Goal: Task Accomplishment & Management: Manage account settings

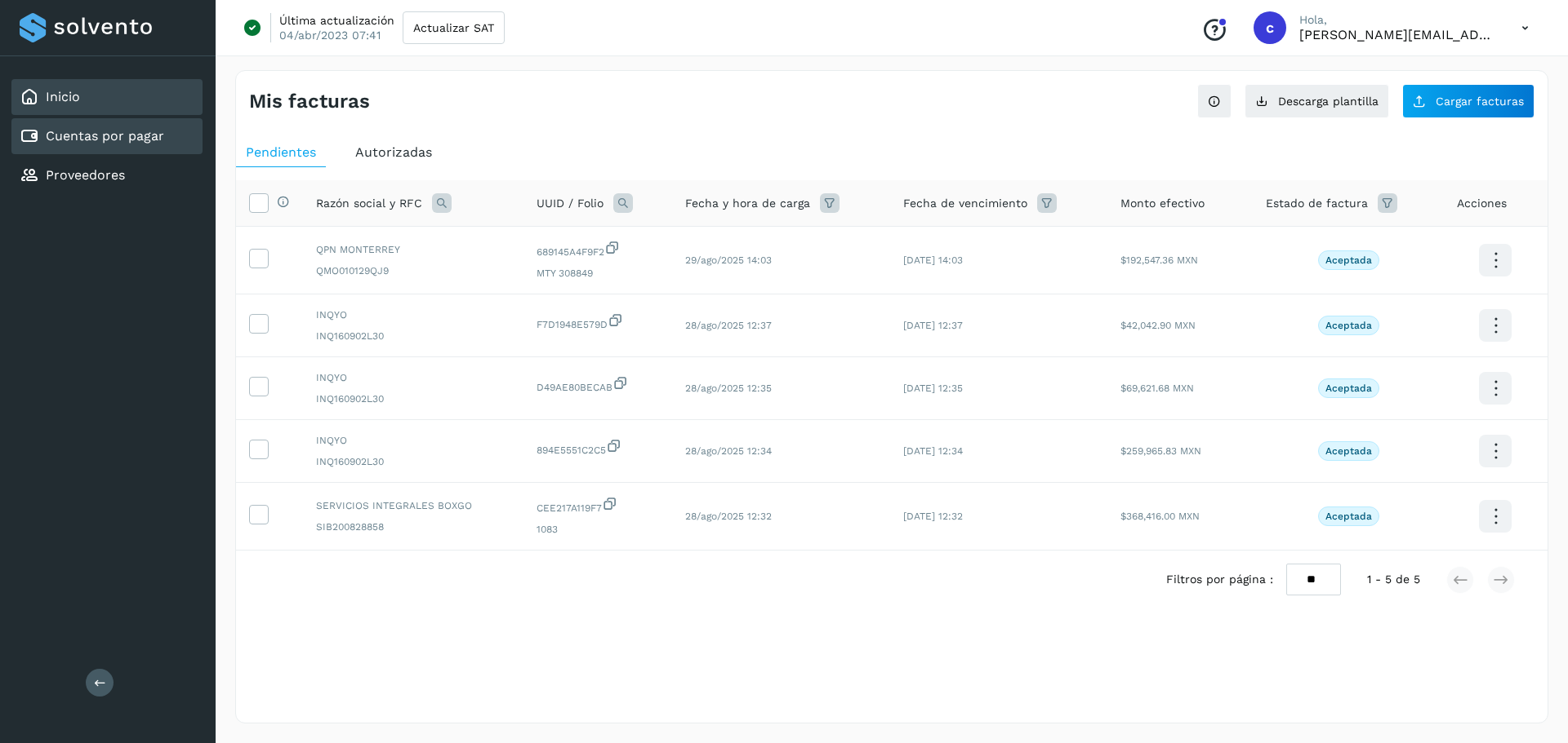
click at [69, 102] on link "Inicio" at bounding box center [63, 96] width 35 height 15
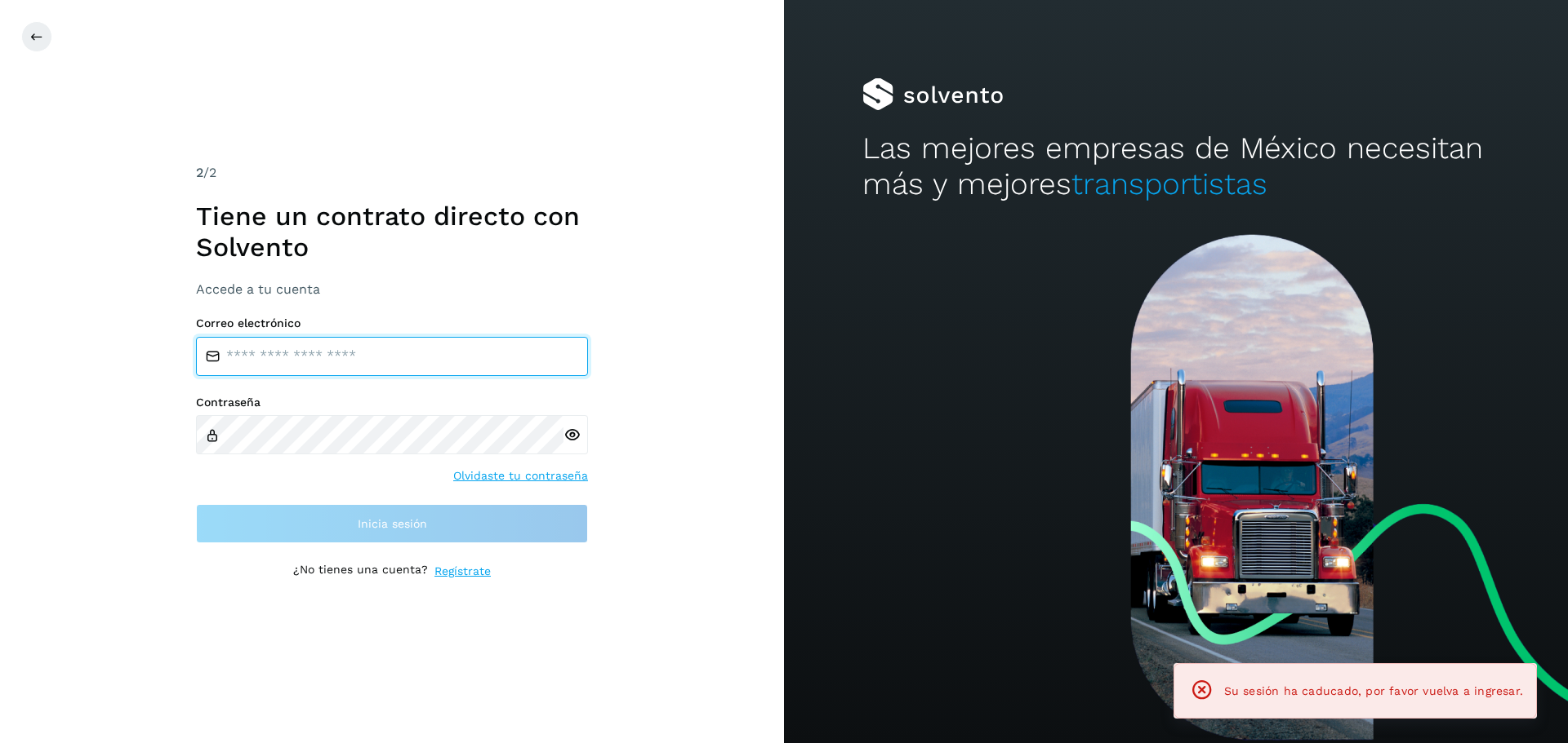
type input "**********"
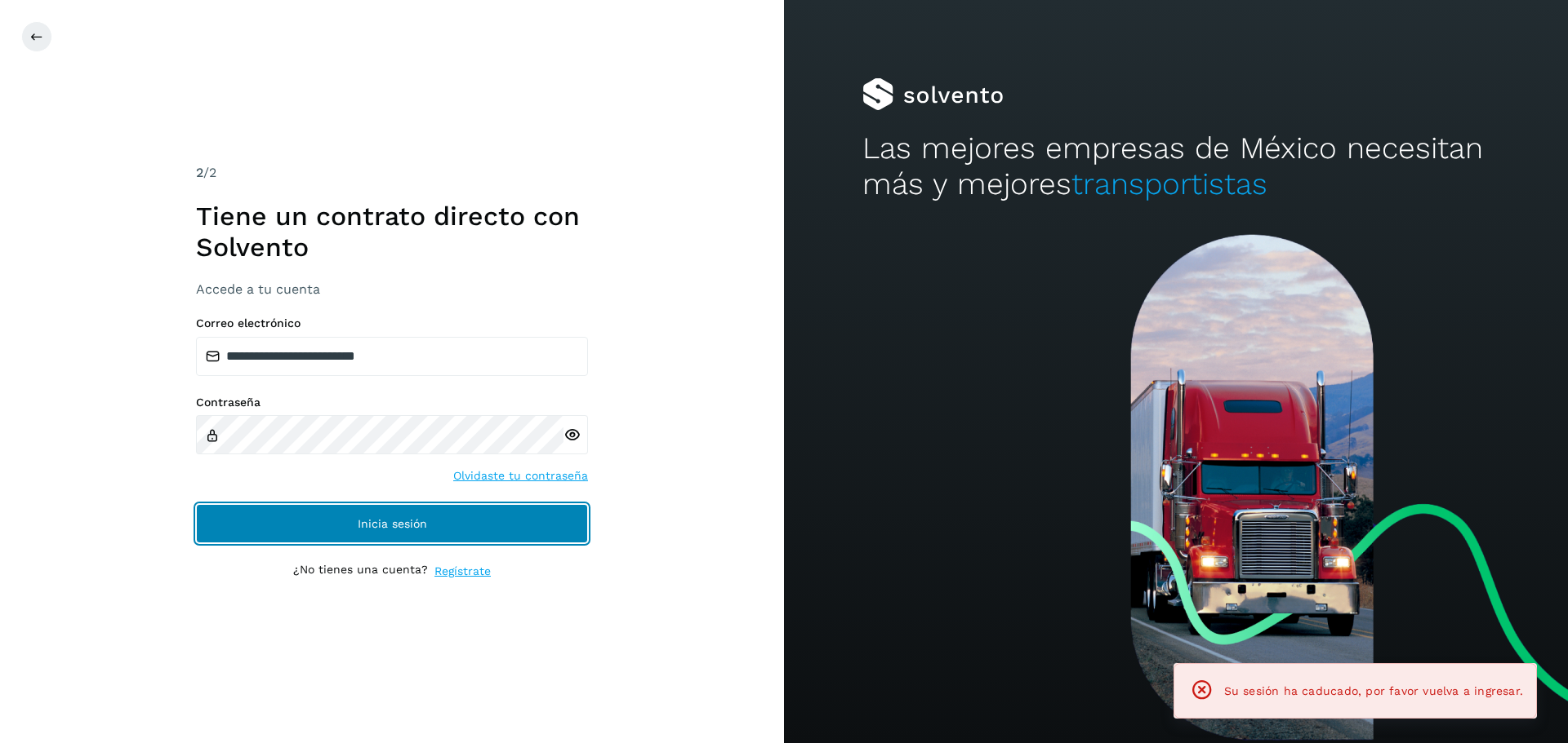
click at [365, 522] on span "Inicia sesión" at bounding box center [392, 524] width 69 height 12
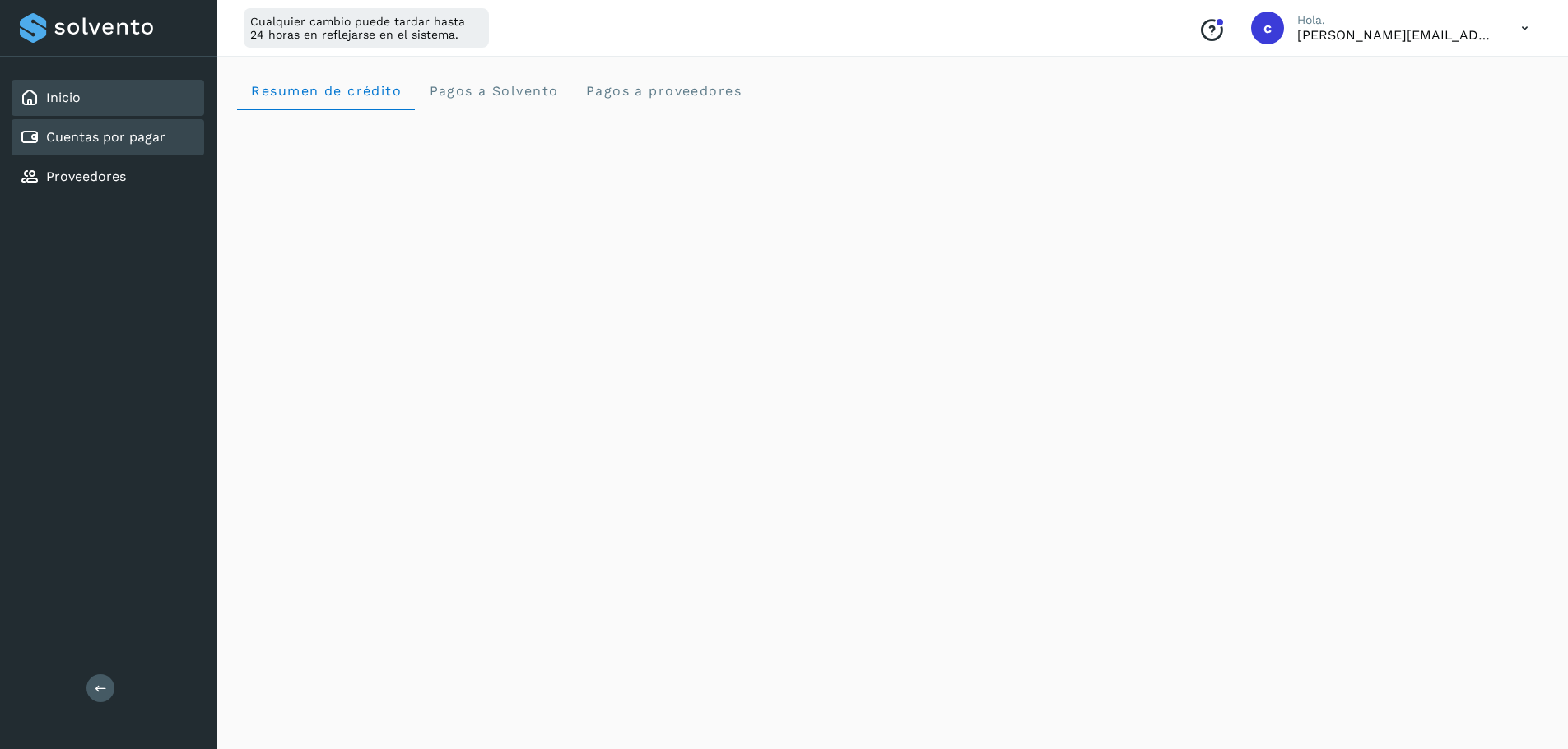
click at [113, 131] on link "Cuentas por pagar" at bounding box center [105, 137] width 120 height 16
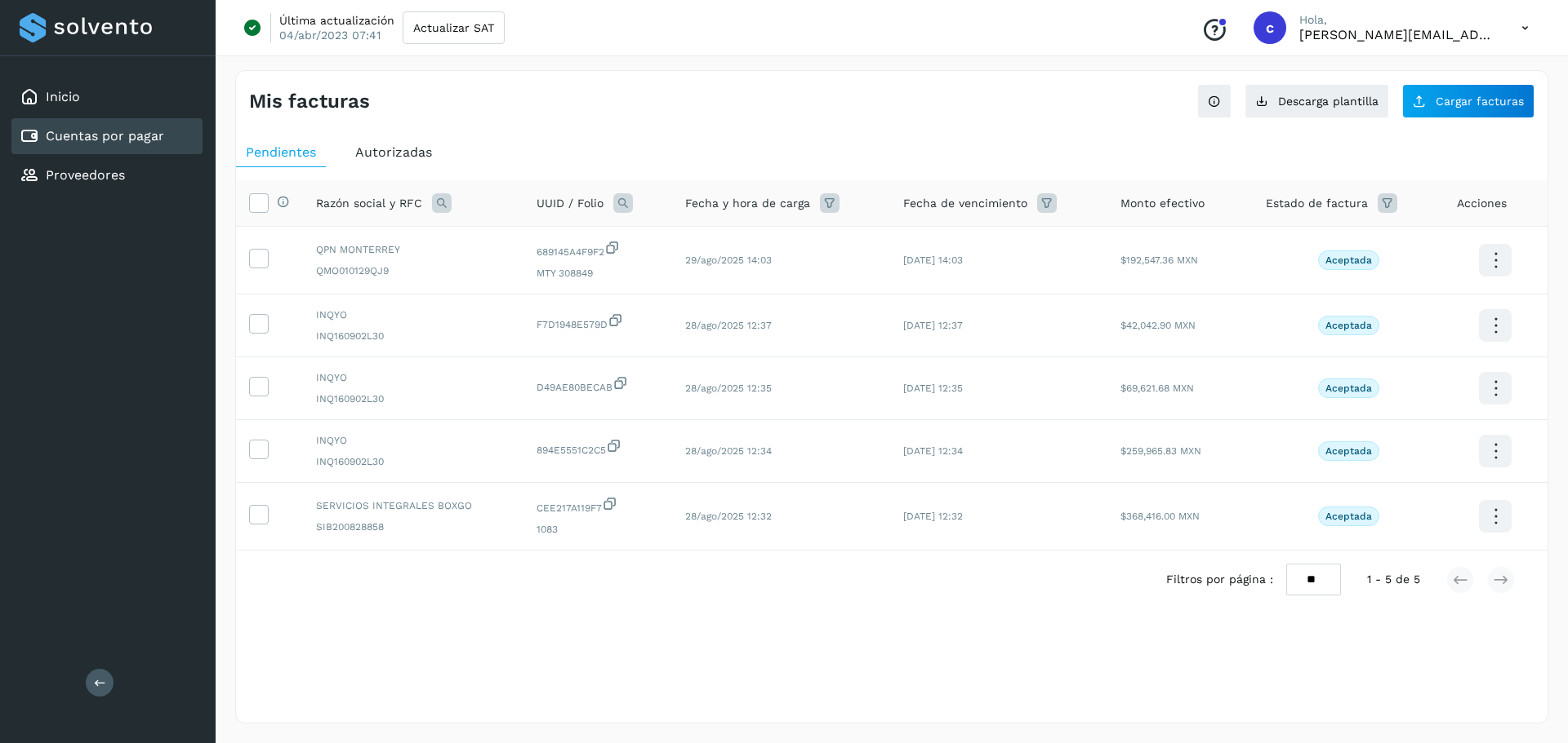
click at [369, 149] on span "Autorizadas" at bounding box center [393, 152] width 77 height 15
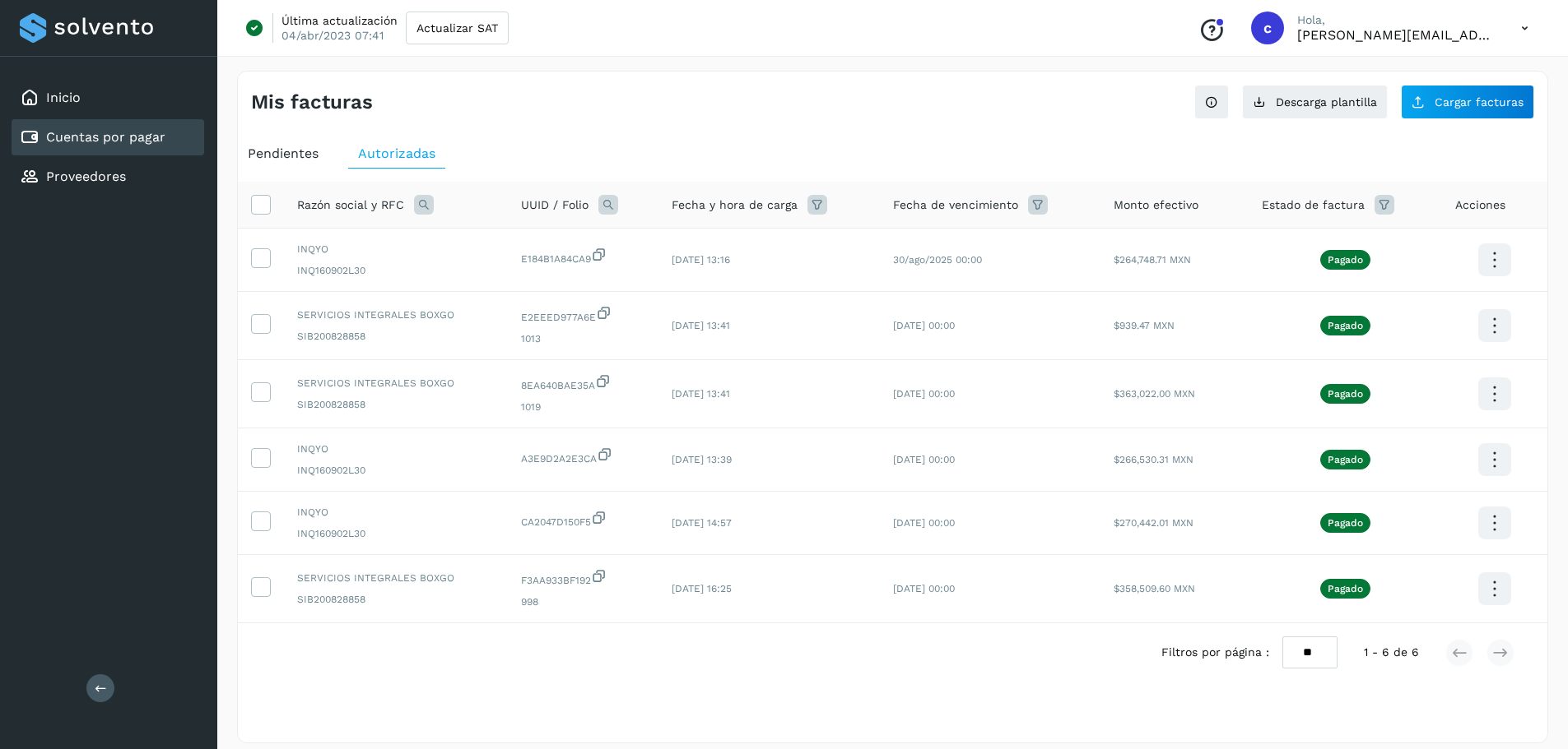
click at [296, 151] on span "Pendientes" at bounding box center [283, 153] width 71 height 16
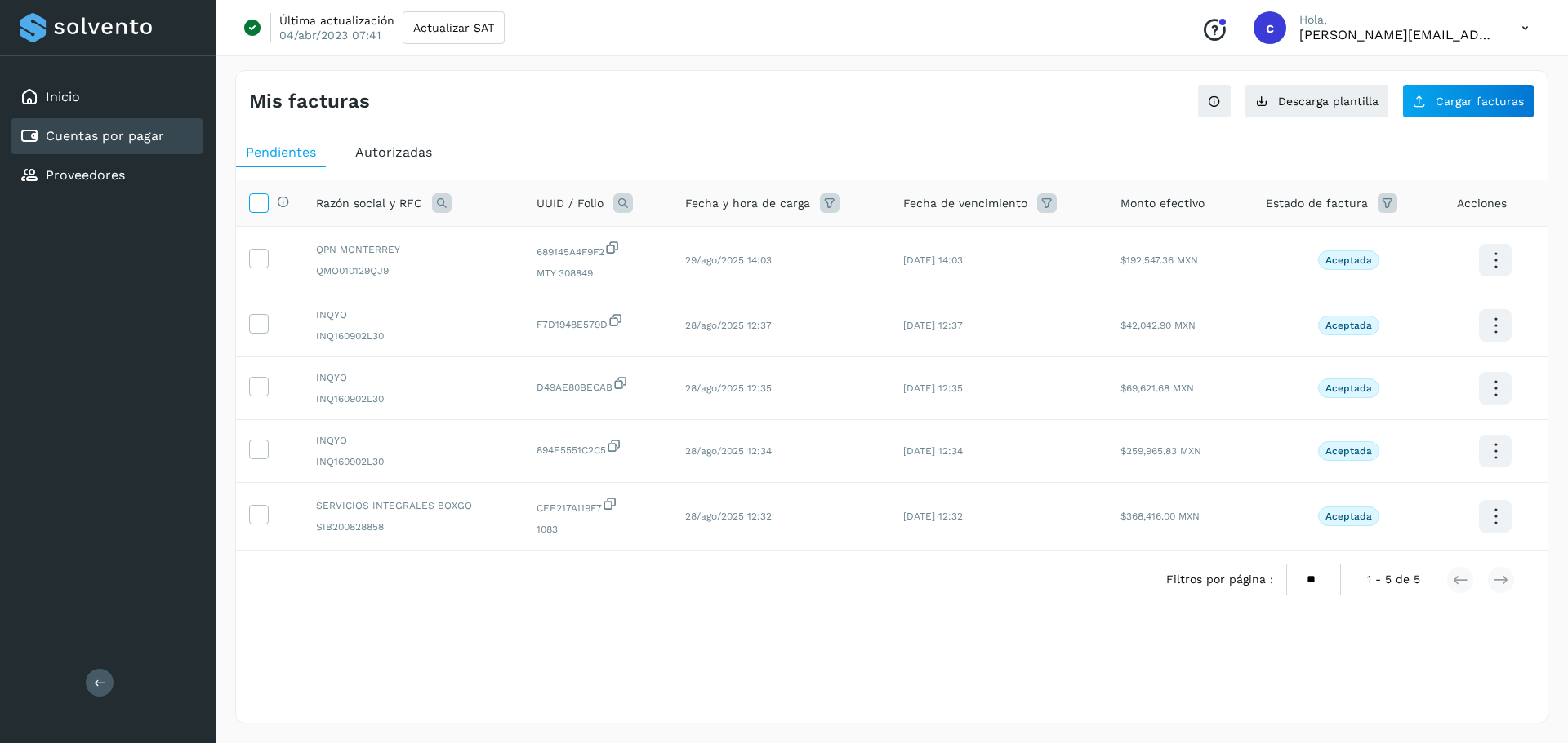
click at [263, 196] on icon at bounding box center [258, 202] width 17 height 17
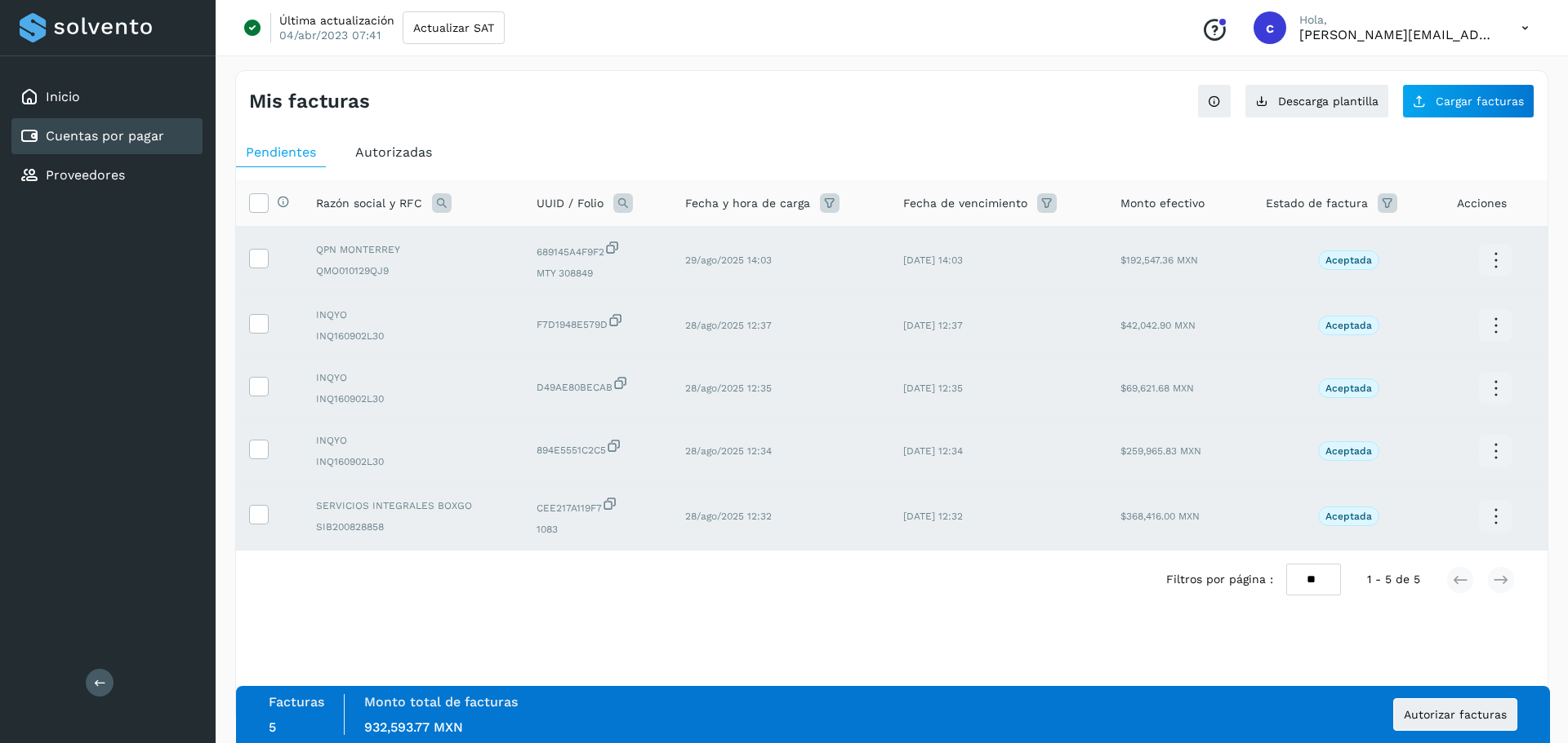
click at [674, 603] on div "Filtros por página : ** ** ** 1 - 5 de 5" at bounding box center [892, 580] width 1311 height 58
click at [285, 149] on span "Pendientes" at bounding box center [281, 152] width 70 height 15
click at [377, 151] on span "Autorizadas" at bounding box center [393, 152] width 77 height 15
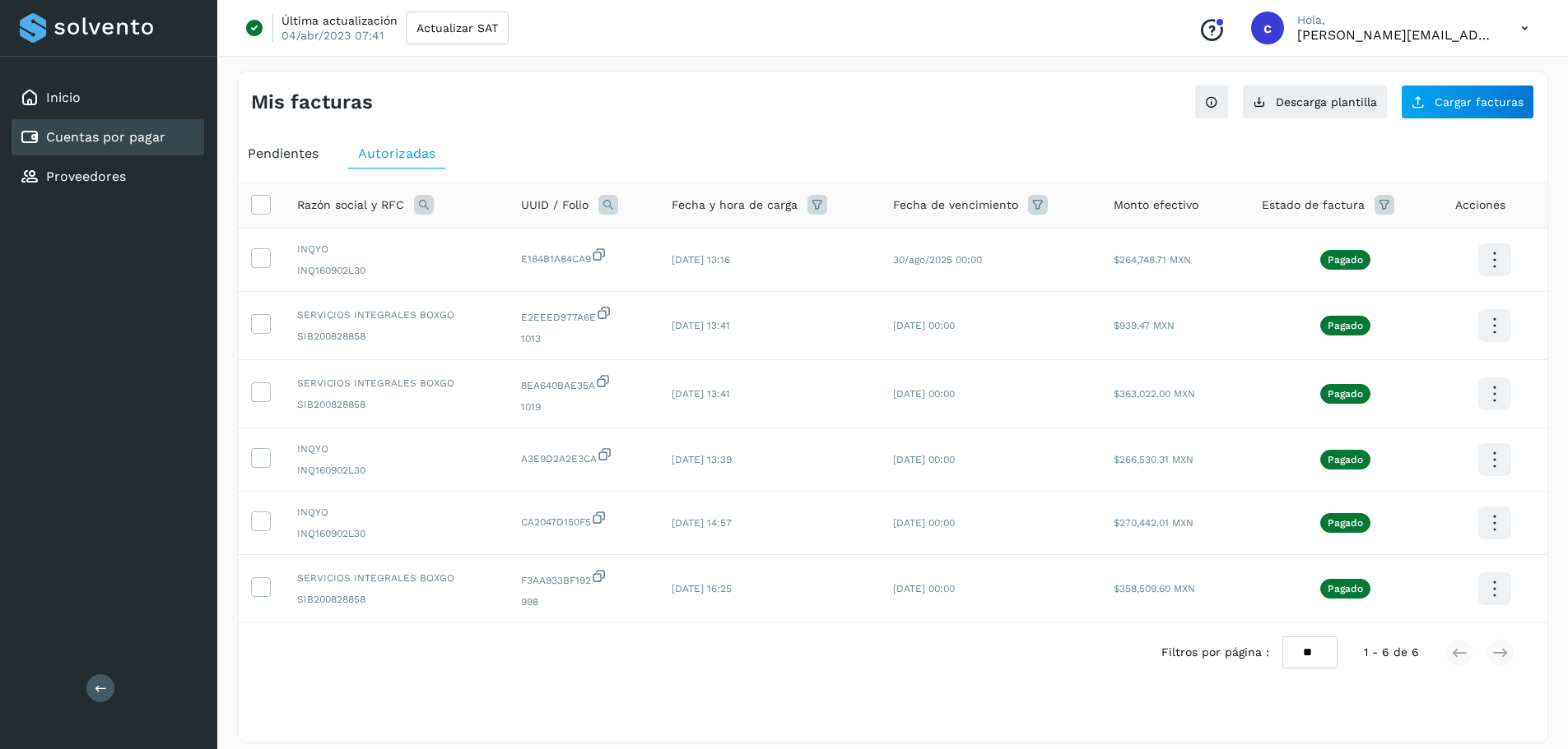
click at [271, 153] on span "Pendientes" at bounding box center [283, 153] width 71 height 16
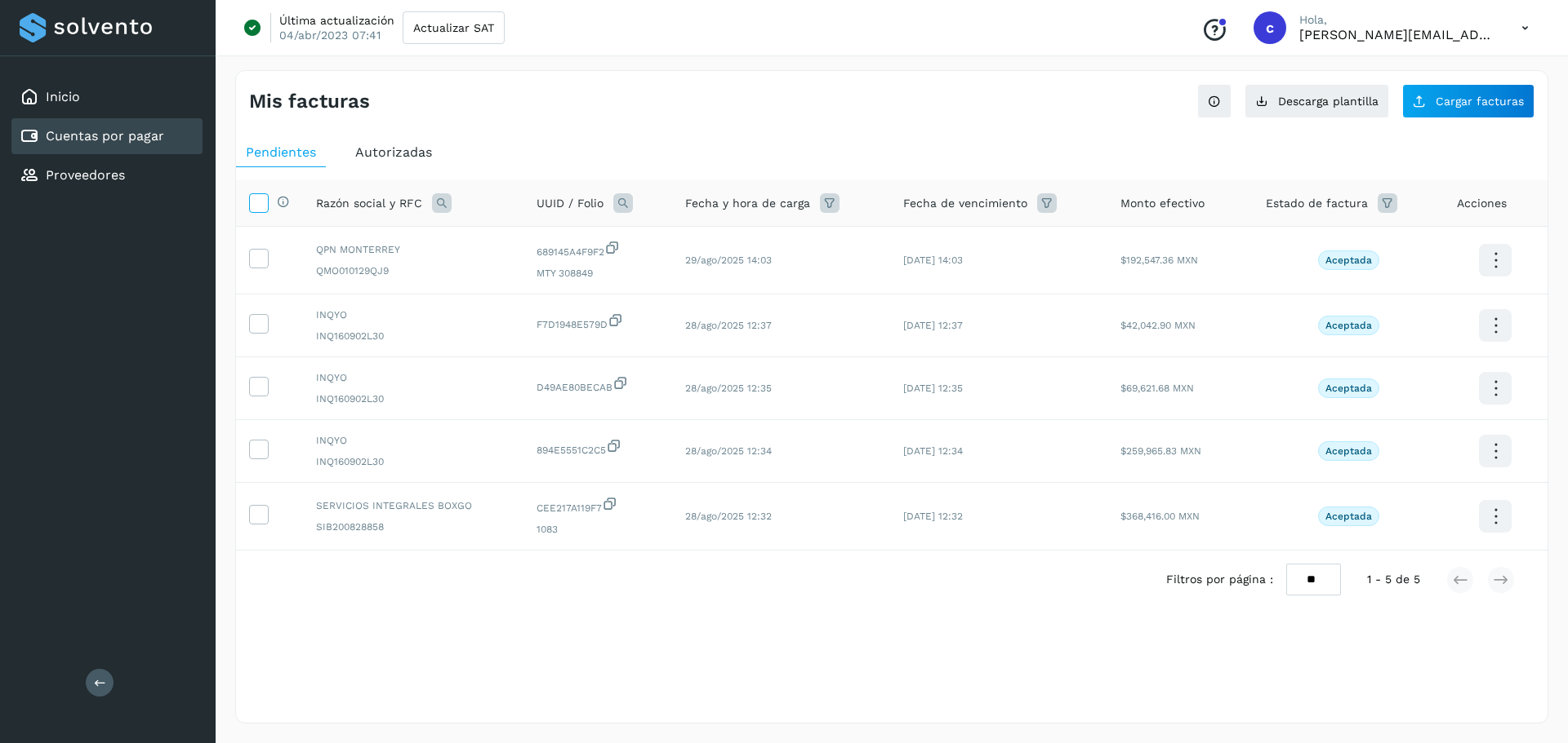
click at [257, 201] on icon at bounding box center [258, 202] width 17 height 17
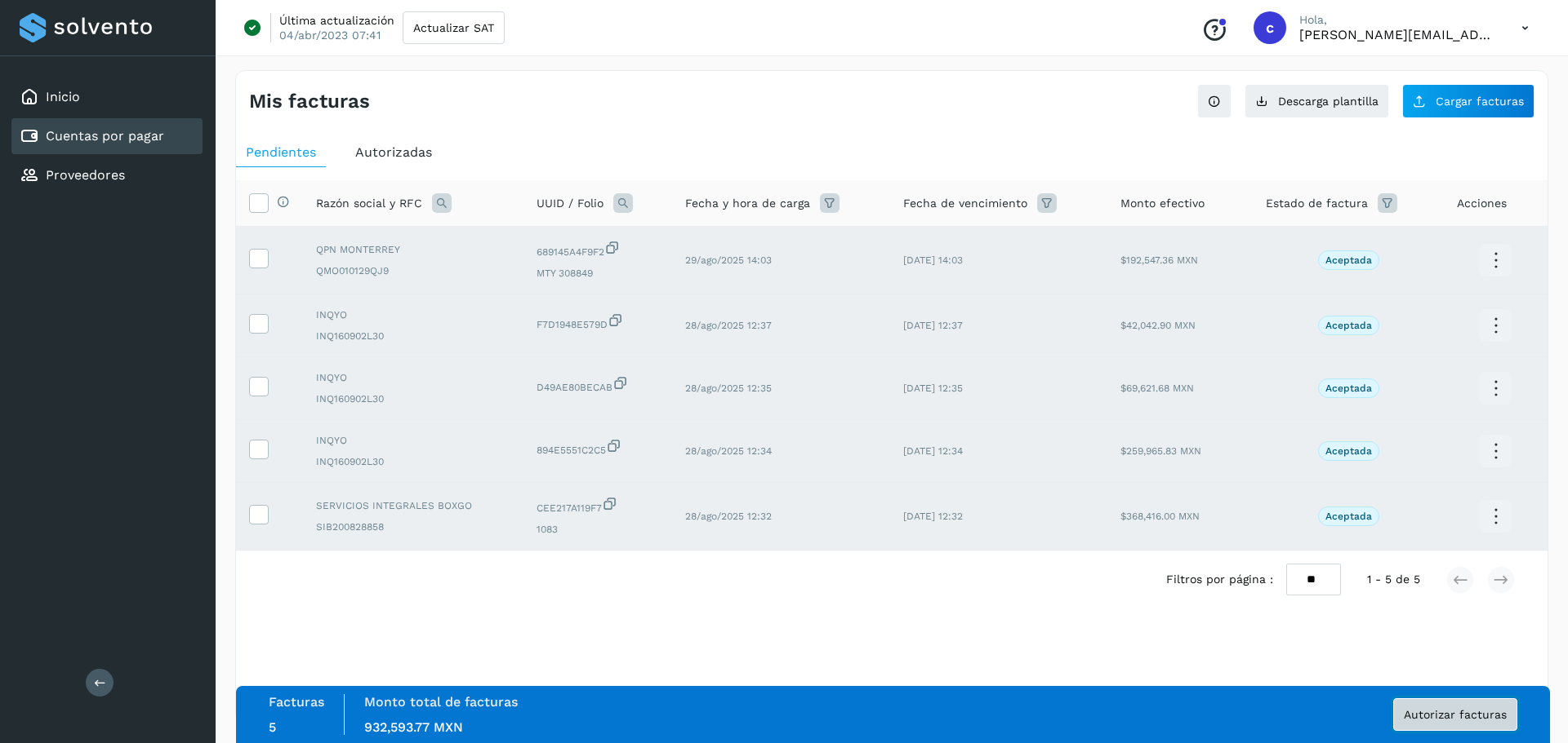
click at [1422, 712] on span "Autorizar facturas" at bounding box center [1455, 715] width 103 height 12
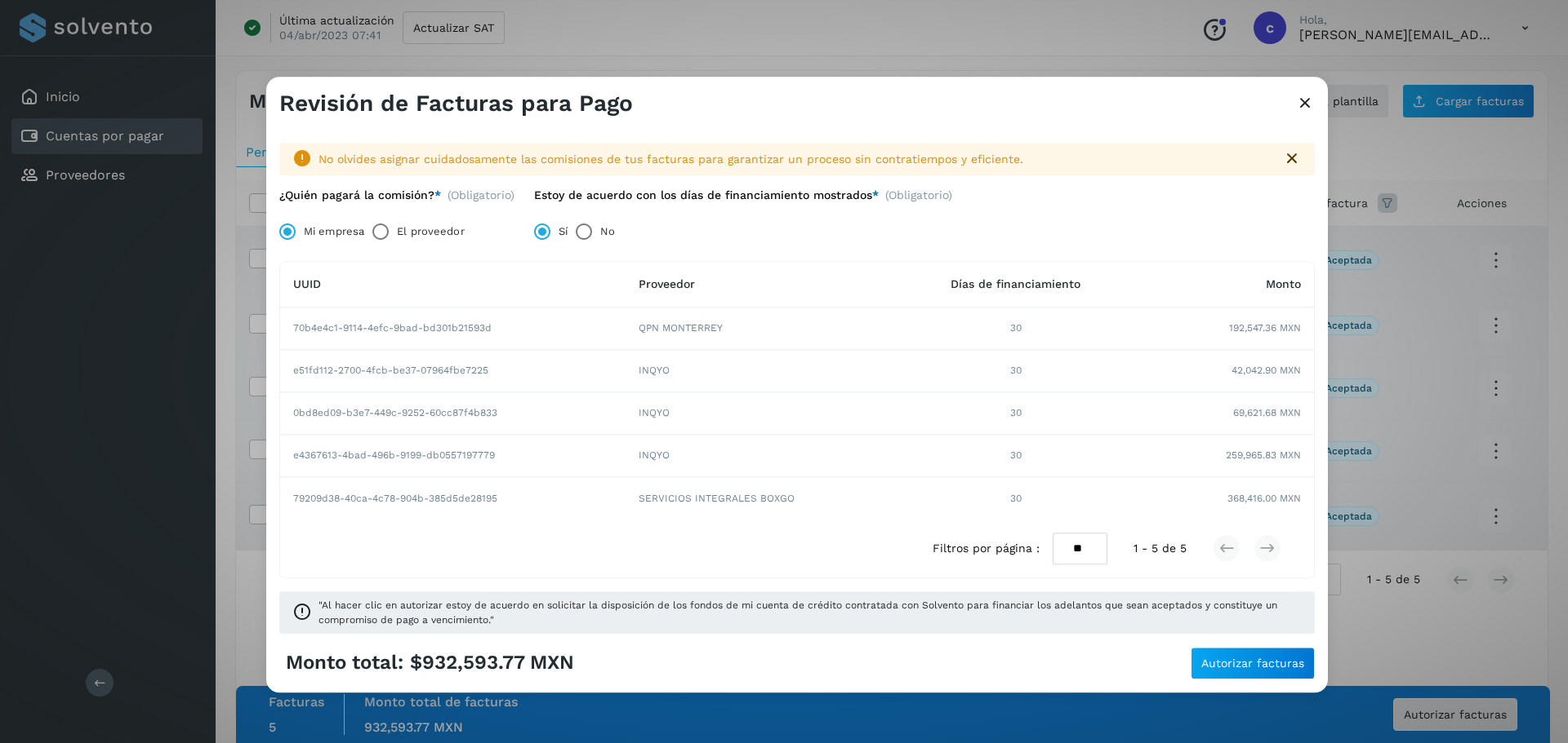
click at [1302, 95] on icon at bounding box center [1305, 104] width 19 height 17
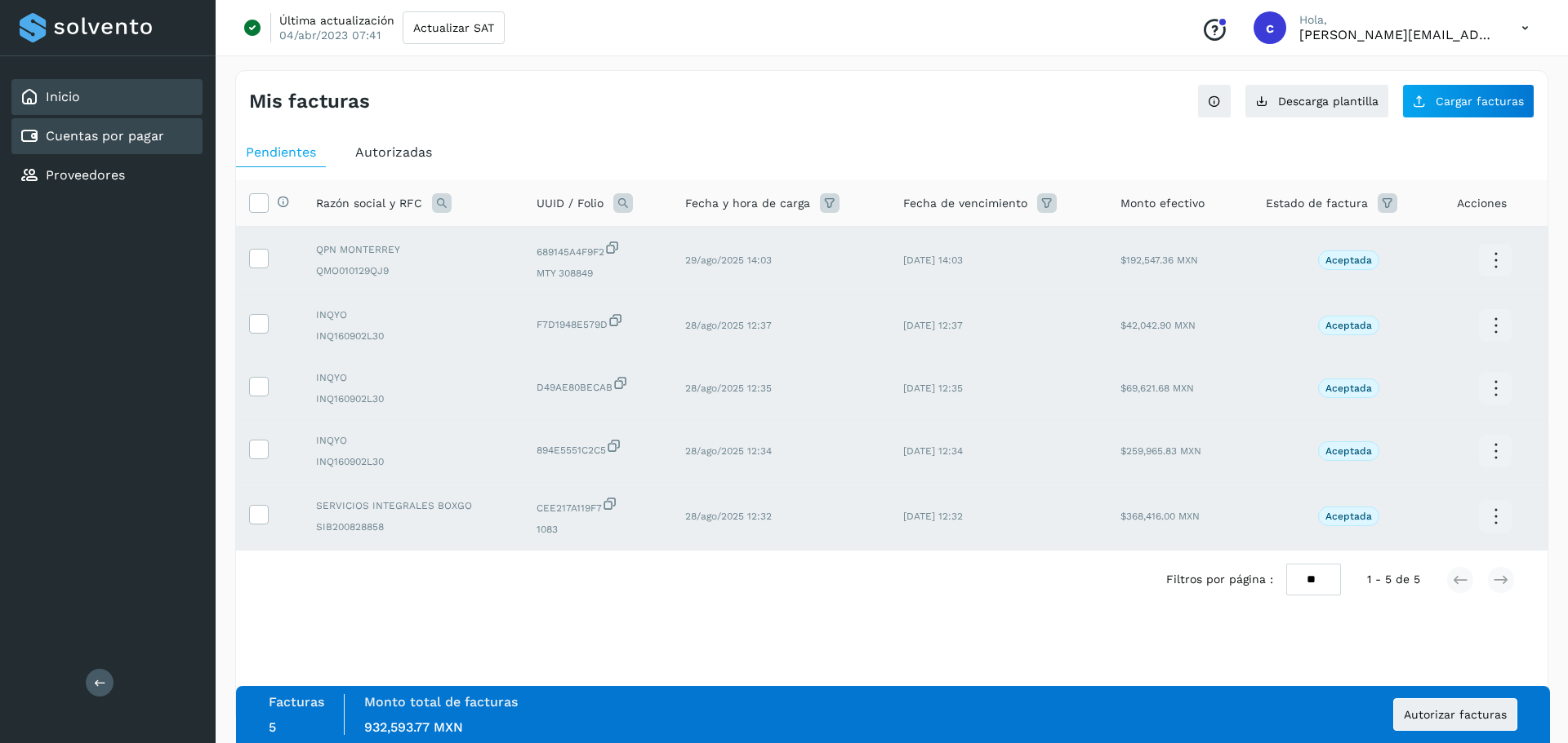
click at [71, 89] on link "Inicio" at bounding box center [63, 96] width 35 height 15
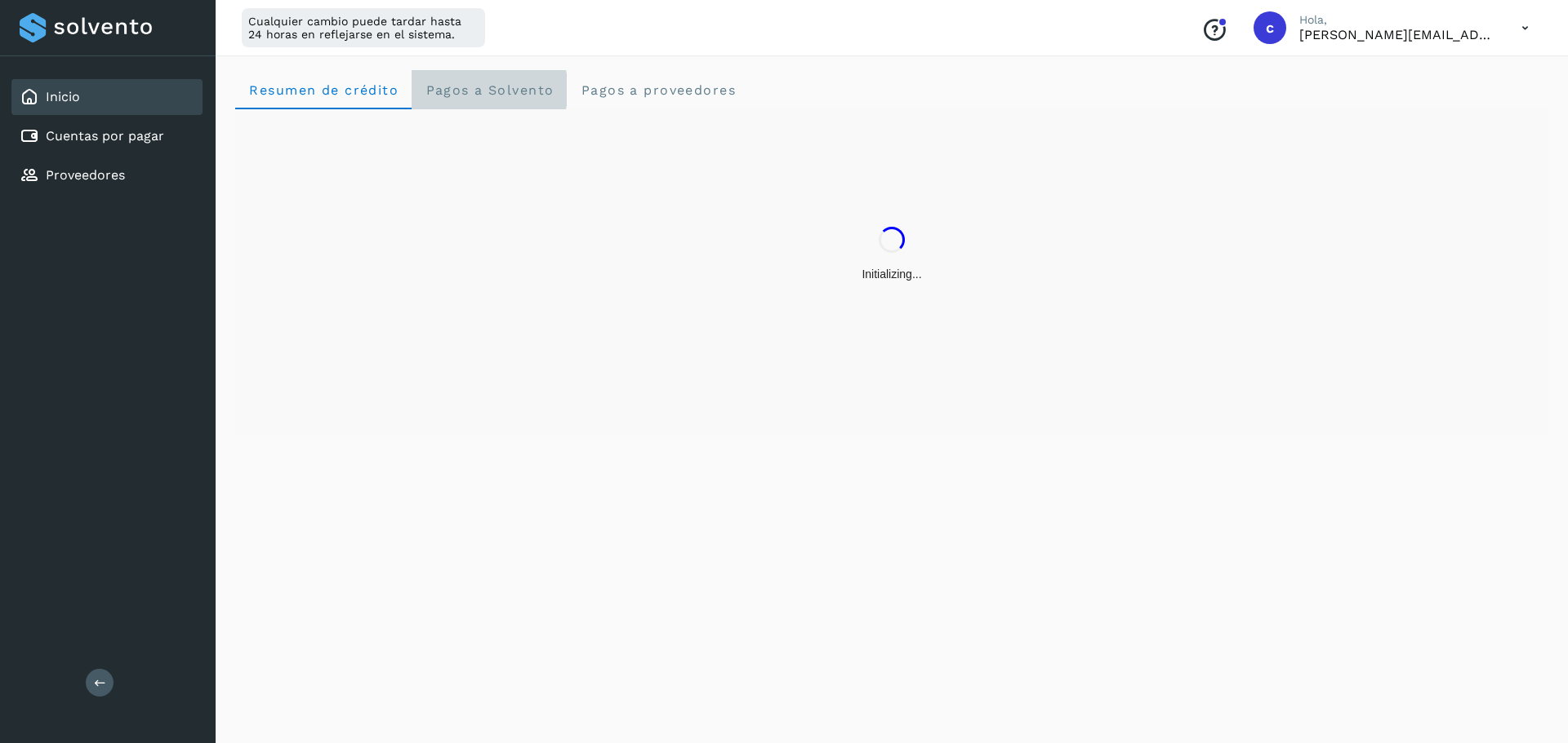
click at [478, 85] on span "Pagos a Solvento" at bounding box center [489, 91] width 129 height 15
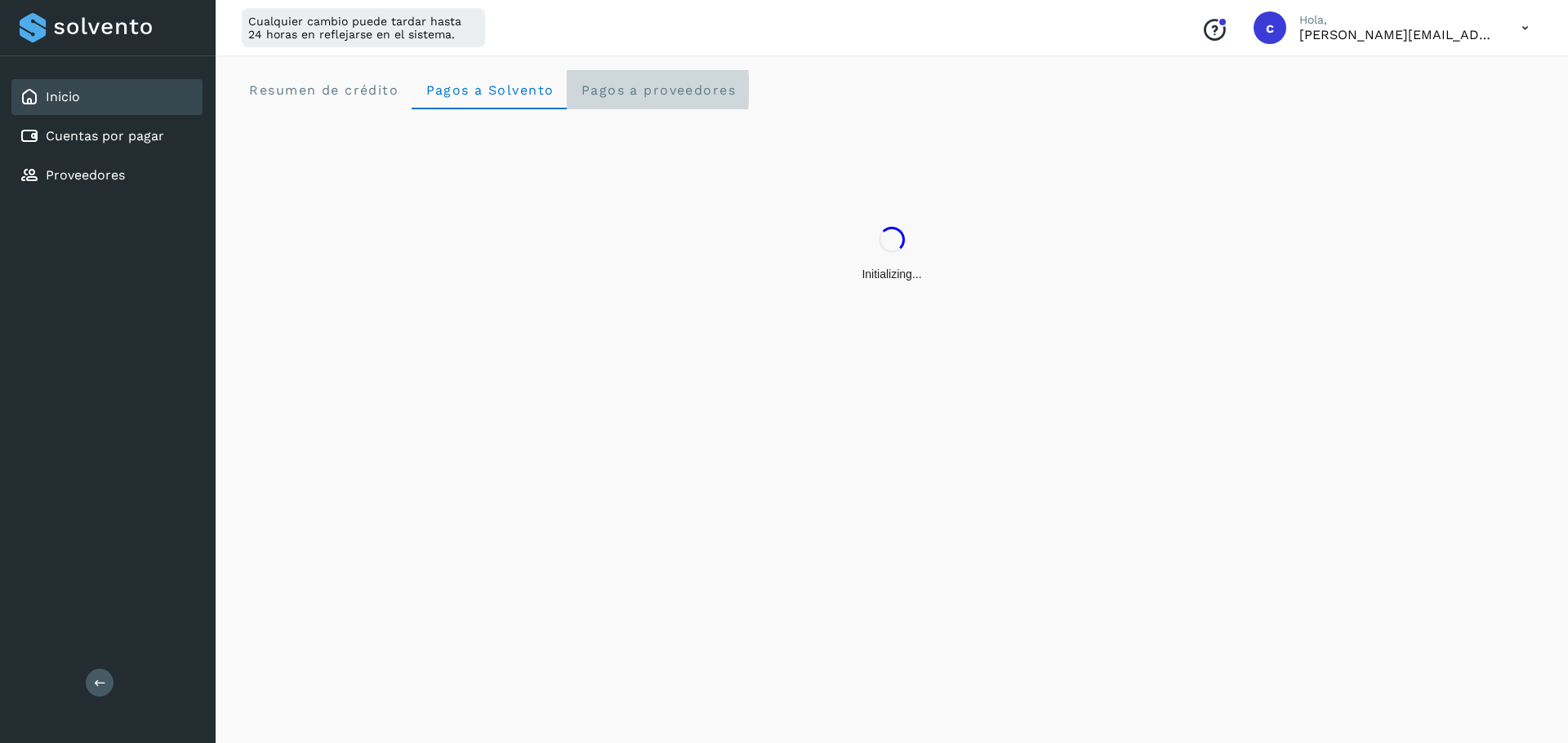
click at [643, 87] on span "Pagos a proveedores" at bounding box center [658, 91] width 156 height 15
click at [339, 89] on span "Resumen de crédito" at bounding box center [323, 91] width 150 height 15
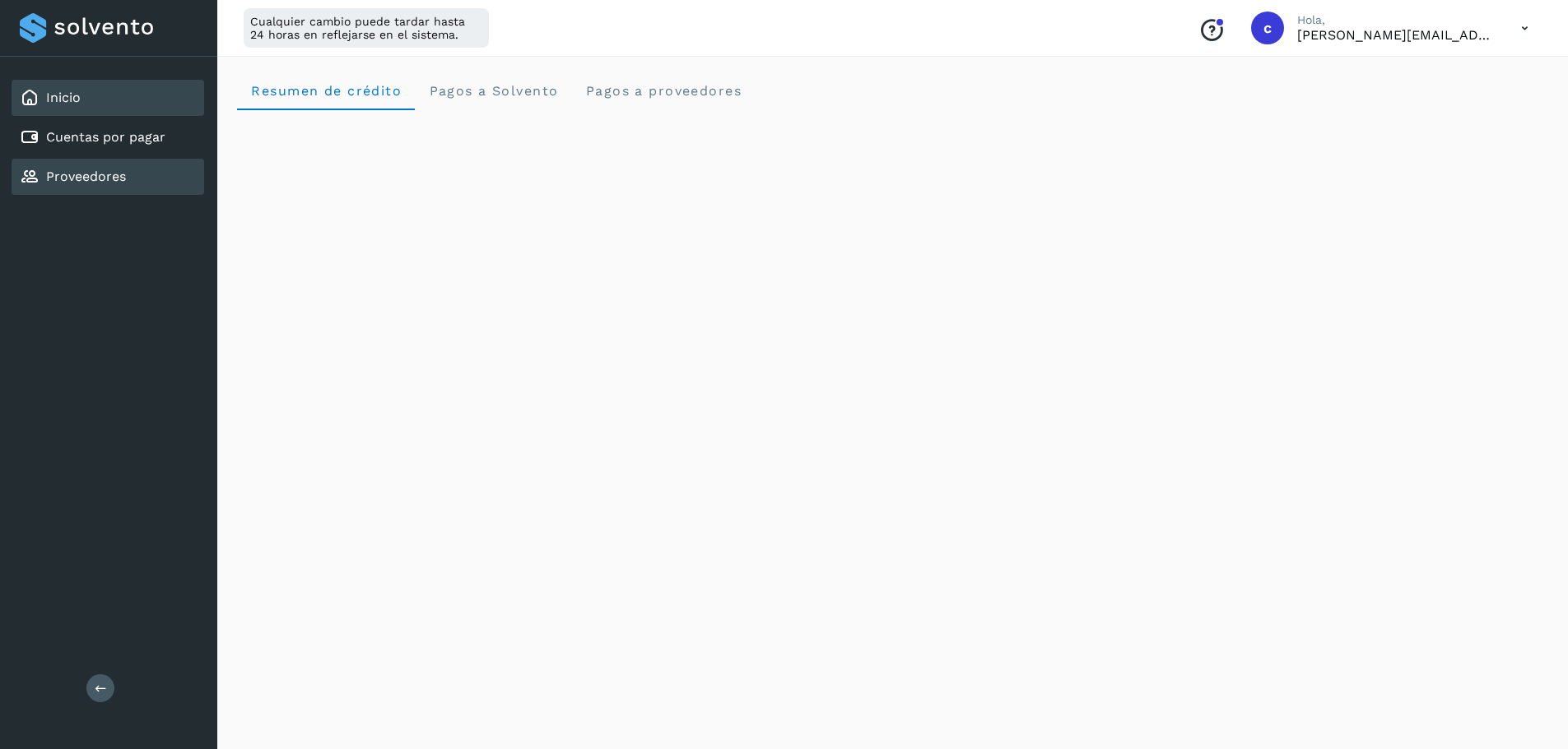
click at [49, 168] on div "Proveedores" at bounding box center [72, 177] width 106 height 19
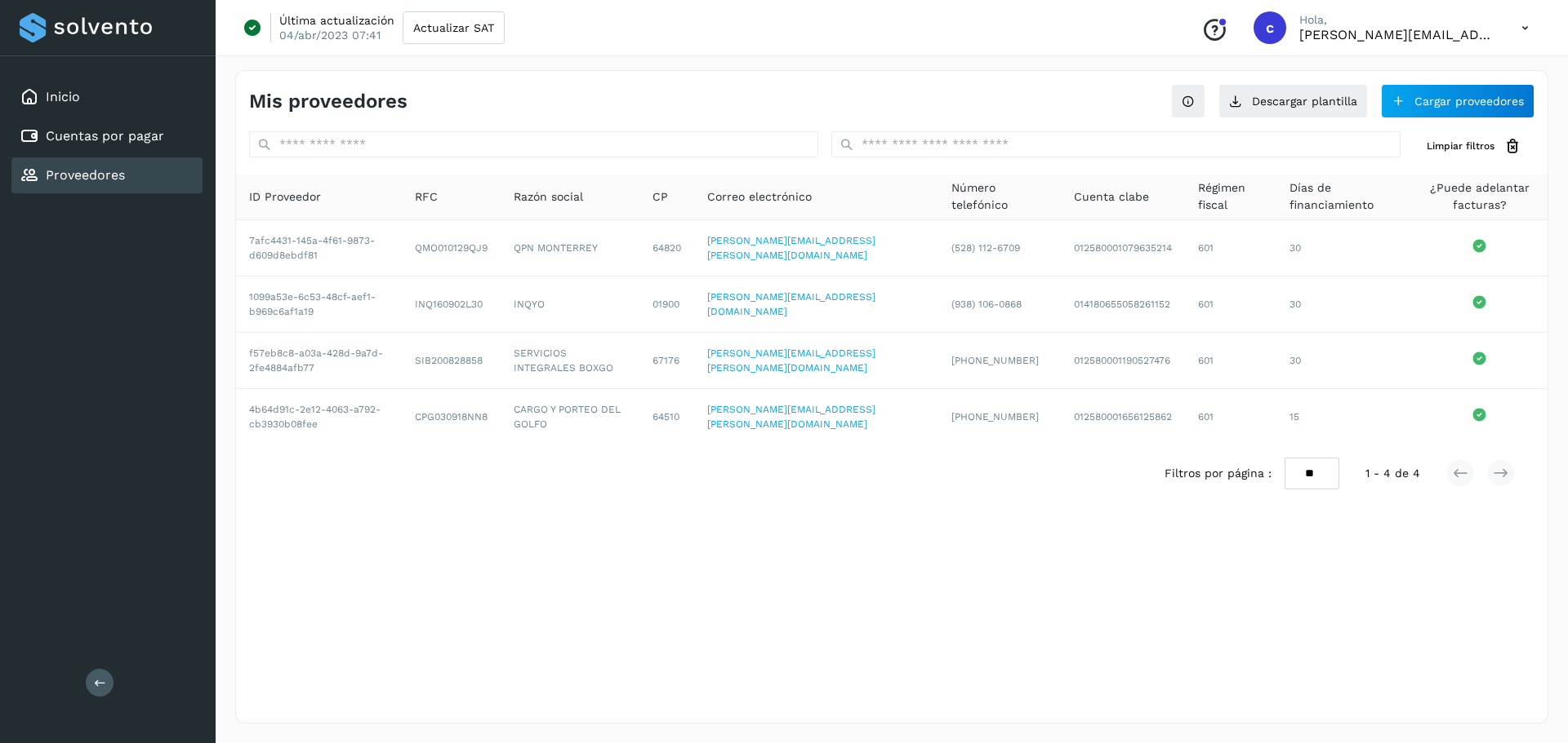
click at [789, 509] on div "Mis proveedores Descargar plantilla Cargar proveedores Limpiar filtros ID Prove…" at bounding box center [892, 397] width 1313 height 653
click at [72, 140] on link "Cuentas por pagar" at bounding box center [104, 136] width 119 height 15
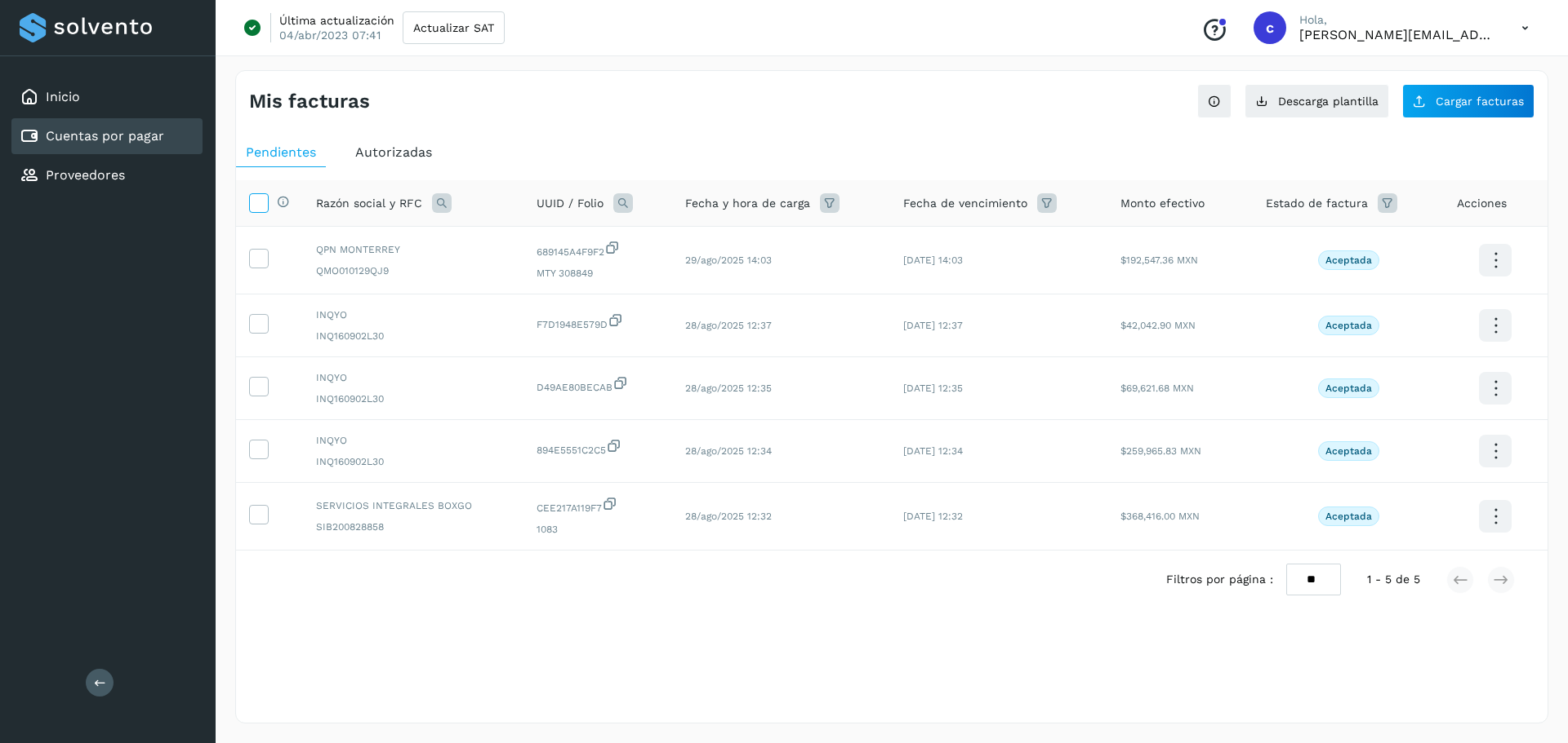
click at [255, 202] on icon at bounding box center [258, 202] width 17 height 17
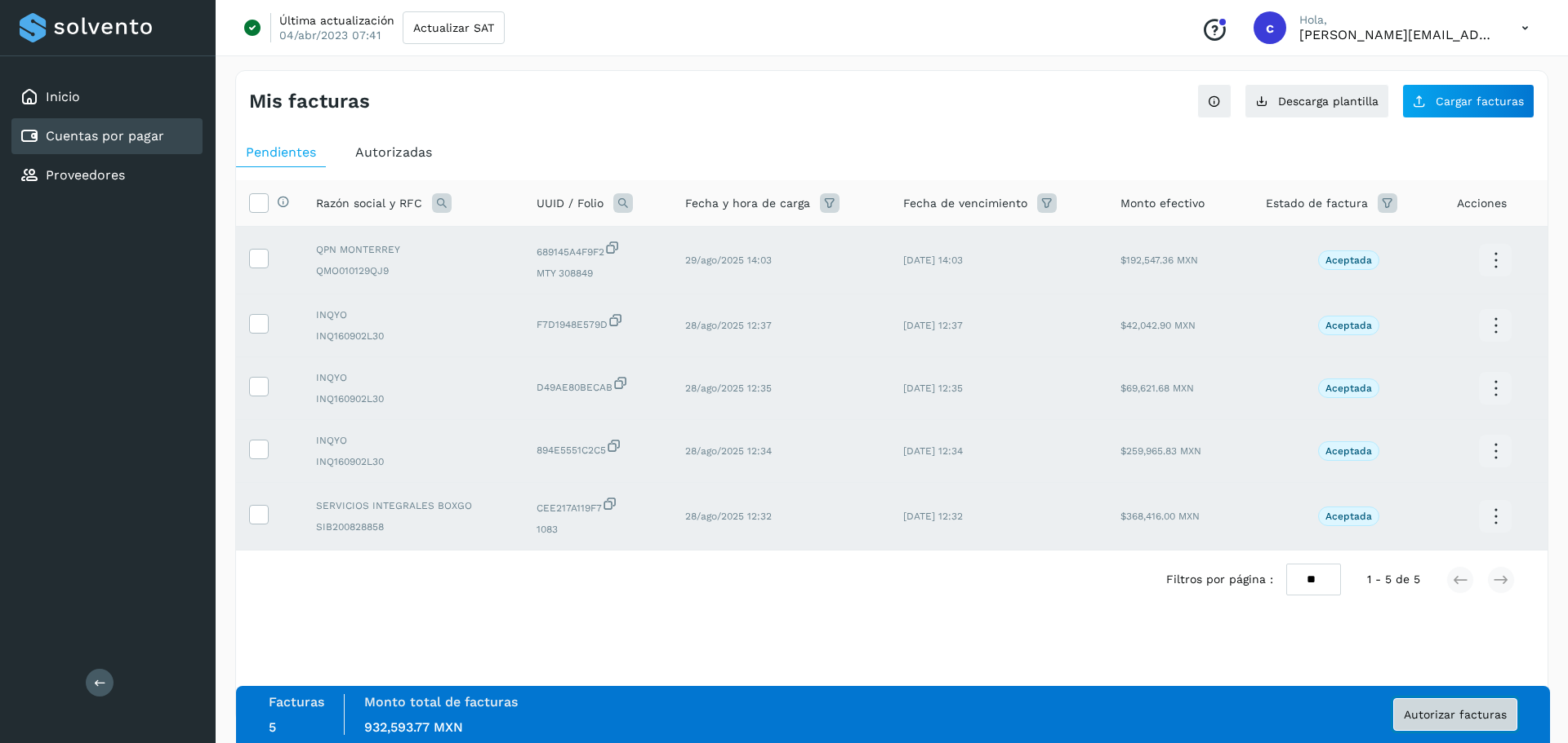
click at [1415, 728] on button "Autorizar facturas" at bounding box center [1455, 715] width 124 height 33
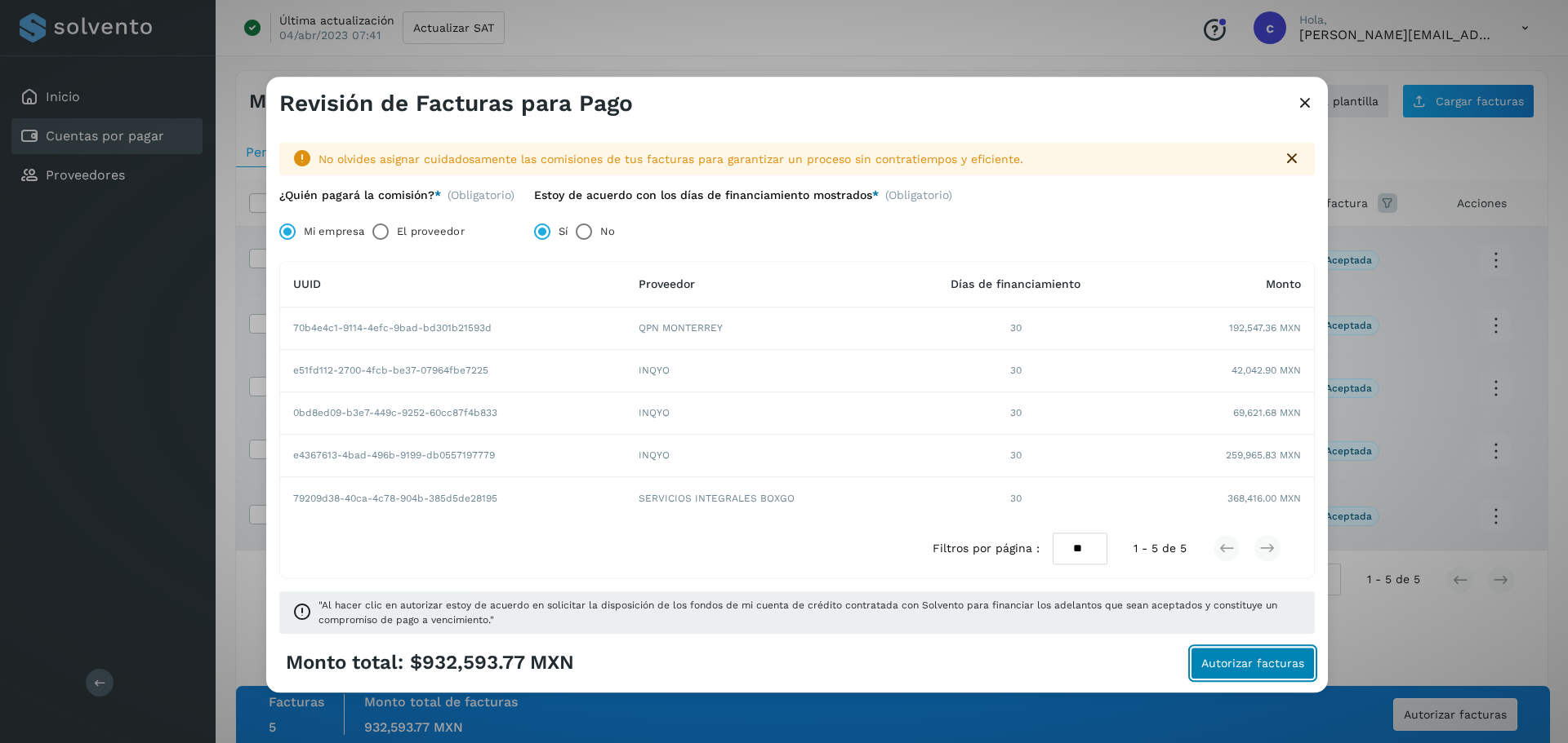
click at [1222, 657] on span "Autorizar facturas" at bounding box center [1253, 663] width 103 height 12
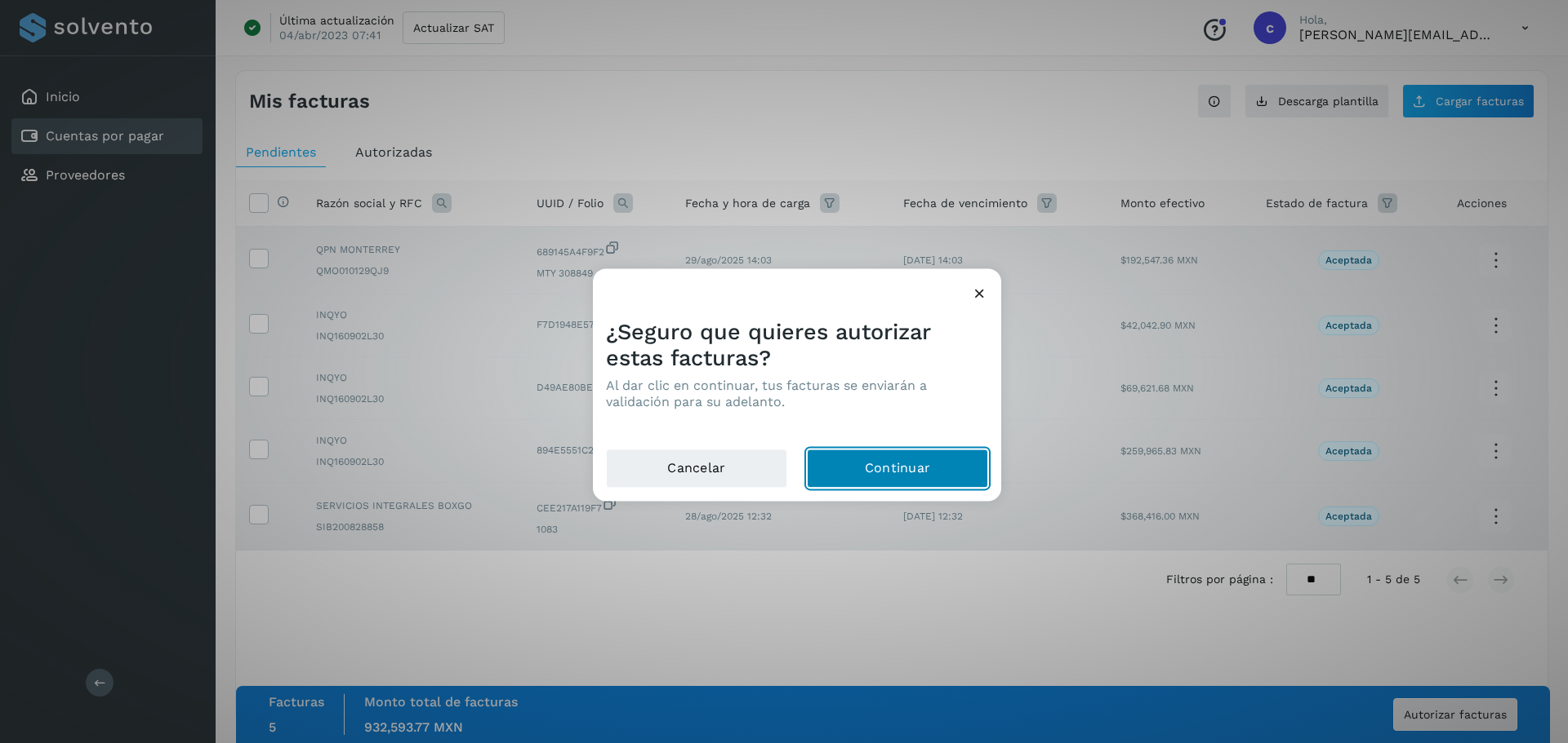
click at [856, 465] on button "Continuar" at bounding box center [898, 468] width 181 height 40
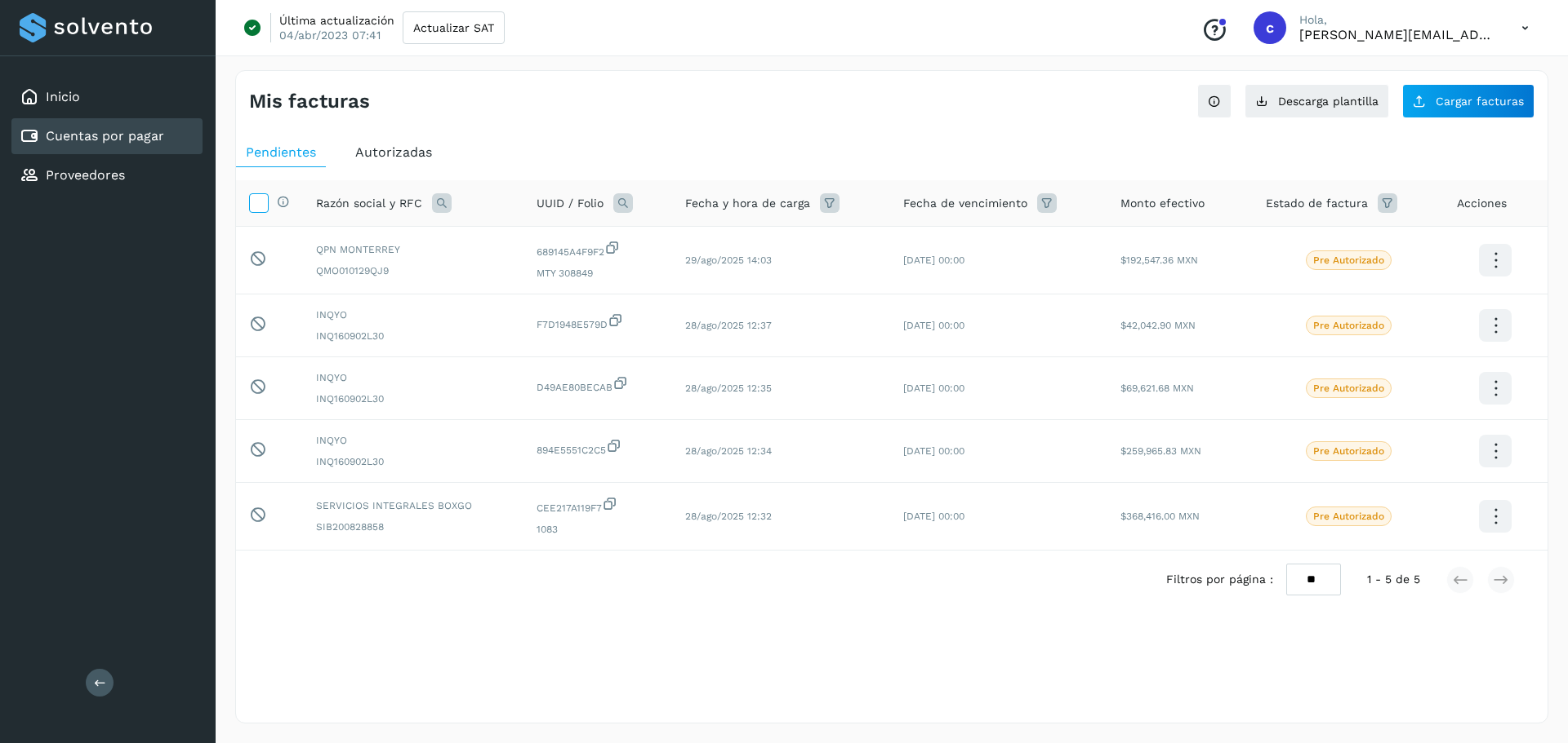
click at [263, 206] on icon at bounding box center [258, 202] width 17 height 17
click at [254, 207] on icon at bounding box center [258, 202] width 17 height 17
click at [53, 184] on div "Proveedores" at bounding box center [71, 175] width 105 height 19
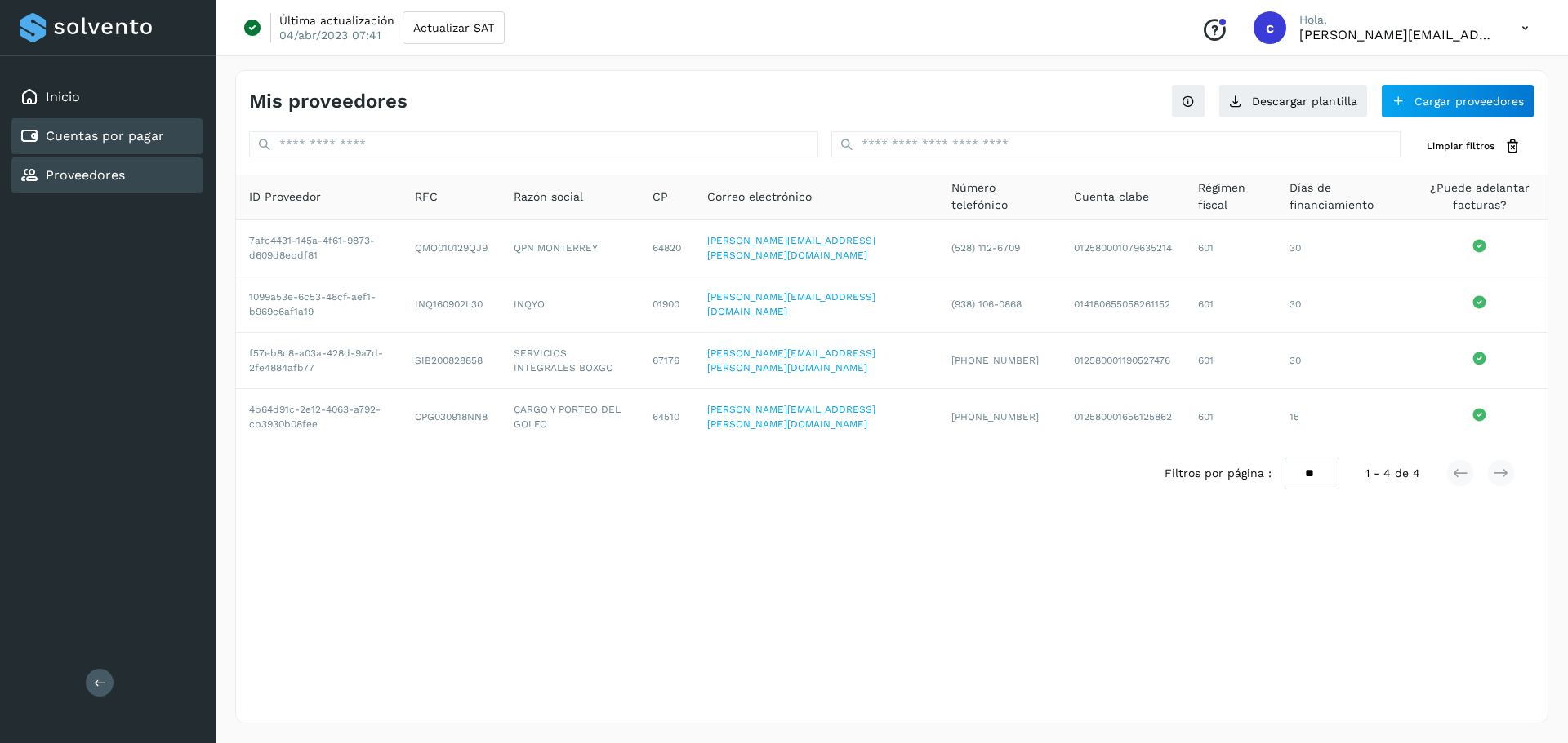
click at [62, 149] on div "Cuentas por pagar" at bounding box center [107, 136] width 191 height 36
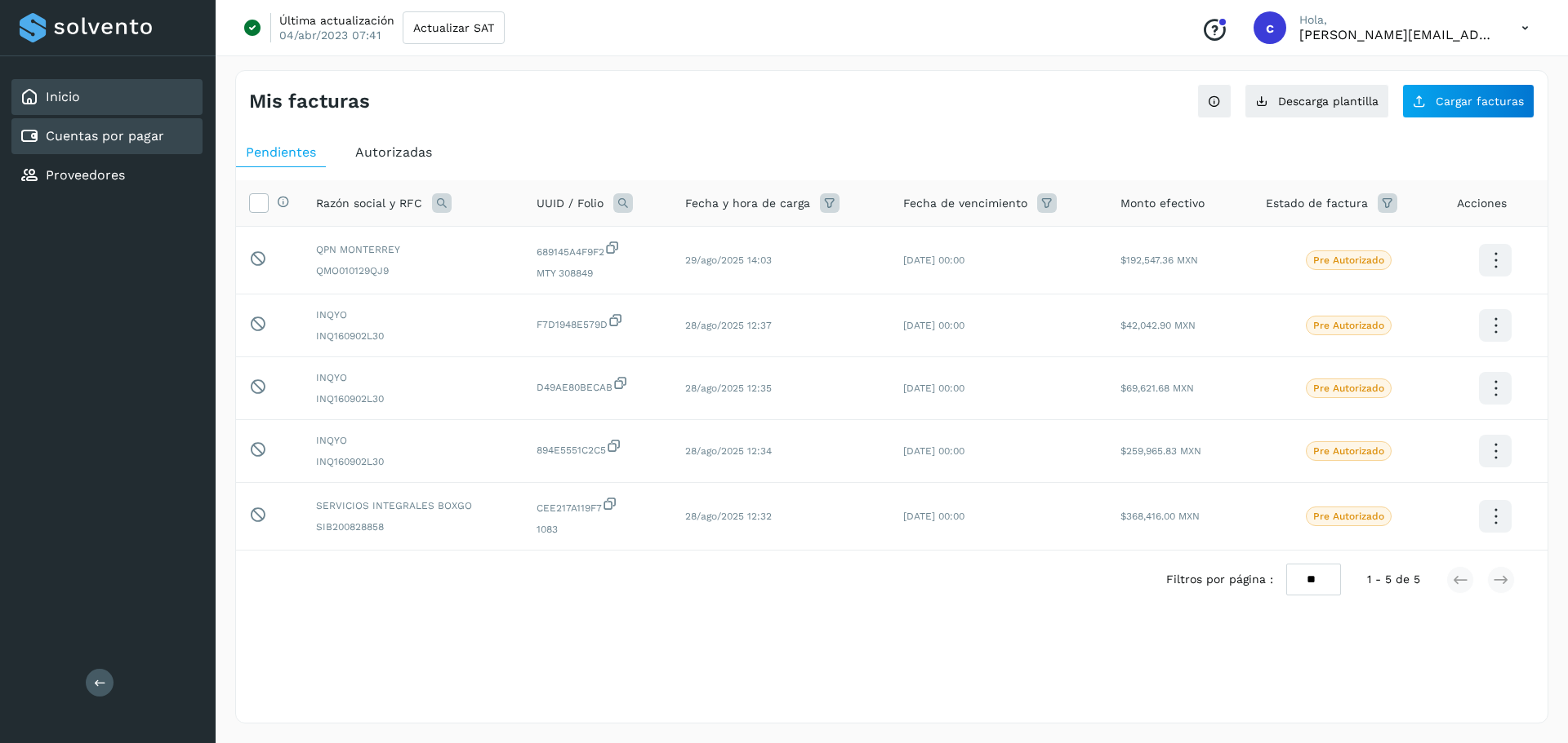
click at [59, 104] on link "Inicio" at bounding box center [63, 96] width 35 height 15
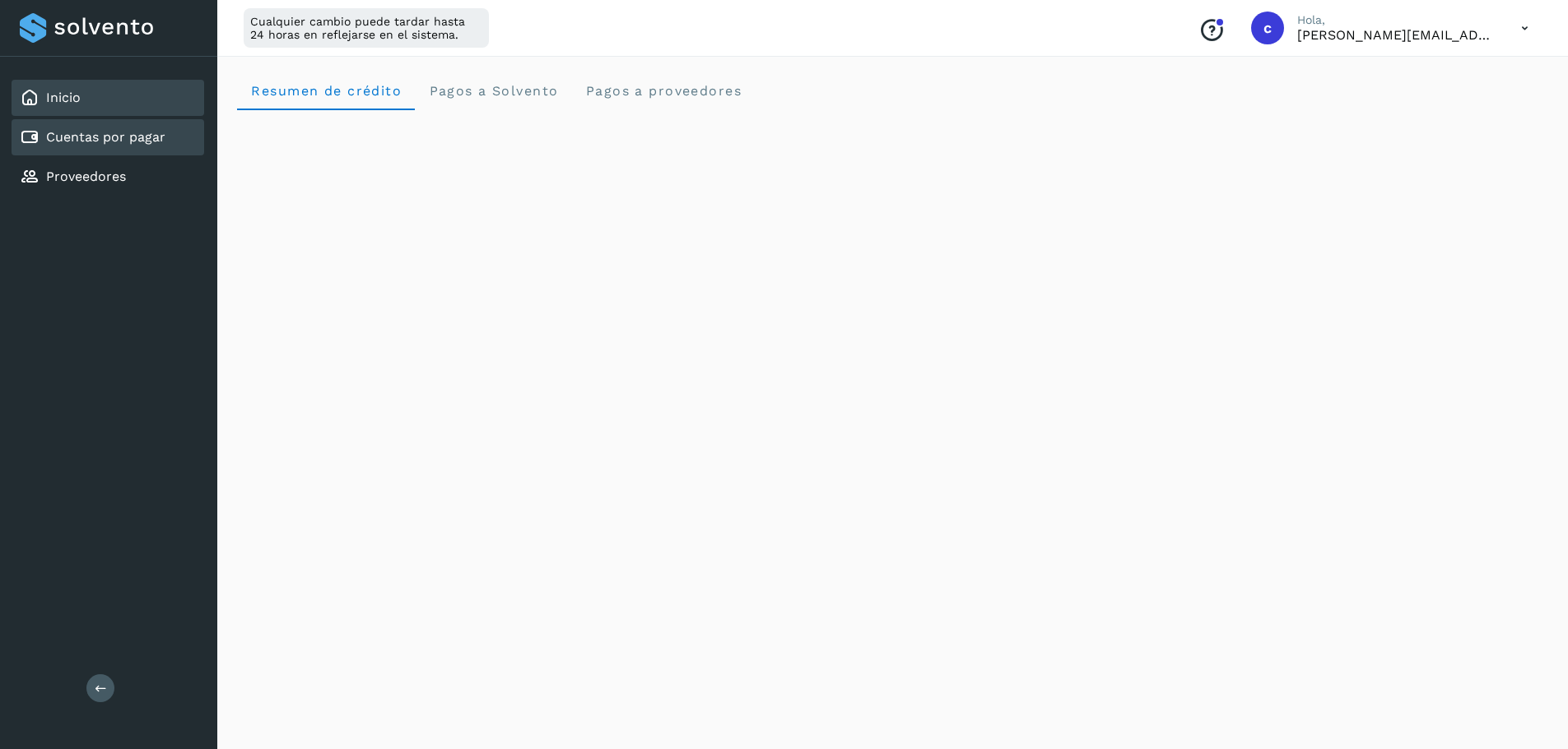
click at [66, 141] on link "Cuentas por pagar" at bounding box center [105, 137] width 120 height 16
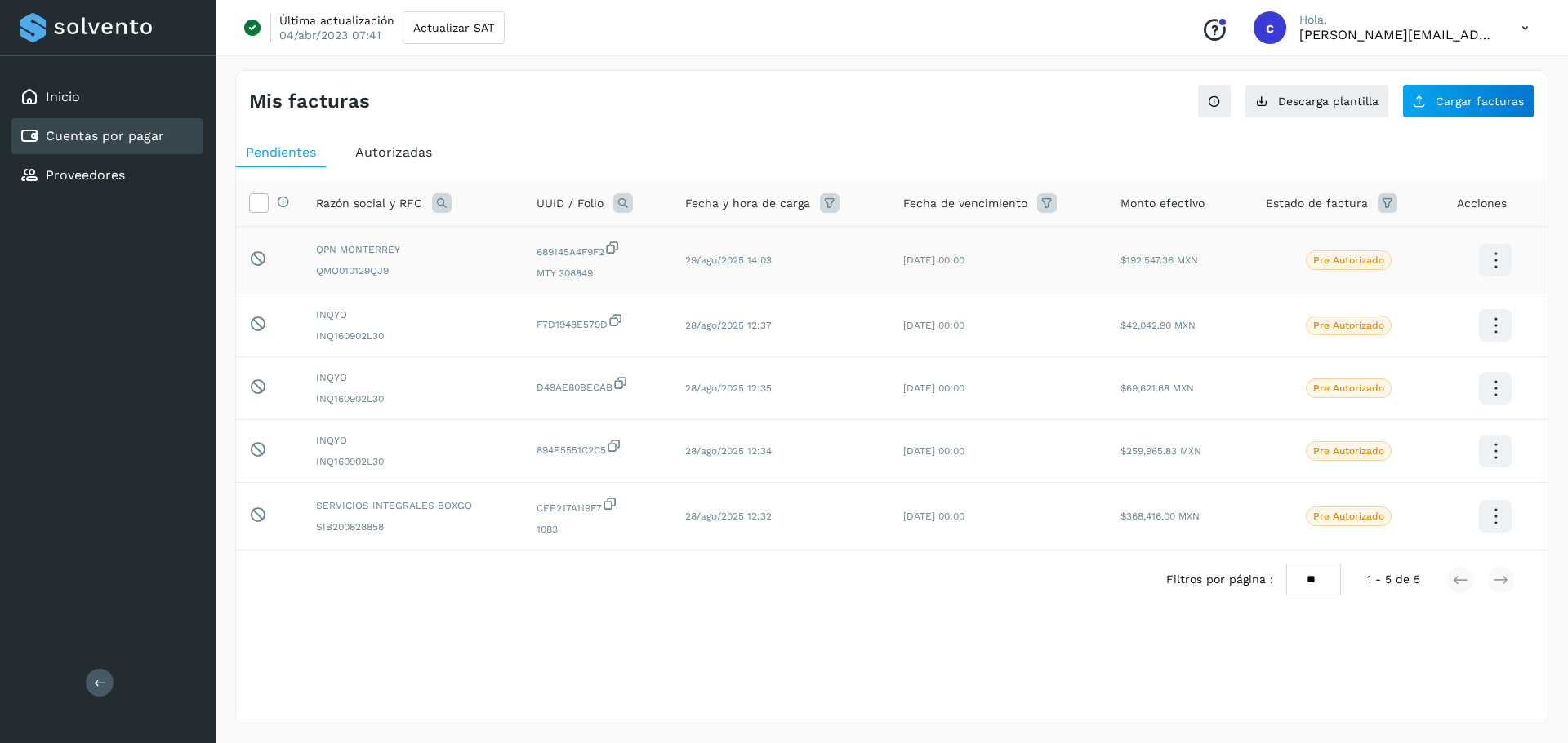
click at [1488, 248] on icon at bounding box center [1496, 261] width 39 height 39
click at [1010, 672] on div at bounding box center [784, 371] width 1568 height 743
click at [257, 205] on icon at bounding box center [258, 202] width 17 height 17
click at [402, 152] on span "Autorizadas" at bounding box center [393, 152] width 77 height 15
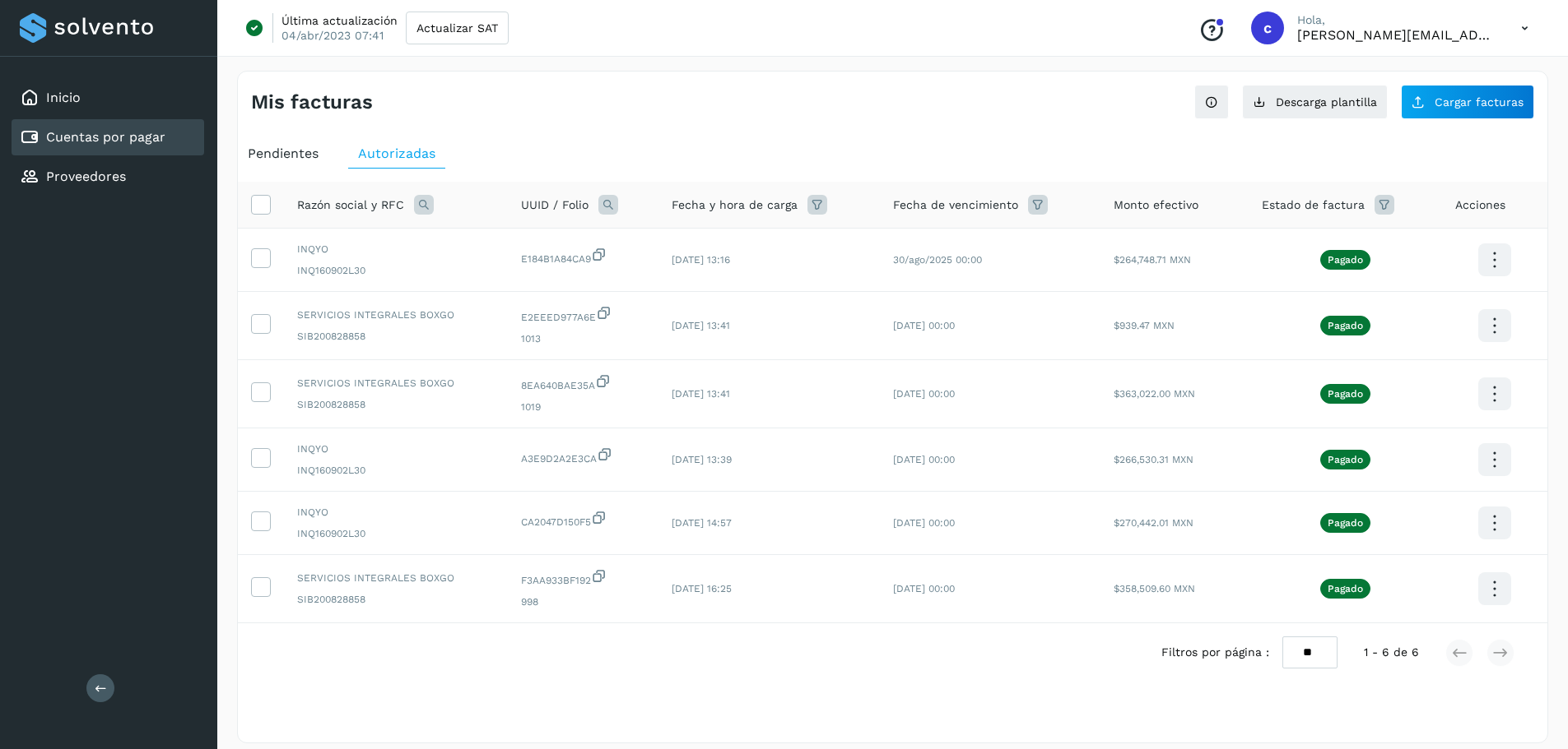
click at [293, 148] on span "Pendientes" at bounding box center [283, 153] width 71 height 16
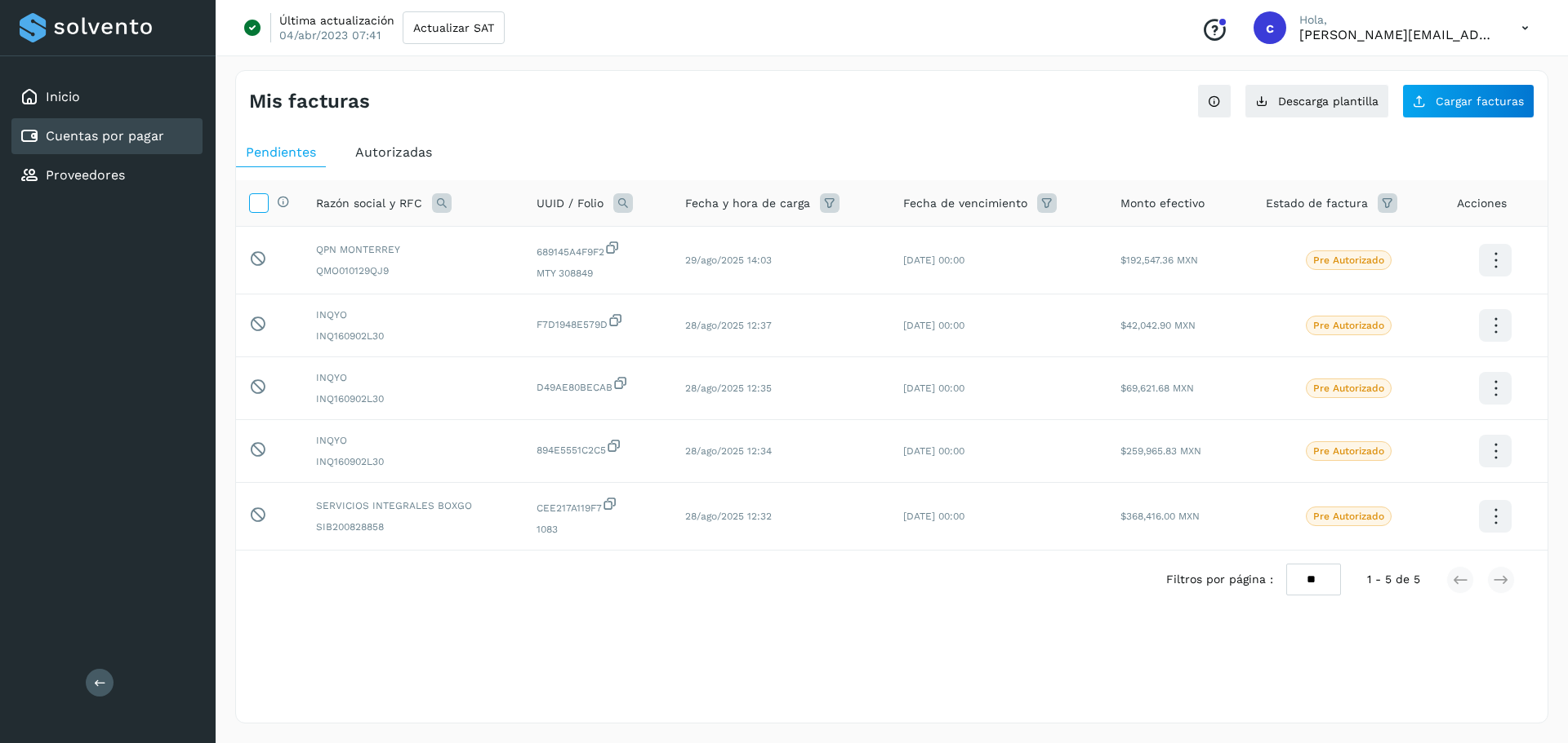
click at [258, 199] on icon at bounding box center [258, 202] width 17 height 17
click at [322, 613] on div "Selecciona una fecha" at bounding box center [892, 623] width 1311 height 27
drag, startPoint x: 283, startPoint y: 264, endPoint x: 424, endPoint y: 285, distance: 142.6
click at [424, 285] on span "Pendiente de autorización final por el usuario autorizador." at bounding box center [372, 273] width 204 height 44
copy span "Pendiente de autorización final por el usuario autorizador."
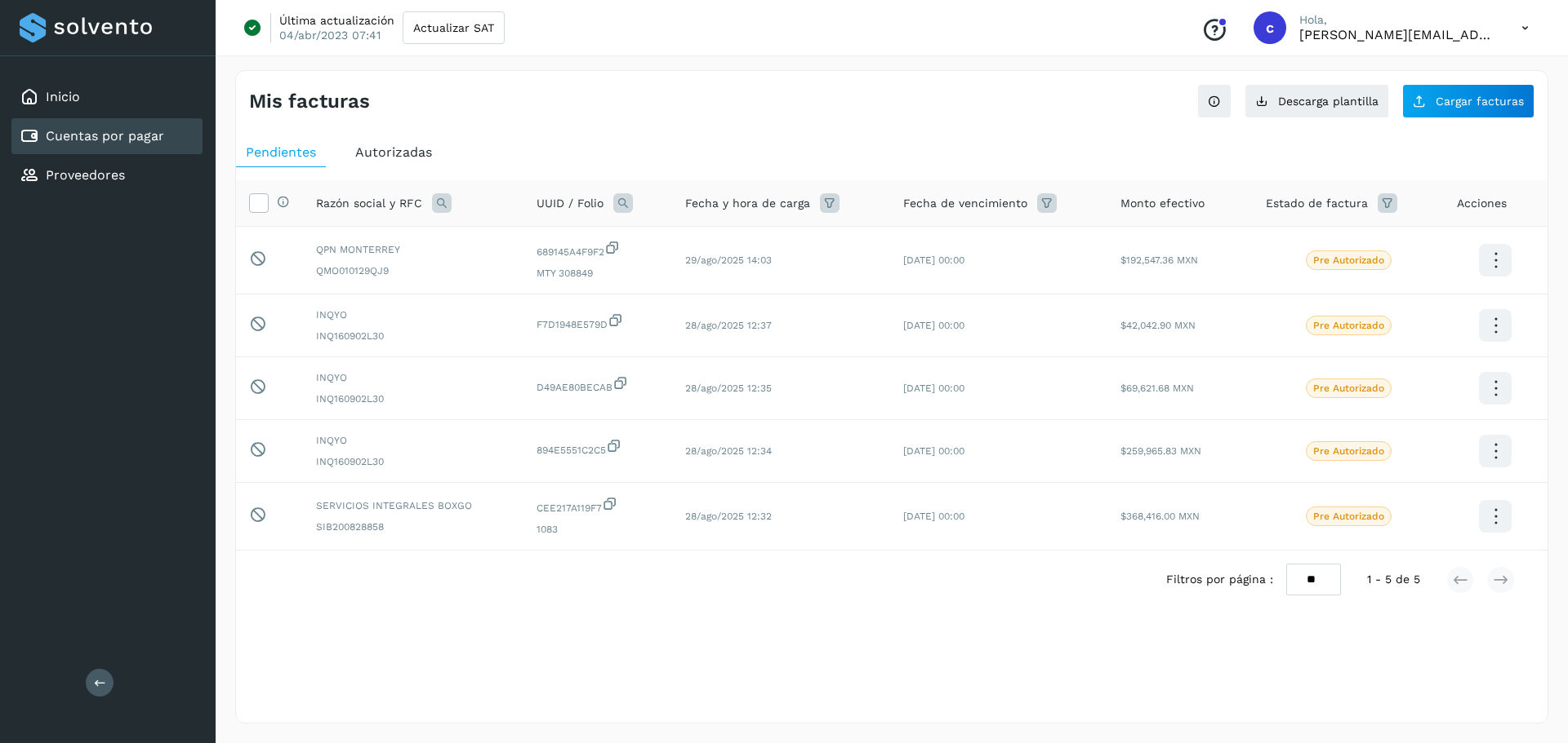
click at [392, 151] on span "Autorizadas" at bounding box center [393, 152] width 77 height 15
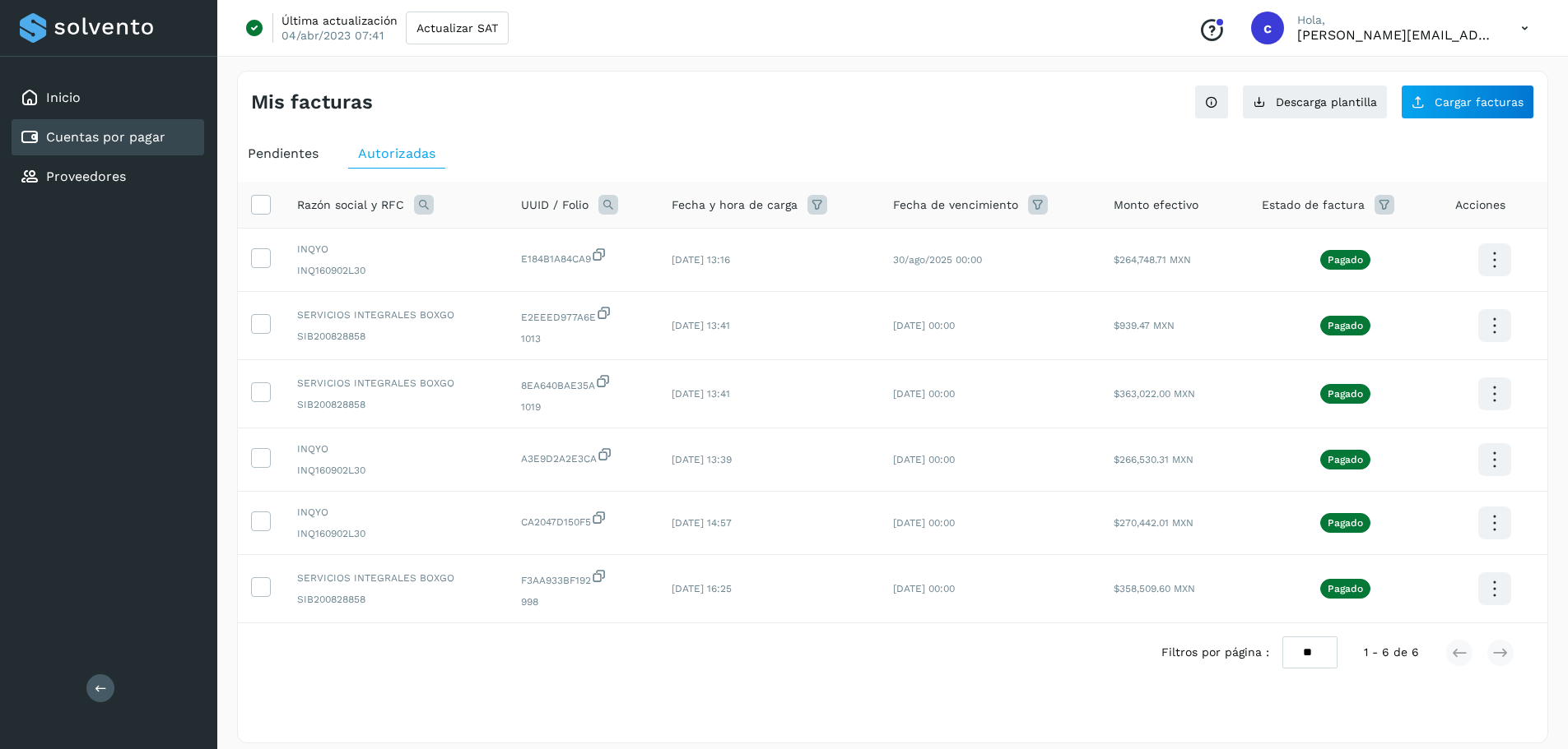
click at [282, 156] on span "Pendientes" at bounding box center [283, 153] width 71 height 16
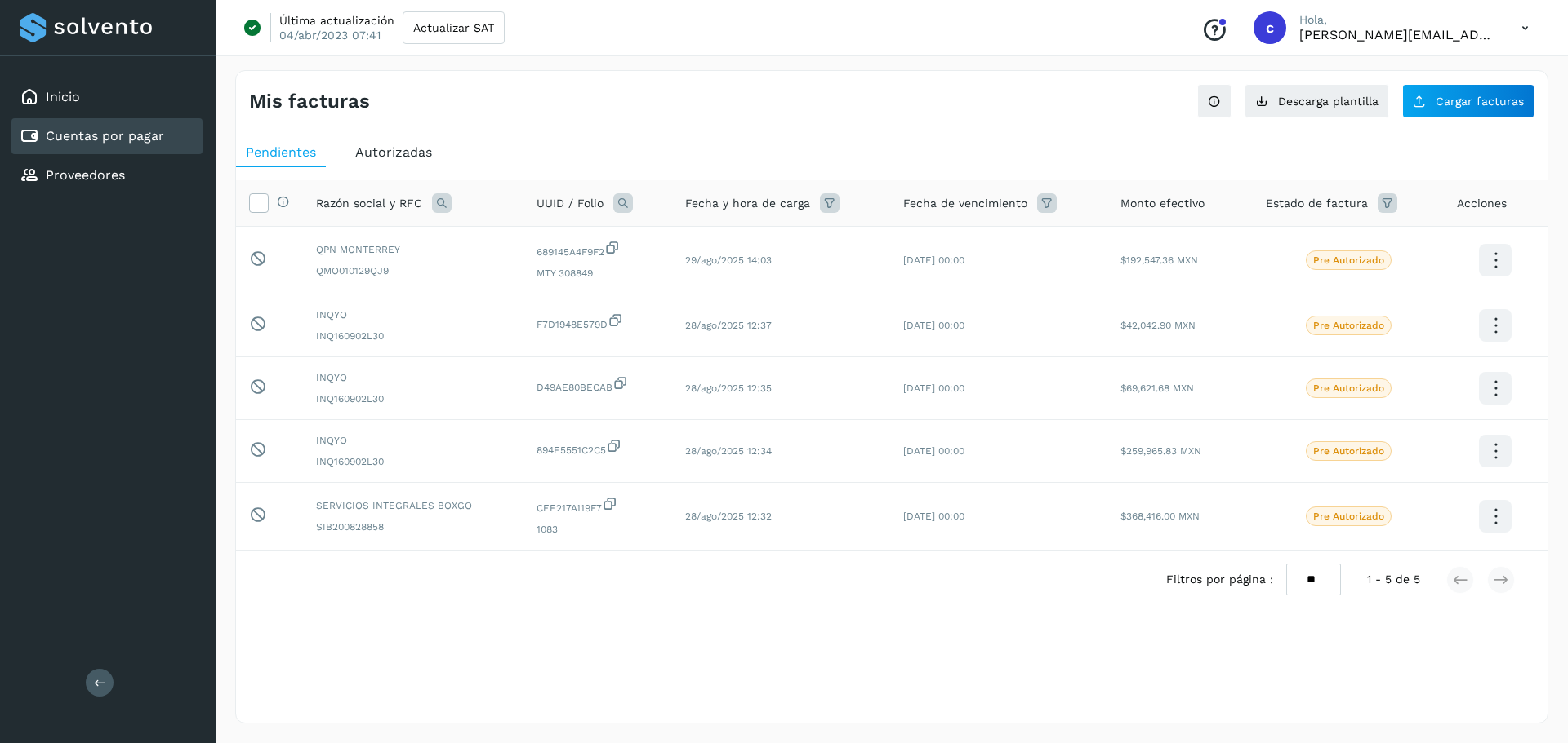
click at [507, 653] on div "Selecciona una fecha" at bounding box center [892, 650] width 1311 height 27
click at [258, 201] on icon at bounding box center [258, 202] width 17 height 17
click at [587, 661] on div "Selecciona una fecha" at bounding box center [892, 650] width 1311 height 27
click at [253, 204] on icon at bounding box center [258, 202] width 17 height 17
click at [320, 602] on div "Filtros por página : ** ** ** 1 - 5 de 5" at bounding box center [892, 580] width 1311 height 58
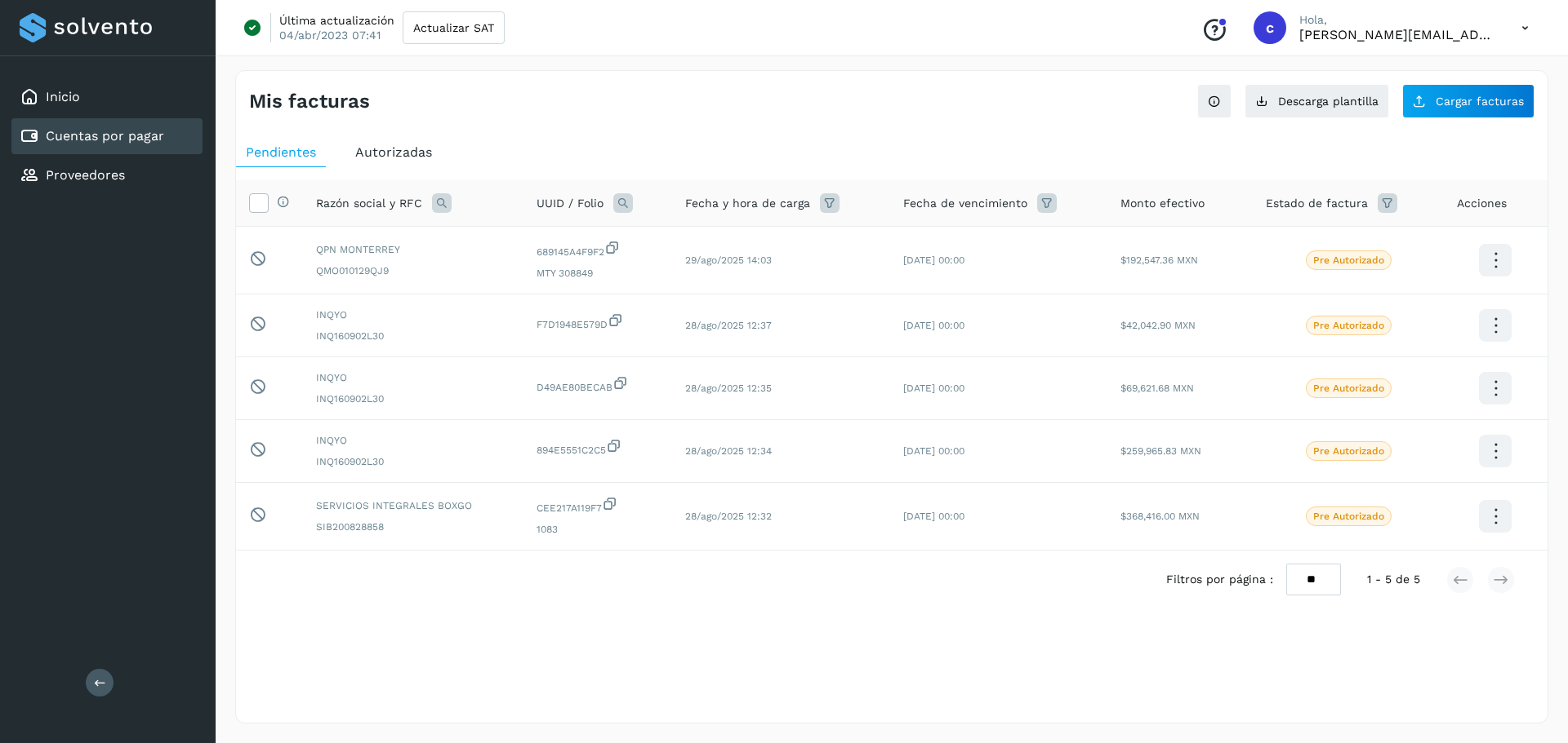
click at [320, 602] on div "Filtros por página : ** ** ** 1 - 5 de 5" at bounding box center [892, 580] width 1311 height 58
click at [376, 621] on div "Selecciona una fecha" at bounding box center [892, 623] width 1311 height 27
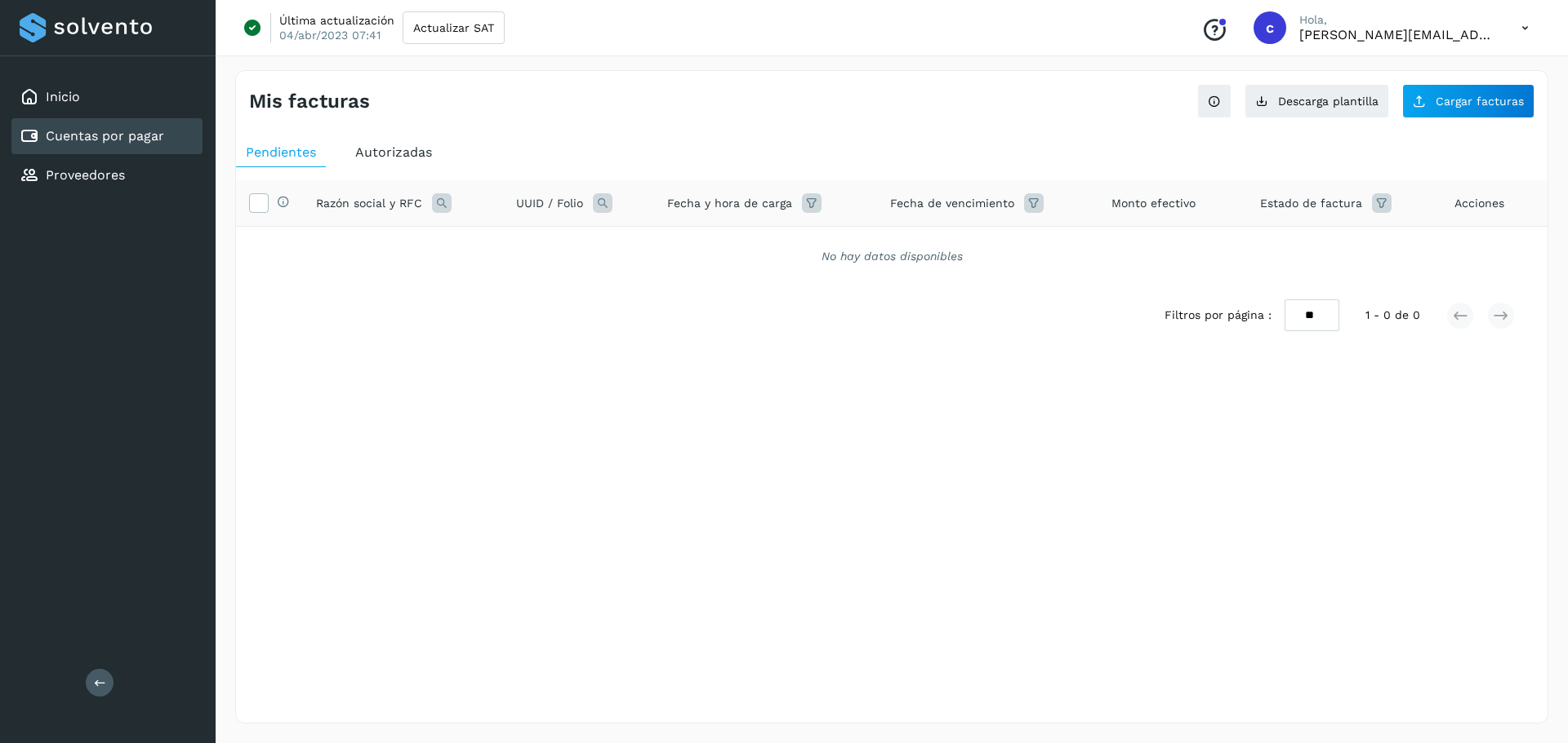
click at [402, 147] on span "Autorizadas" at bounding box center [393, 152] width 77 height 15
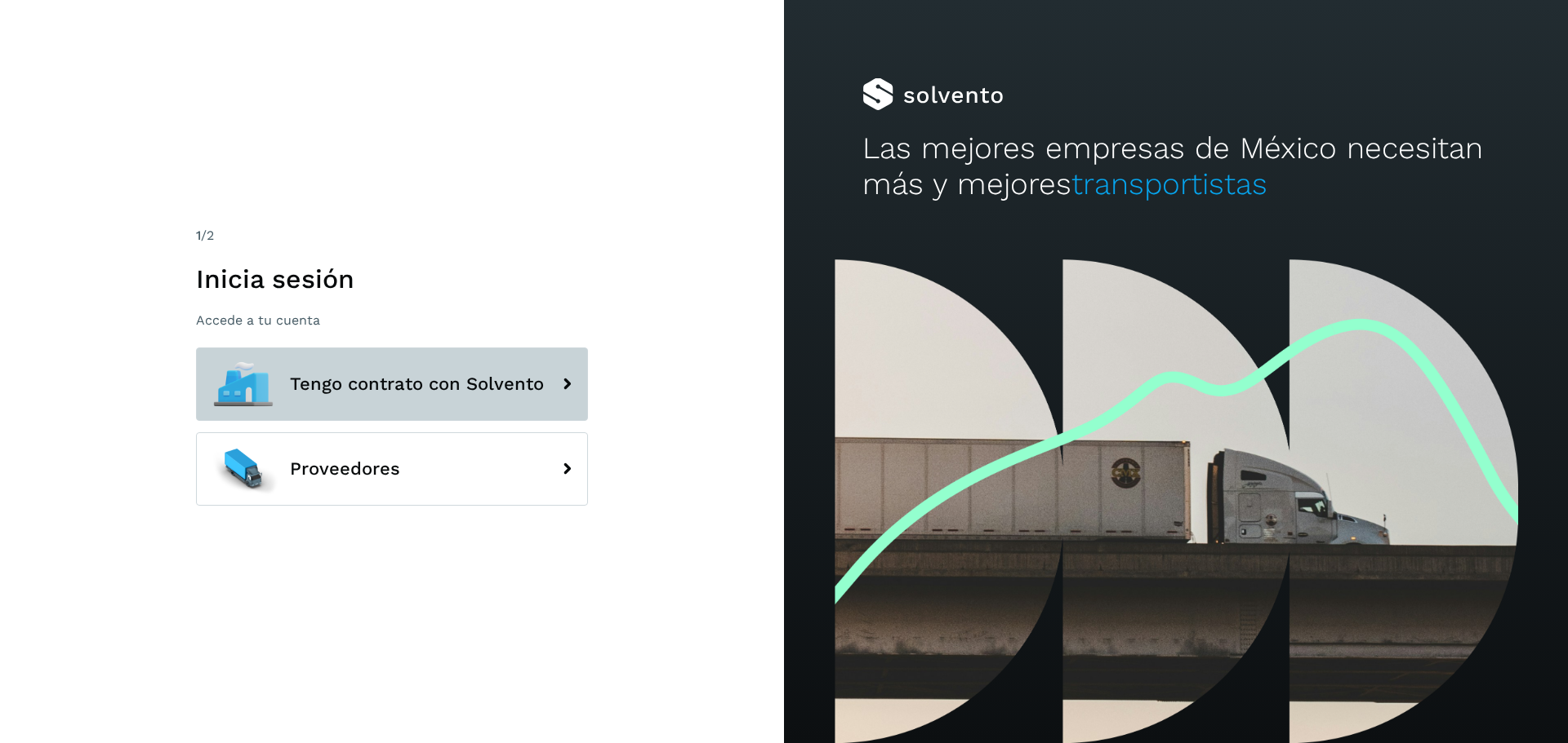
click at [390, 373] on button "Tengo contrato con Solvento" at bounding box center [392, 385] width 392 height 73
click at [389, 373] on button "Tengo contrato con Solvento" at bounding box center [392, 385] width 392 height 73
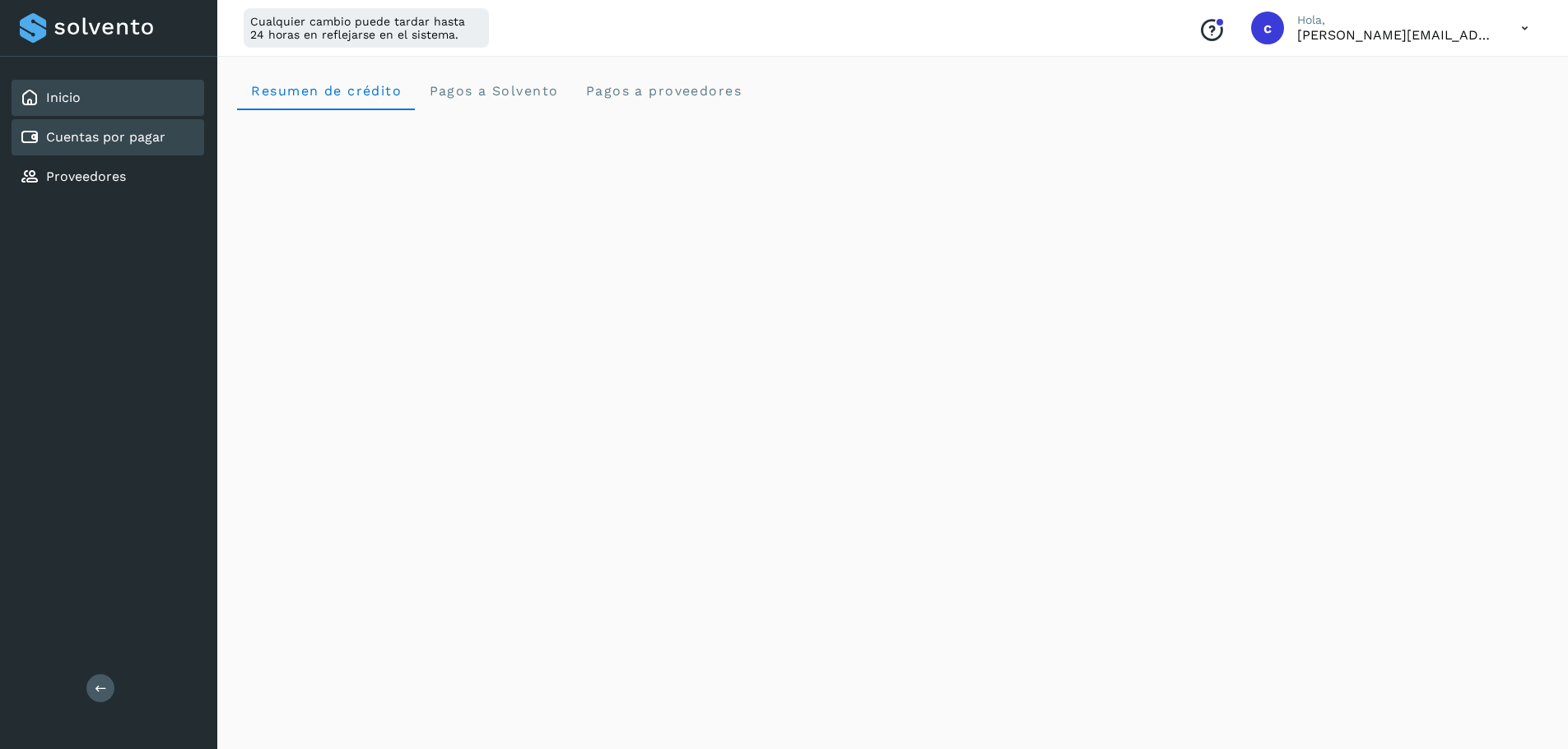
click at [90, 133] on link "Cuentas por pagar" at bounding box center [105, 137] width 120 height 16
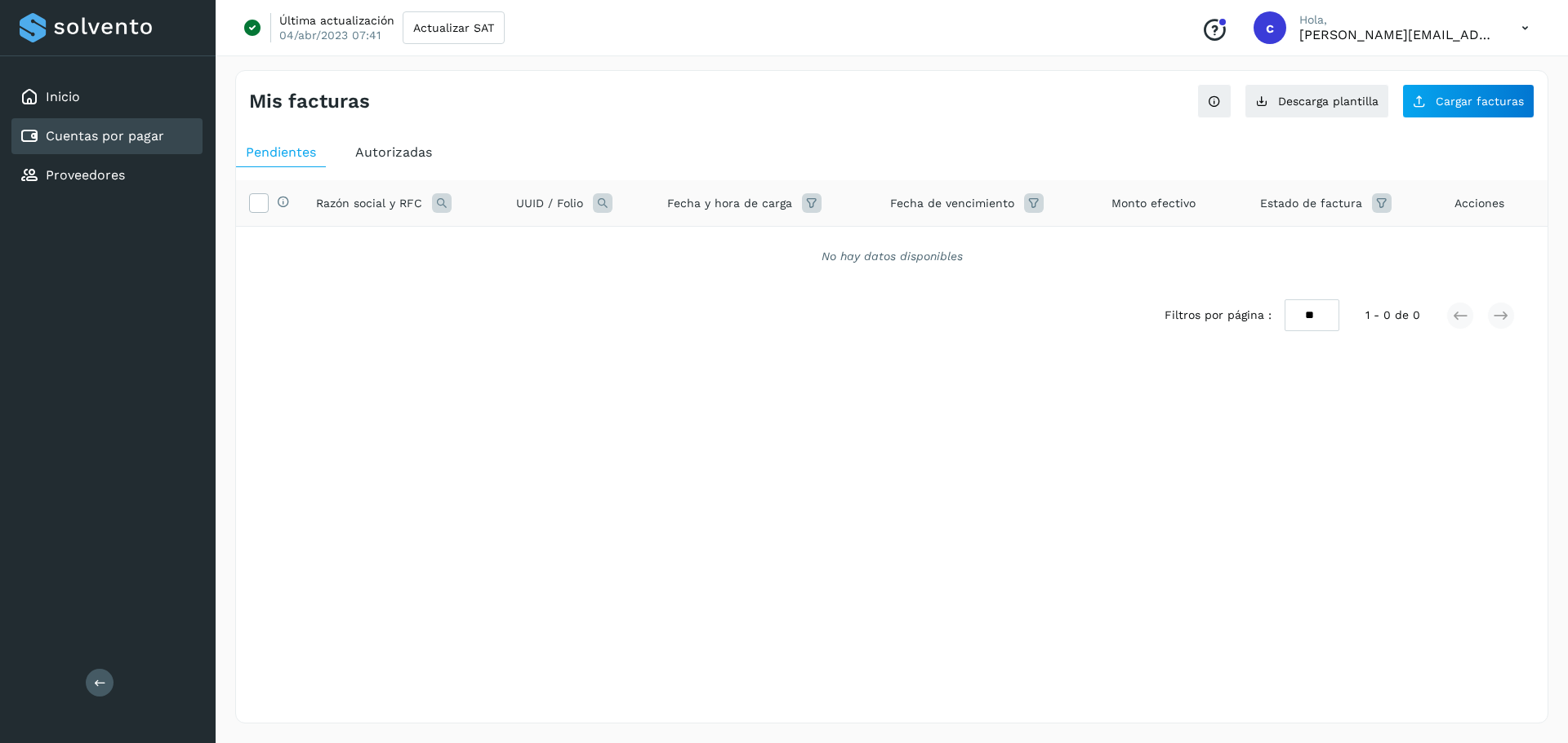
click at [412, 142] on div "Autorizadas" at bounding box center [393, 152] width 96 height 29
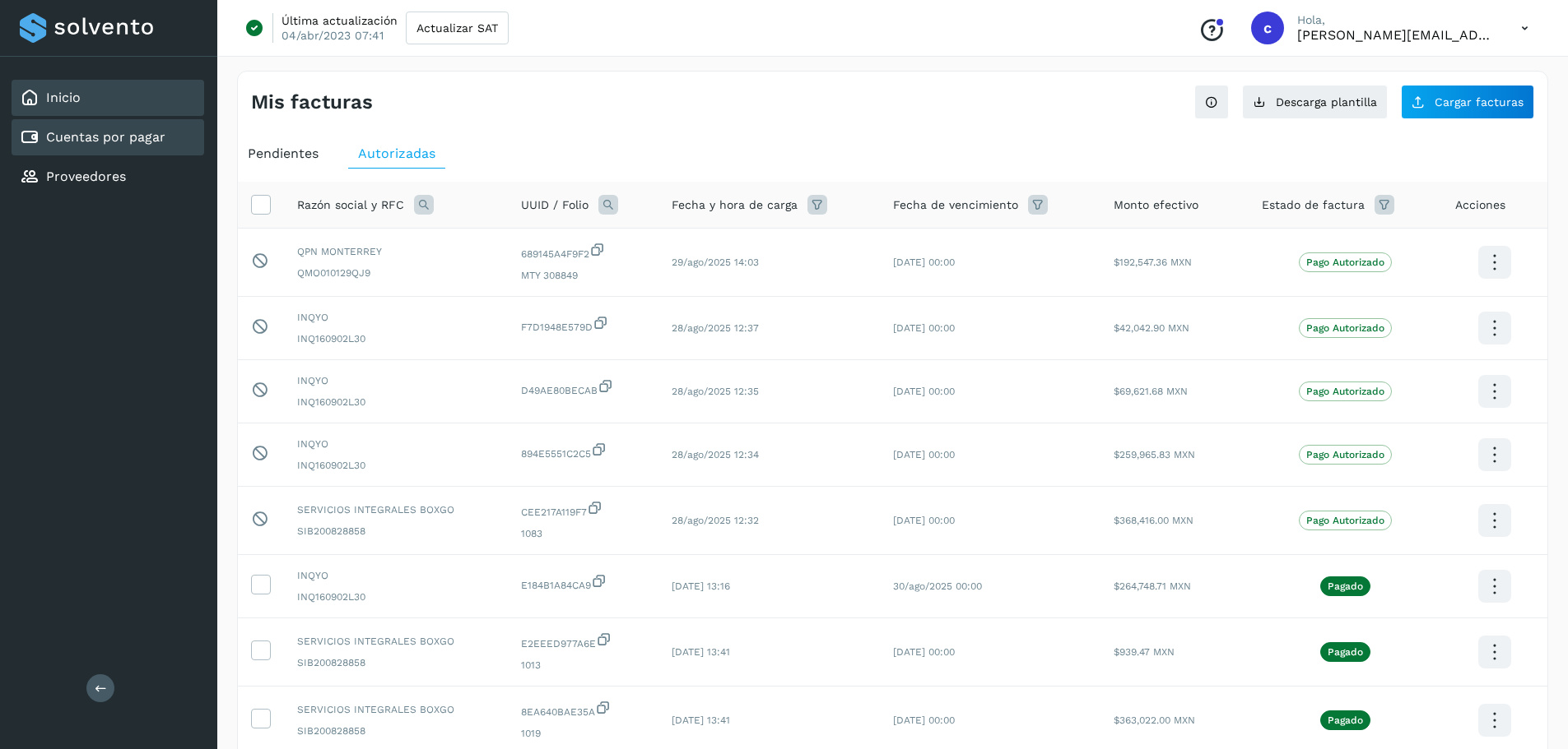
click at [55, 103] on link "Inicio" at bounding box center [63, 97] width 35 height 16
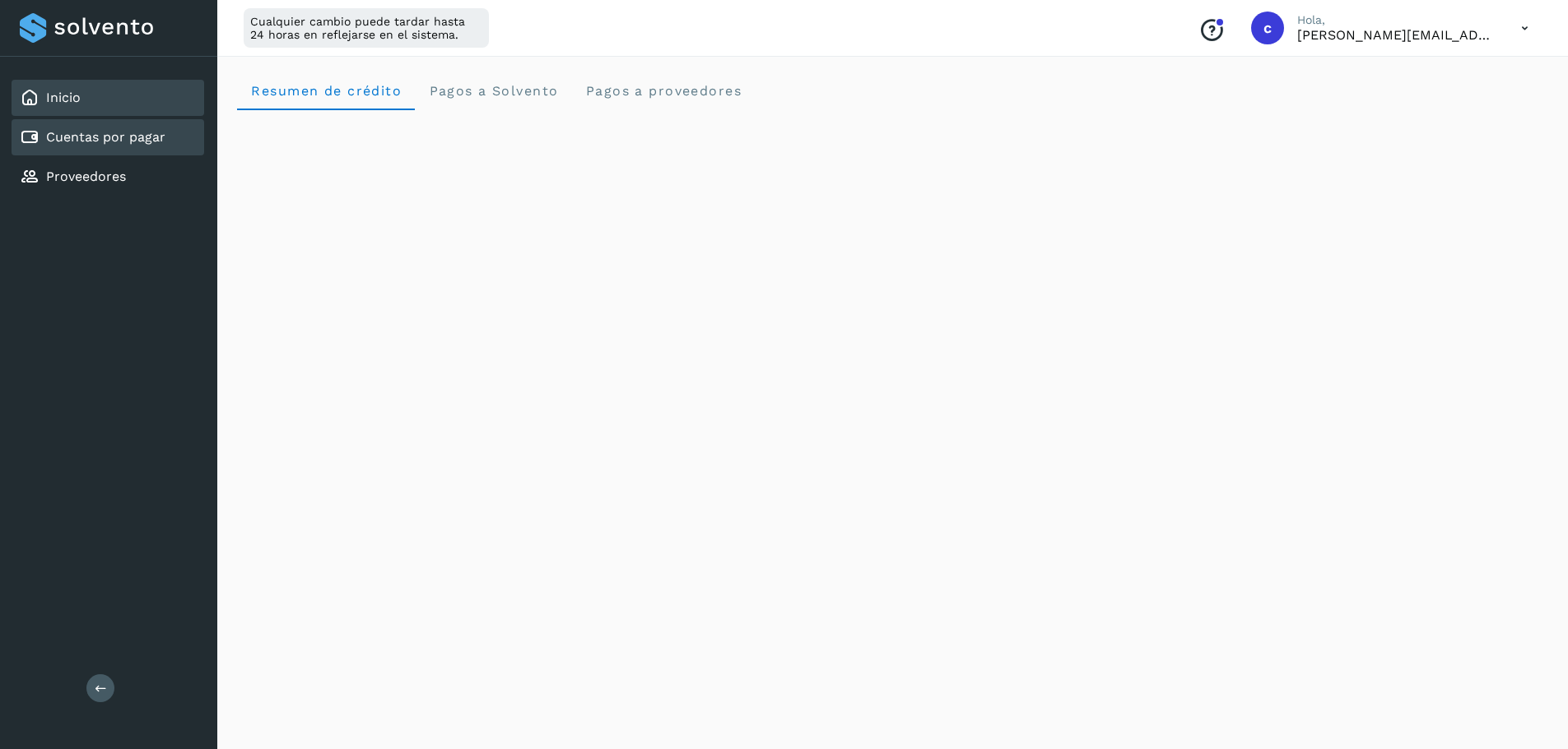
click at [73, 142] on link "Cuentas por pagar" at bounding box center [105, 137] width 120 height 16
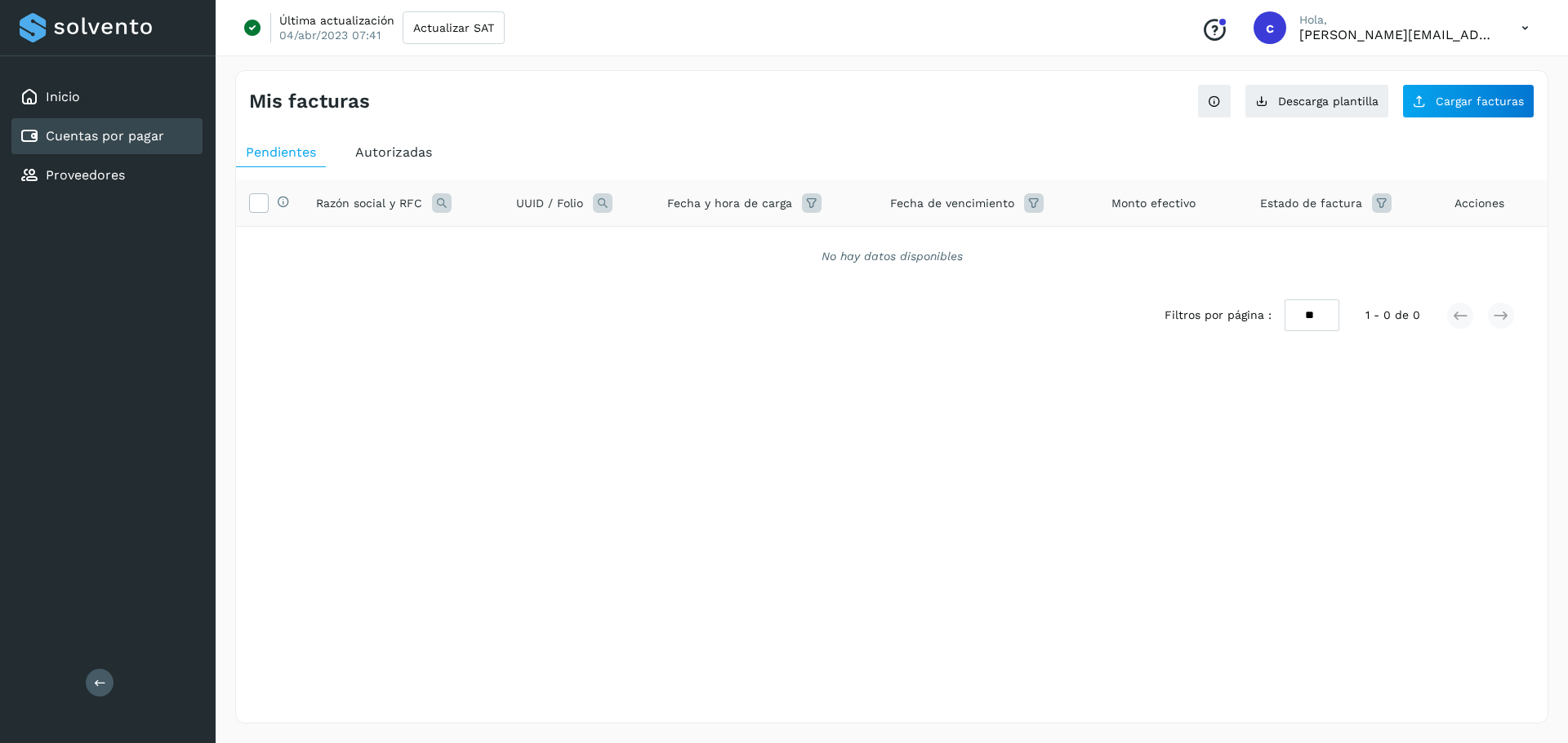
click at [379, 157] on span "Autorizadas" at bounding box center [393, 152] width 77 height 15
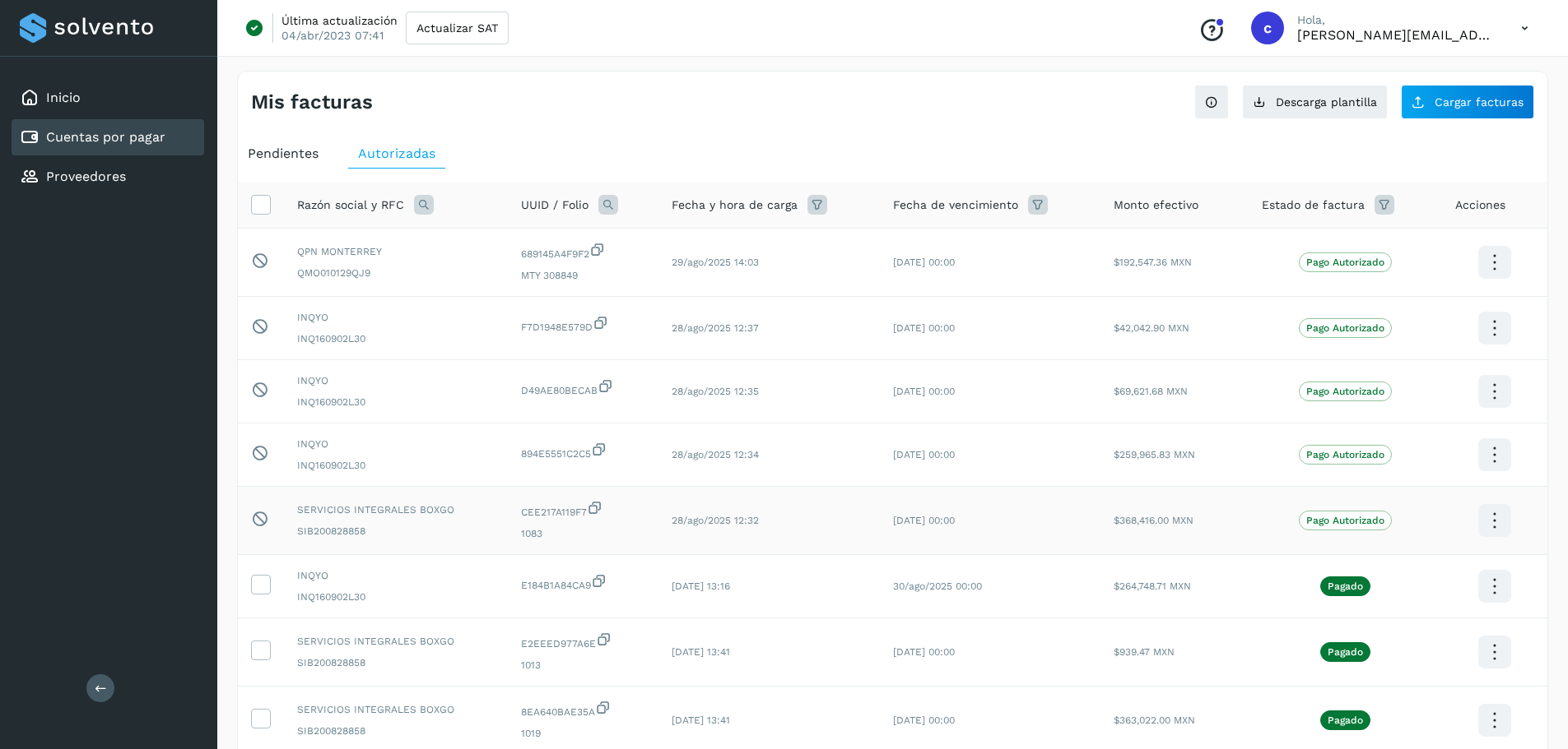
click at [1490, 282] on icon at bounding box center [1494, 263] width 39 height 39
click at [1413, 504] on button "Ver Detalle" at bounding box center [1412, 504] width 196 height 32
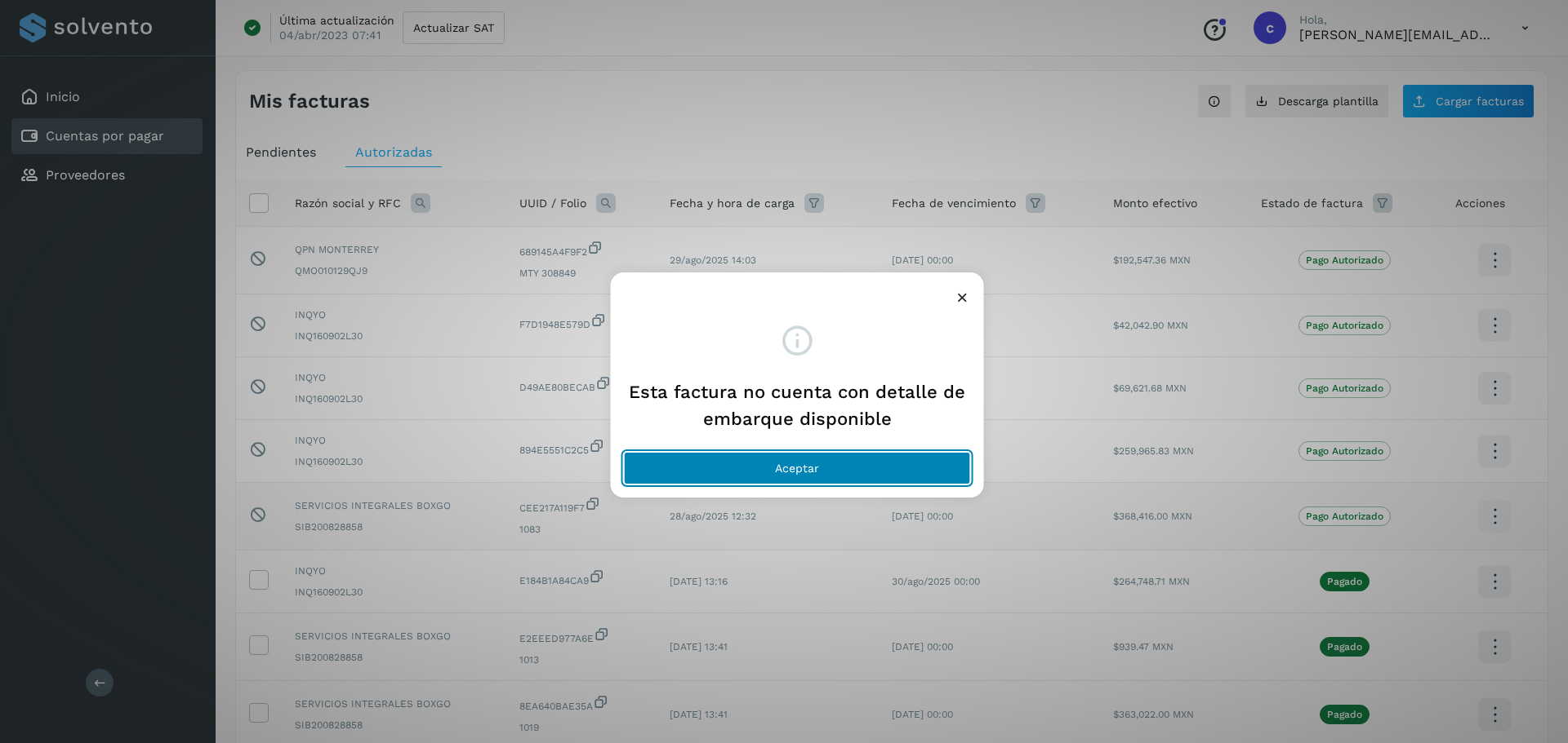
click at [875, 463] on button "Aceptar" at bounding box center [798, 468] width 347 height 33
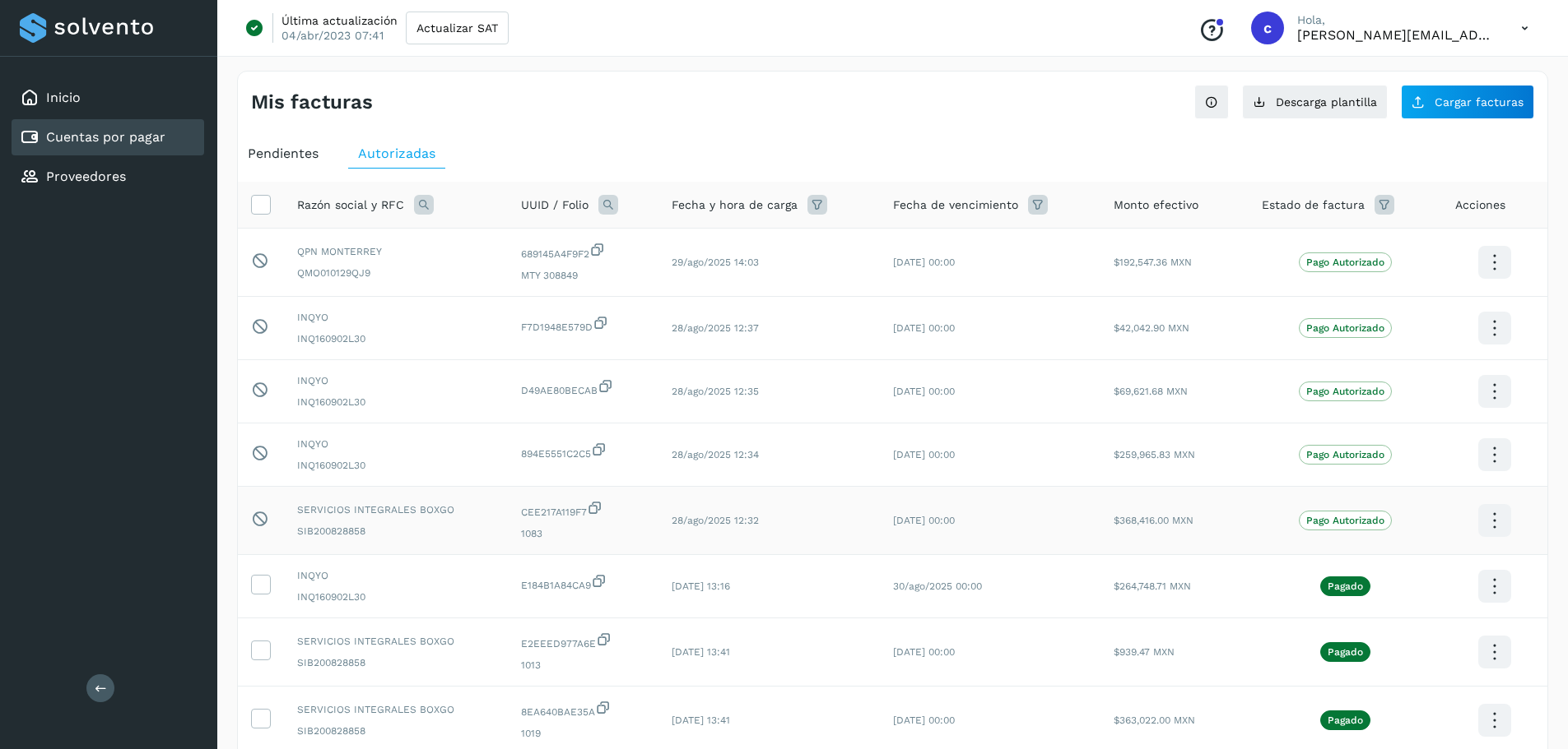
click at [108, 131] on link "Cuentas por pagar" at bounding box center [105, 137] width 120 height 16
click at [56, 99] on link "Inicio" at bounding box center [63, 97] width 35 height 16
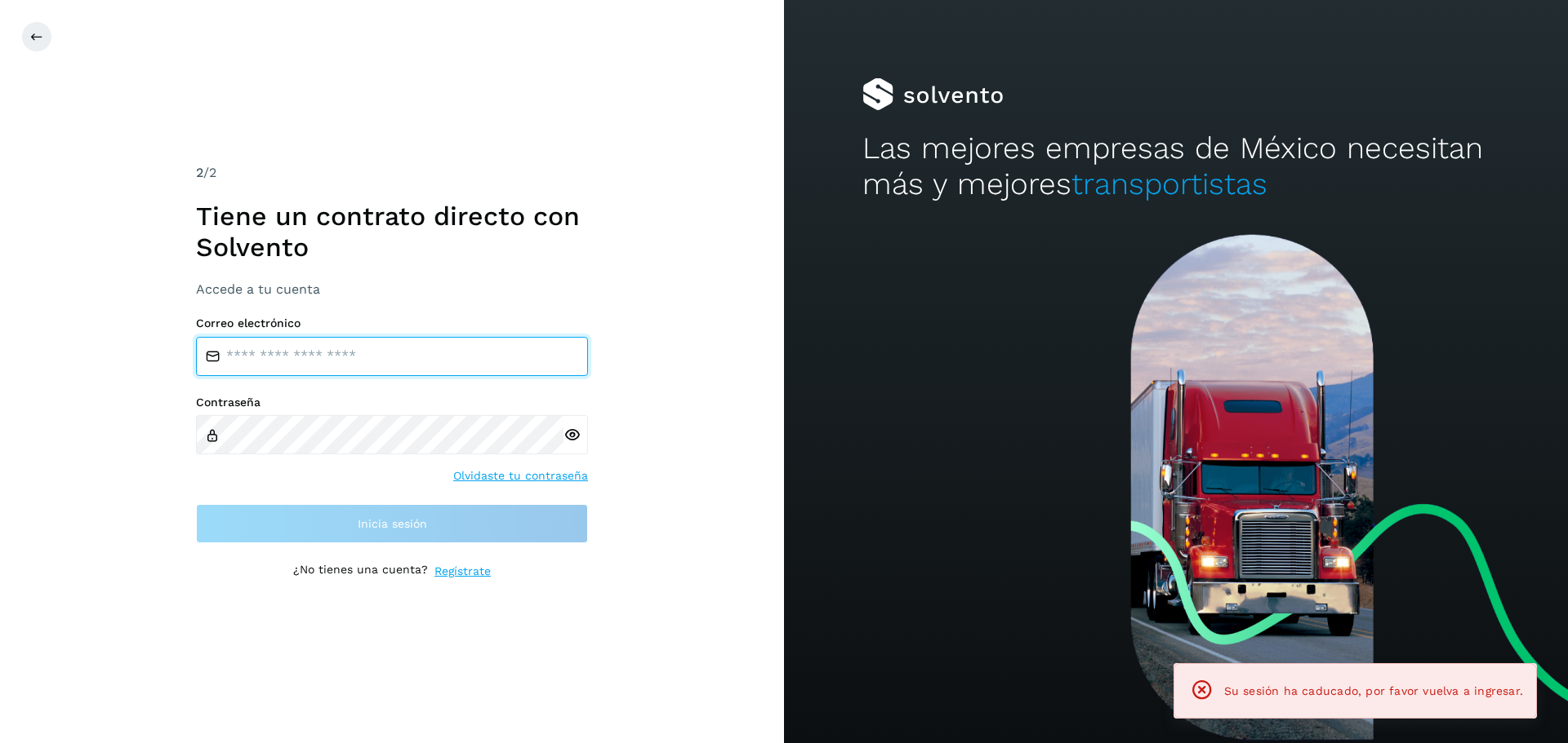
type input "**********"
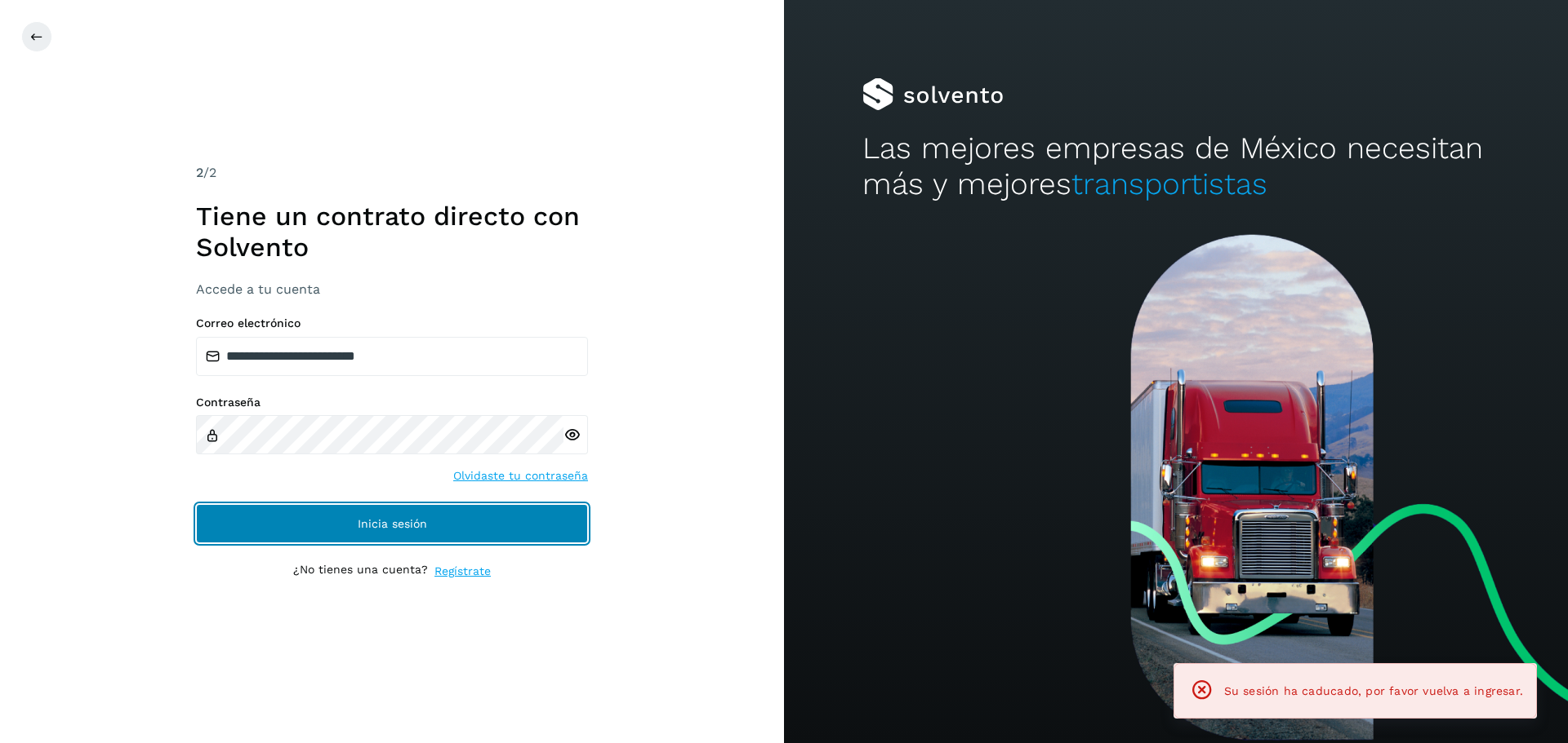
click at [419, 518] on span "Inicia sesión" at bounding box center [392, 524] width 69 height 12
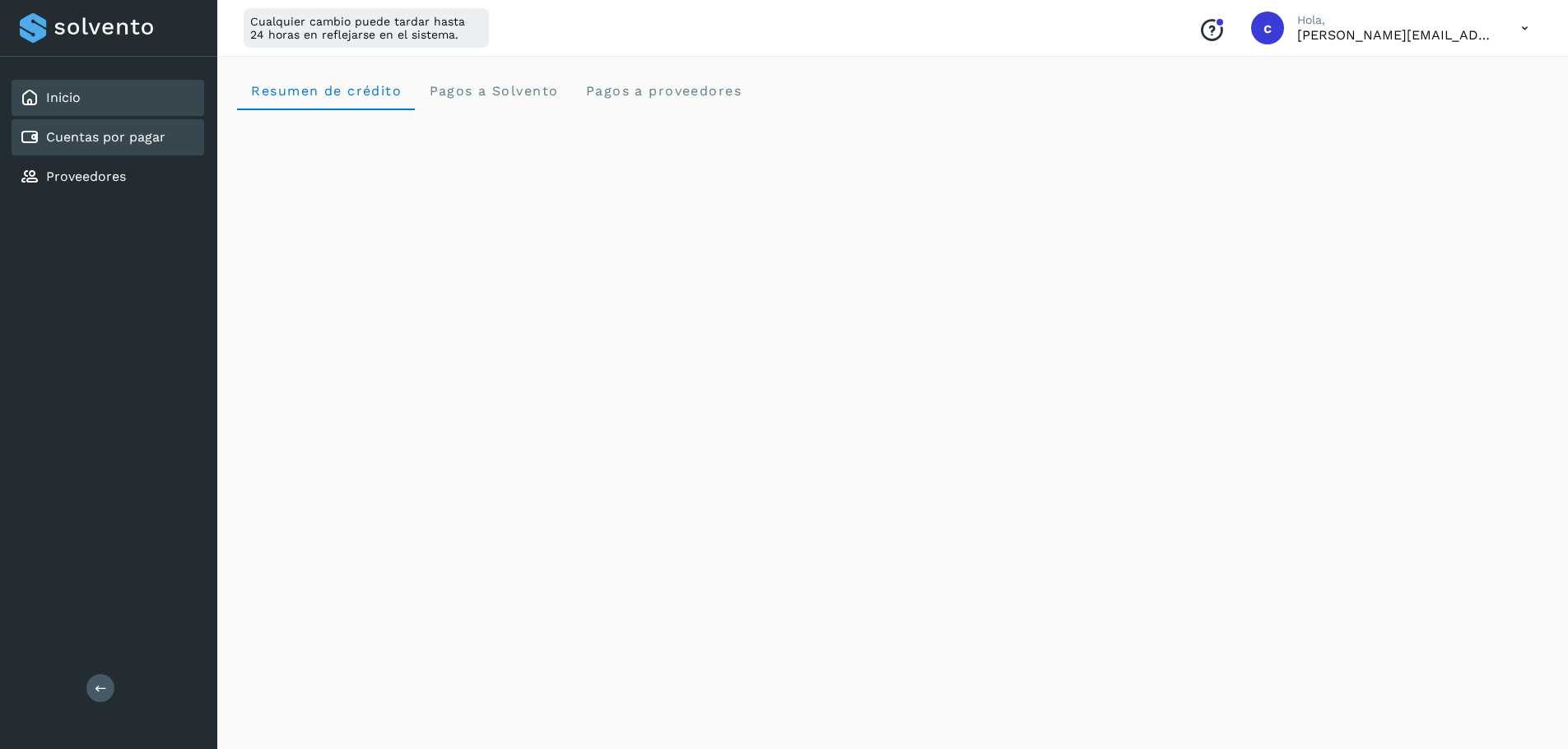
click at [79, 138] on link "Cuentas por pagar" at bounding box center [105, 137] width 120 height 16
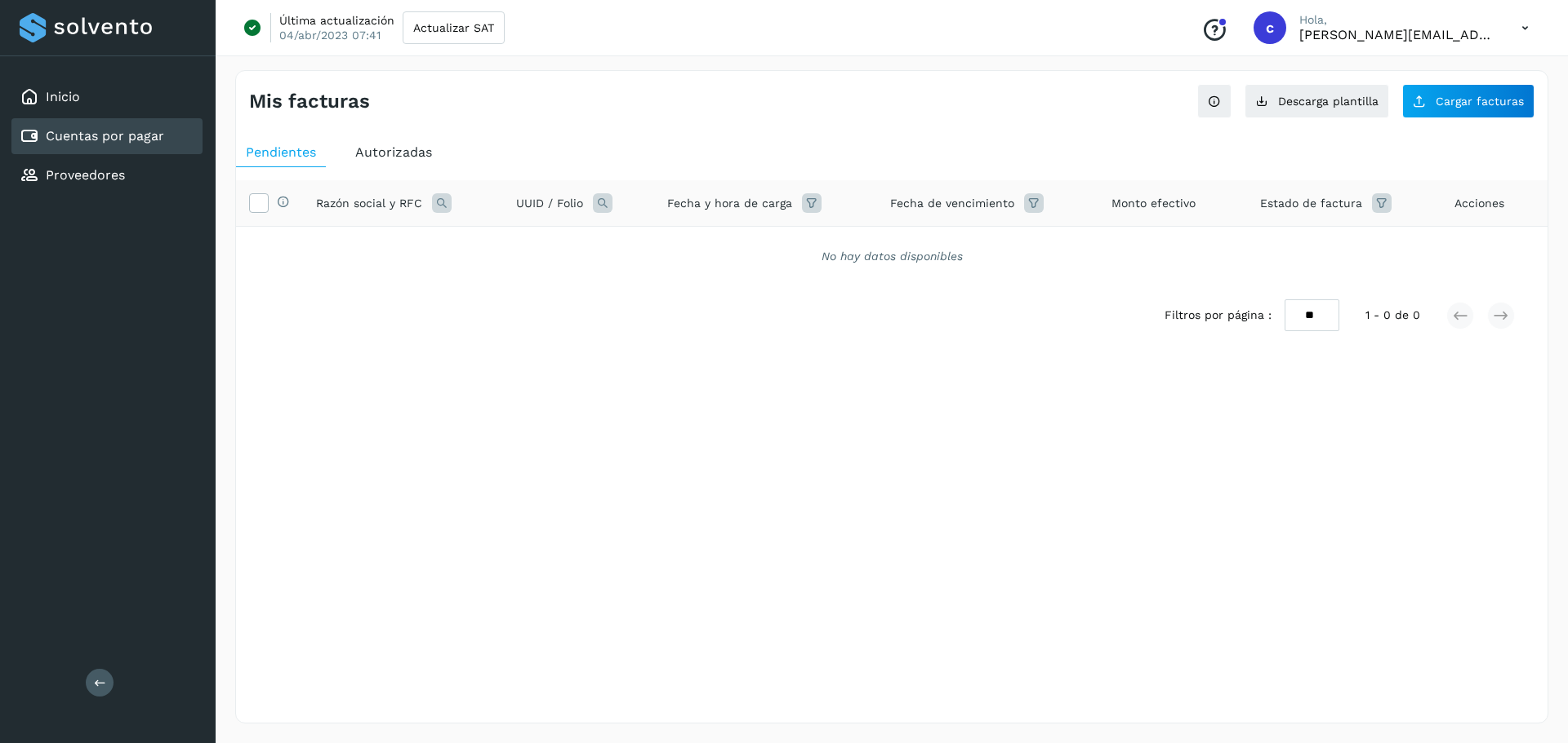
click at [118, 130] on link "Cuentas por pagar" at bounding box center [104, 136] width 119 height 15
click at [387, 148] on span "Autorizadas" at bounding box center [393, 152] width 77 height 15
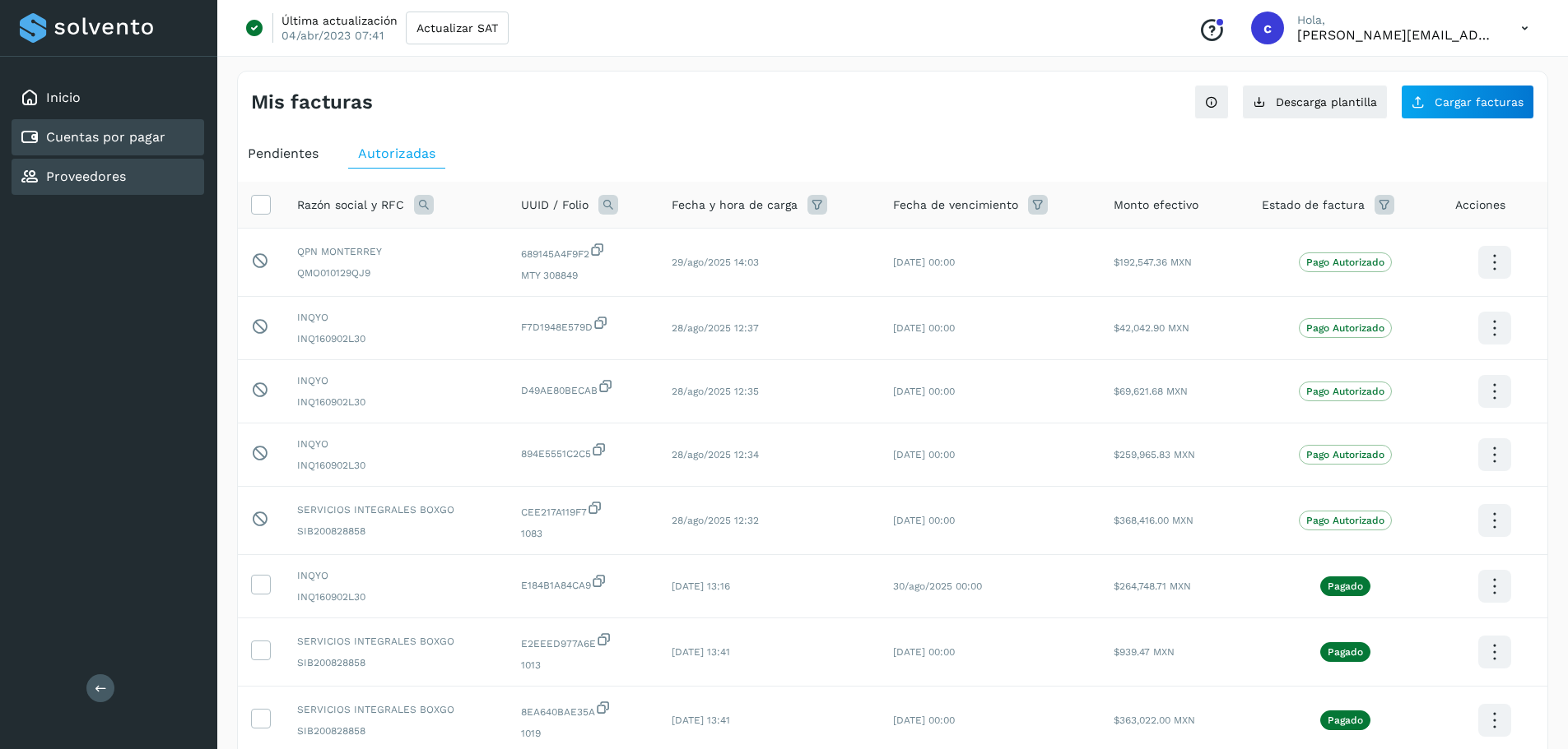
click at [80, 178] on link "Proveedores" at bounding box center [86, 177] width 80 height 16
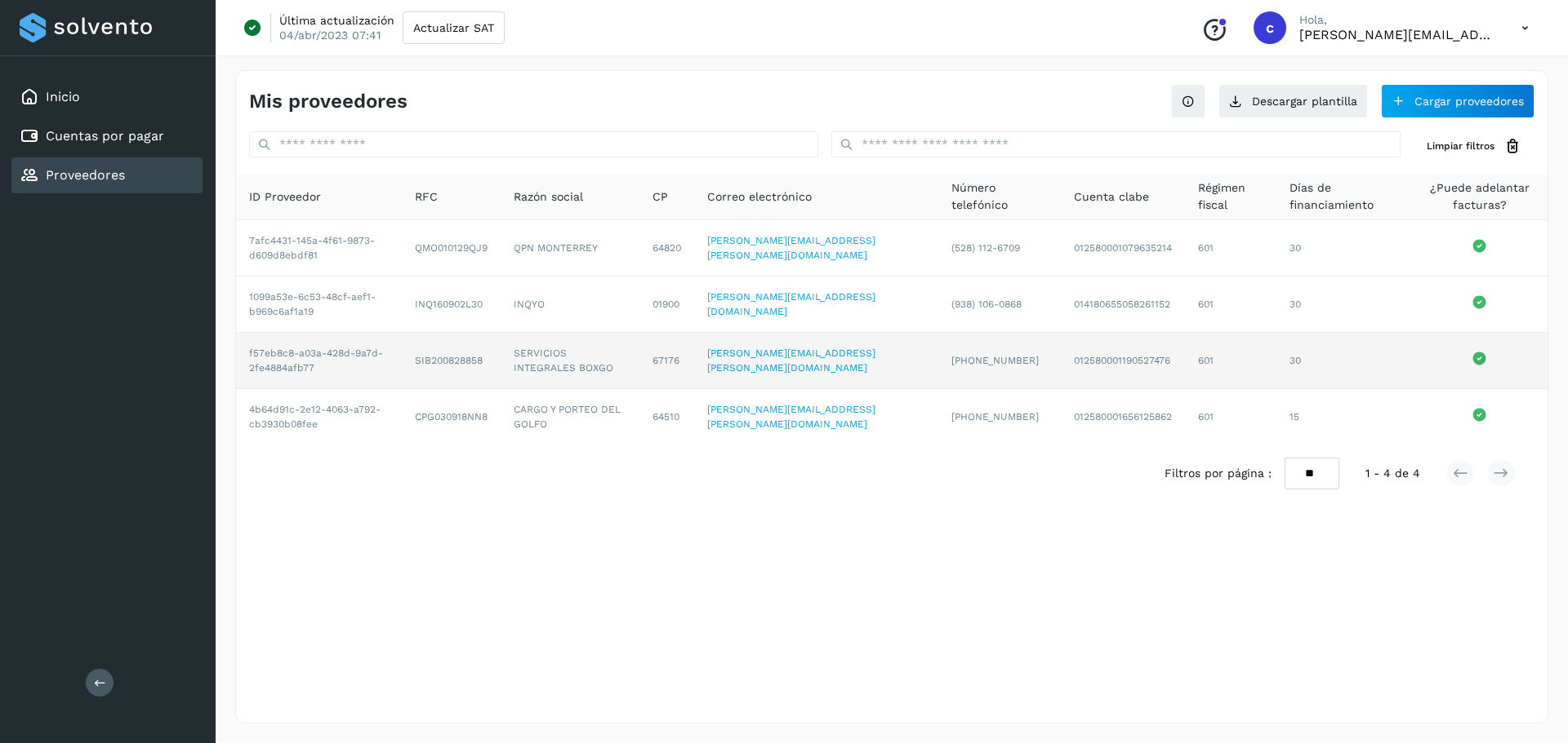
click at [462, 359] on td "SIB200828858" at bounding box center [451, 360] width 98 height 56
click at [1120, 362] on td "012580001190527476" at bounding box center [1122, 360] width 124 height 56
click at [1010, 376] on td "(55) 5186-5899" at bounding box center [999, 360] width 122 height 56
click at [1071, 358] on td "012580001190527476" at bounding box center [1122, 360] width 124 height 56
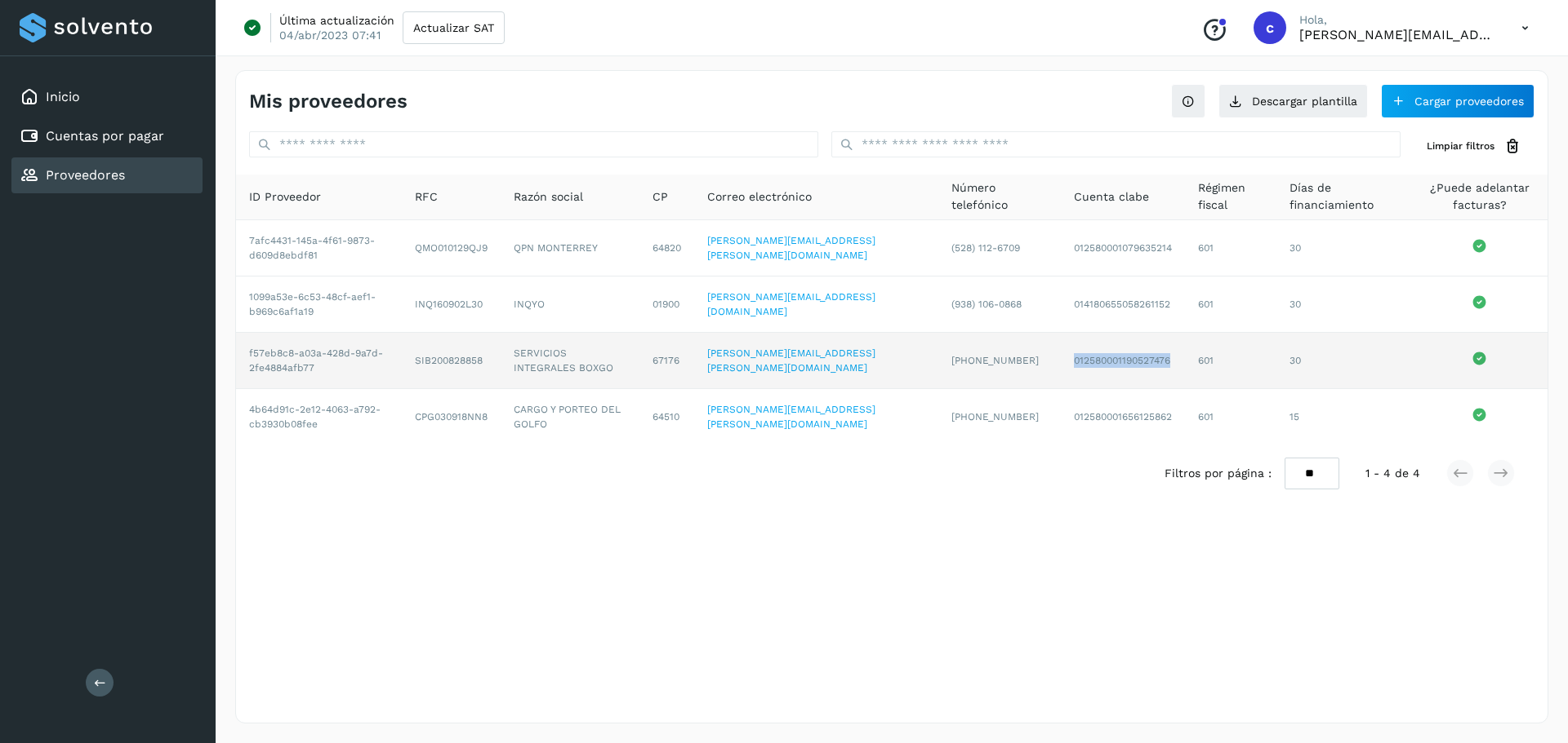
click at [1071, 358] on td "012580001190527476" at bounding box center [1122, 360] width 124 height 56
copy td "012580001190527476"
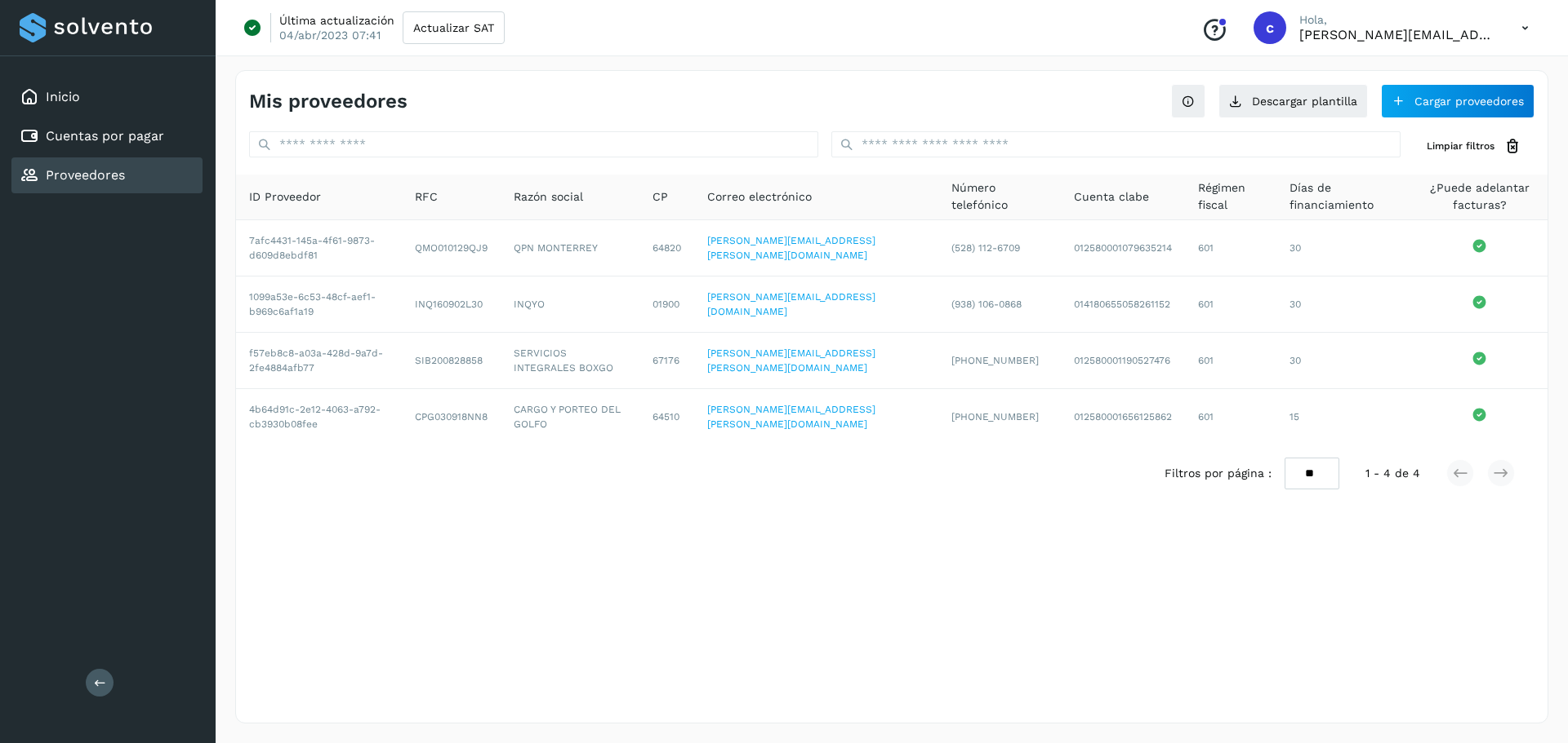
click at [1037, 539] on div "Mis proveedores Descargar plantilla Cargar proveedores Limpiar filtros ID Prove…" at bounding box center [892, 397] width 1313 height 653
click at [56, 141] on link "Cuentas por pagar" at bounding box center [104, 136] width 119 height 15
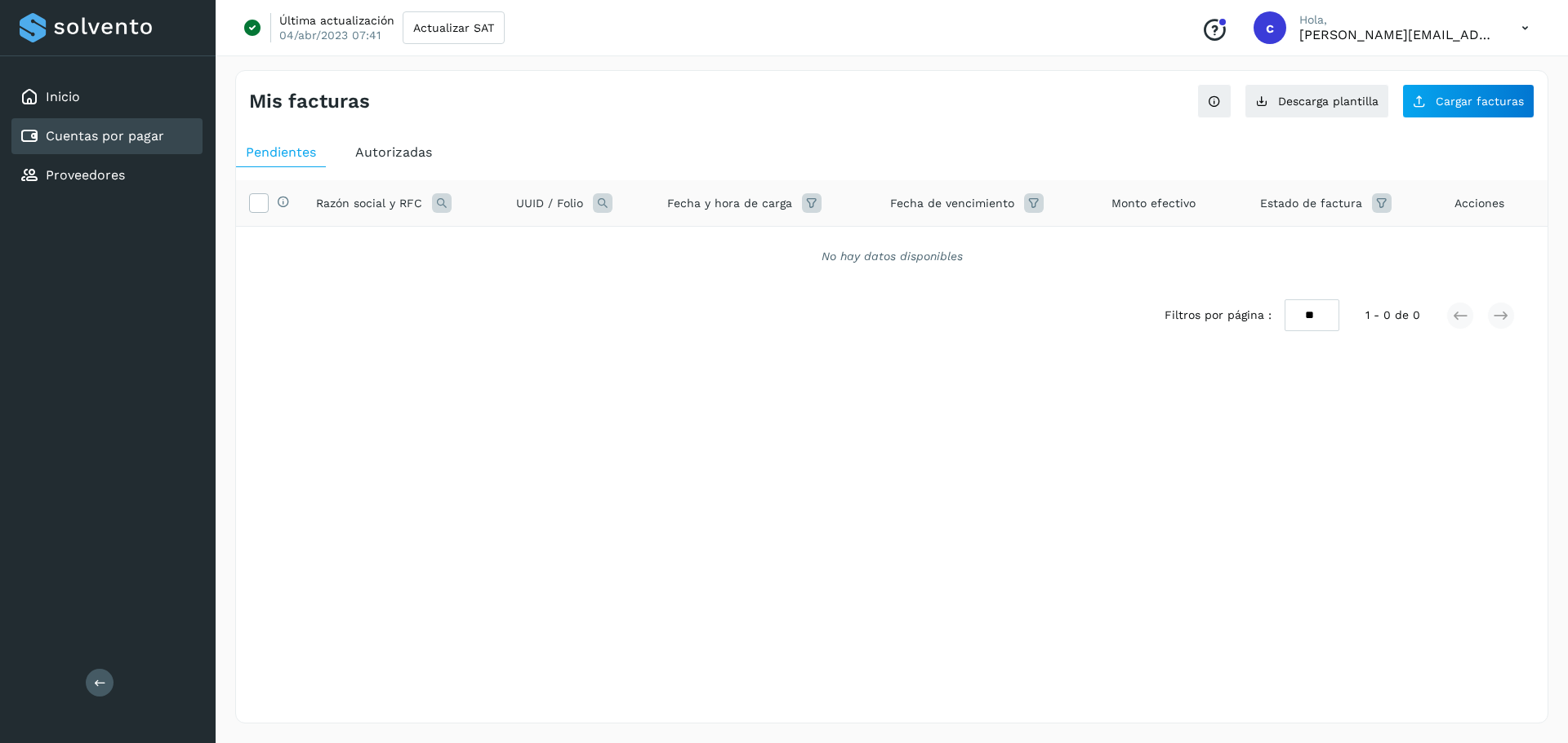
click at [418, 153] on span "Autorizadas" at bounding box center [393, 152] width 77 height 15
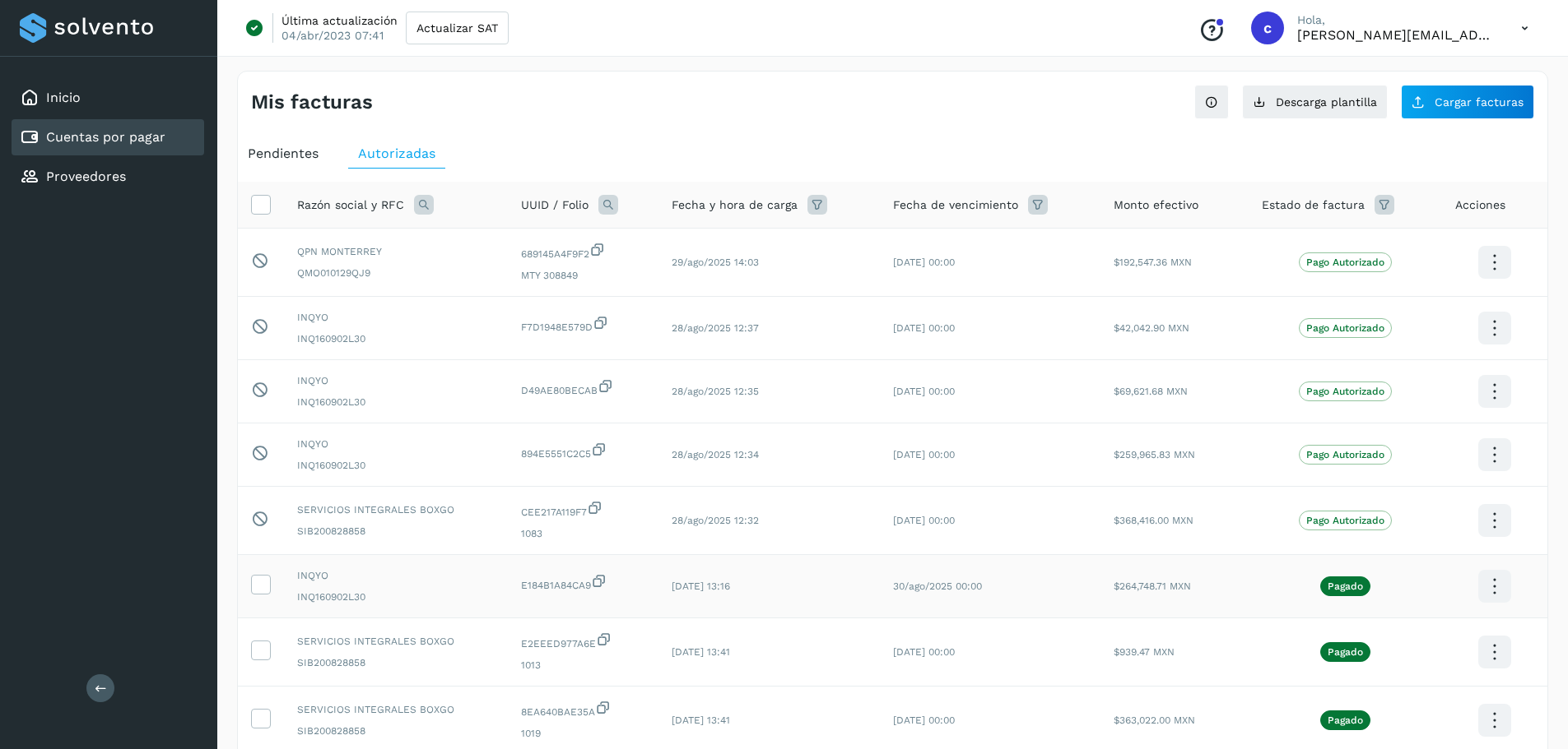
click at [1497, 282] on icon at bounding box center [1494, 263] width 39 height 39
click at [1377, 538] on button "Ver Detalle" at bounding box center [1412, 538] width 196 height 32
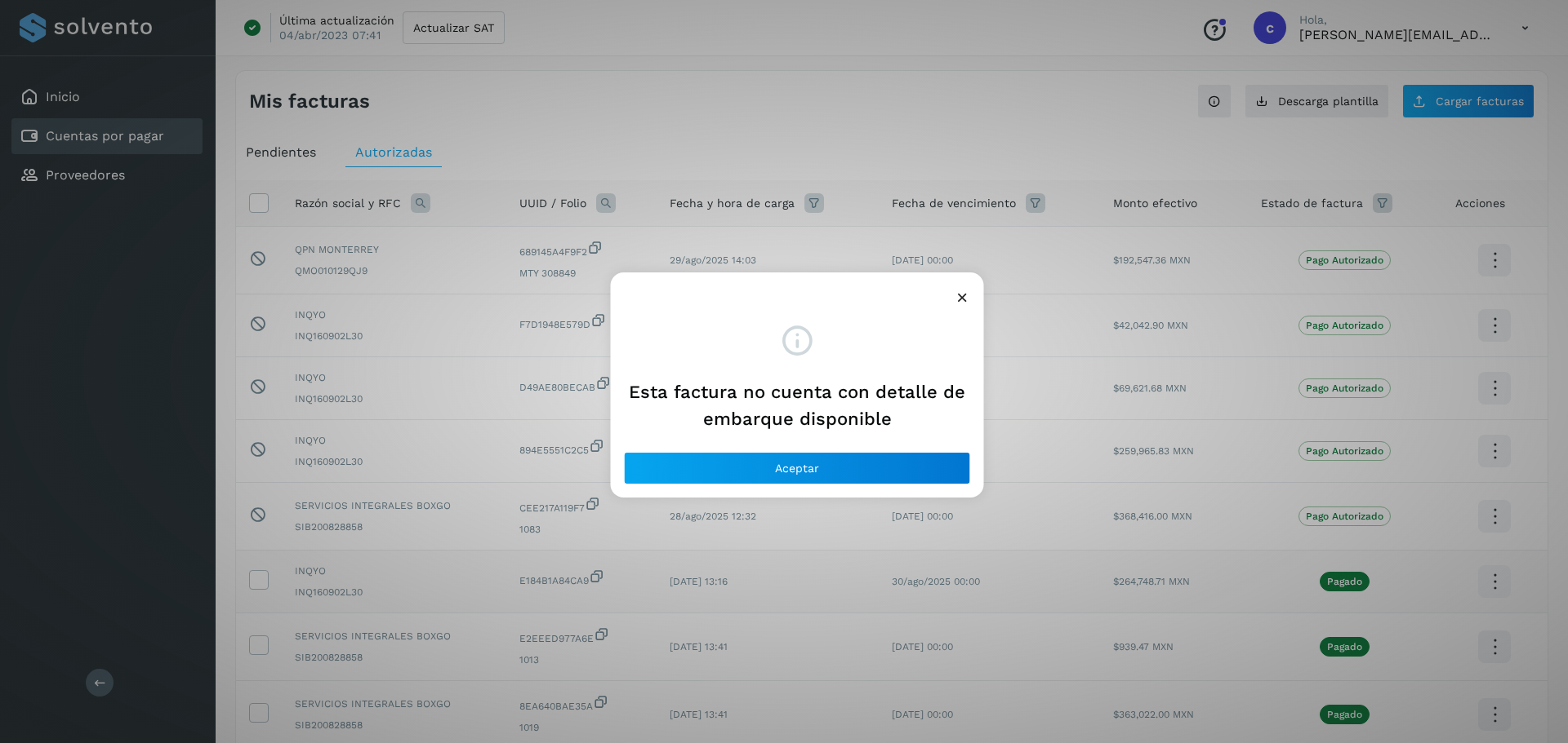
click at [955, 293] on icon at bounding box center [962, 298] width 17 height 17
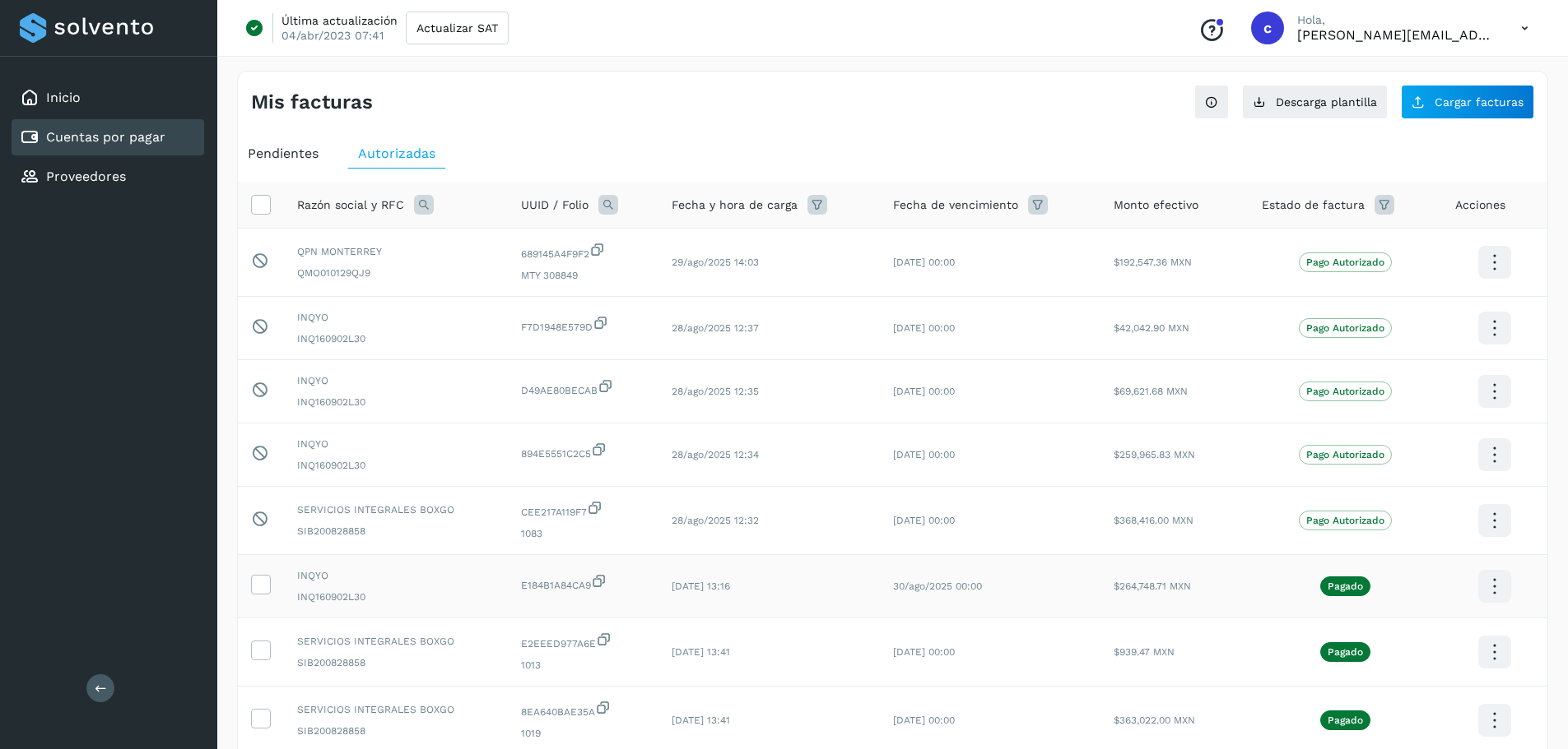
click at [1490, 282] on icon at bounding box center [1494, 263] width 39 height 39
click at [1373, 642] on button "CEP" at bounding box center [1412, 635] width 196 height 31
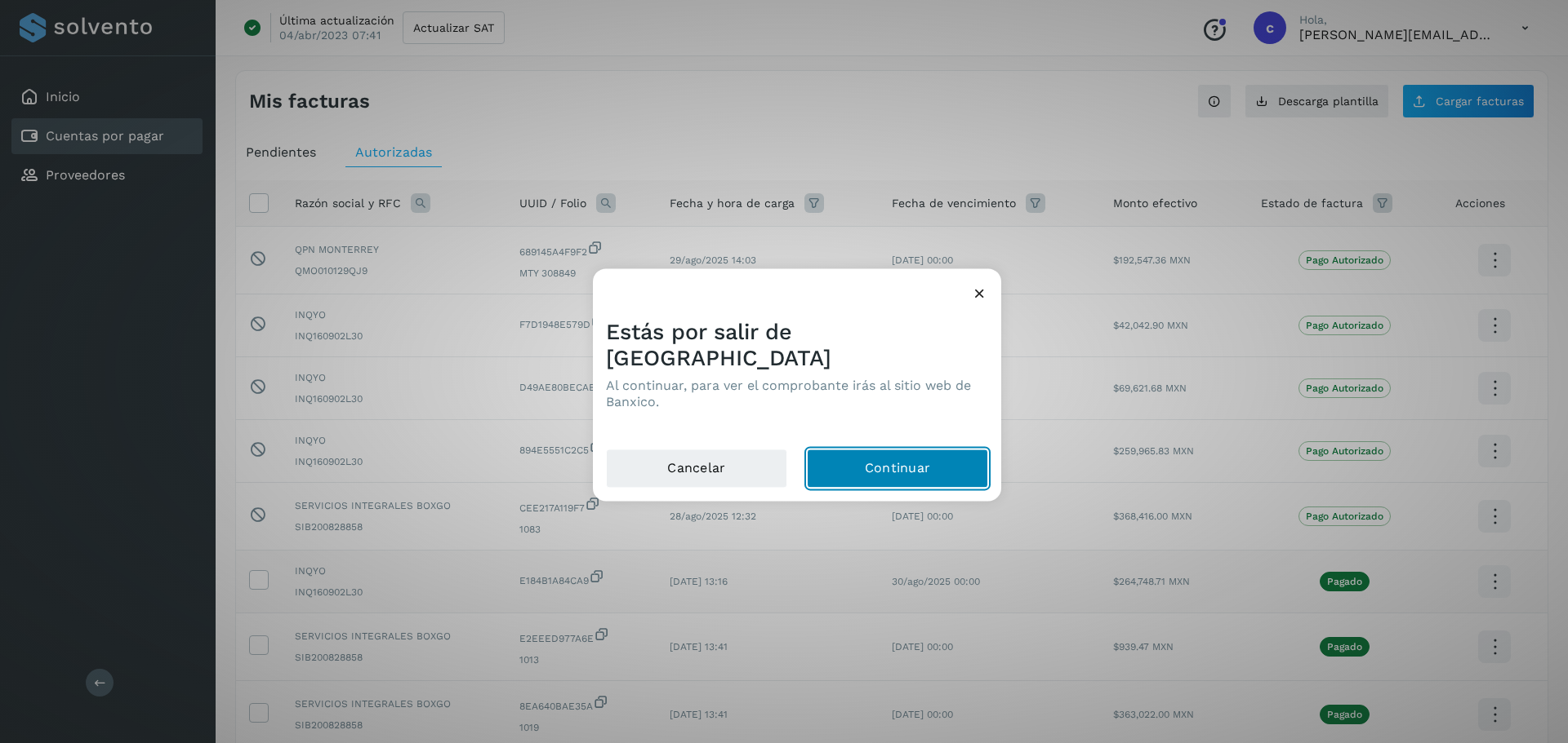
click at [911, 449] on button "Continuar" at bounding box center [898, 468] width 181 height 40
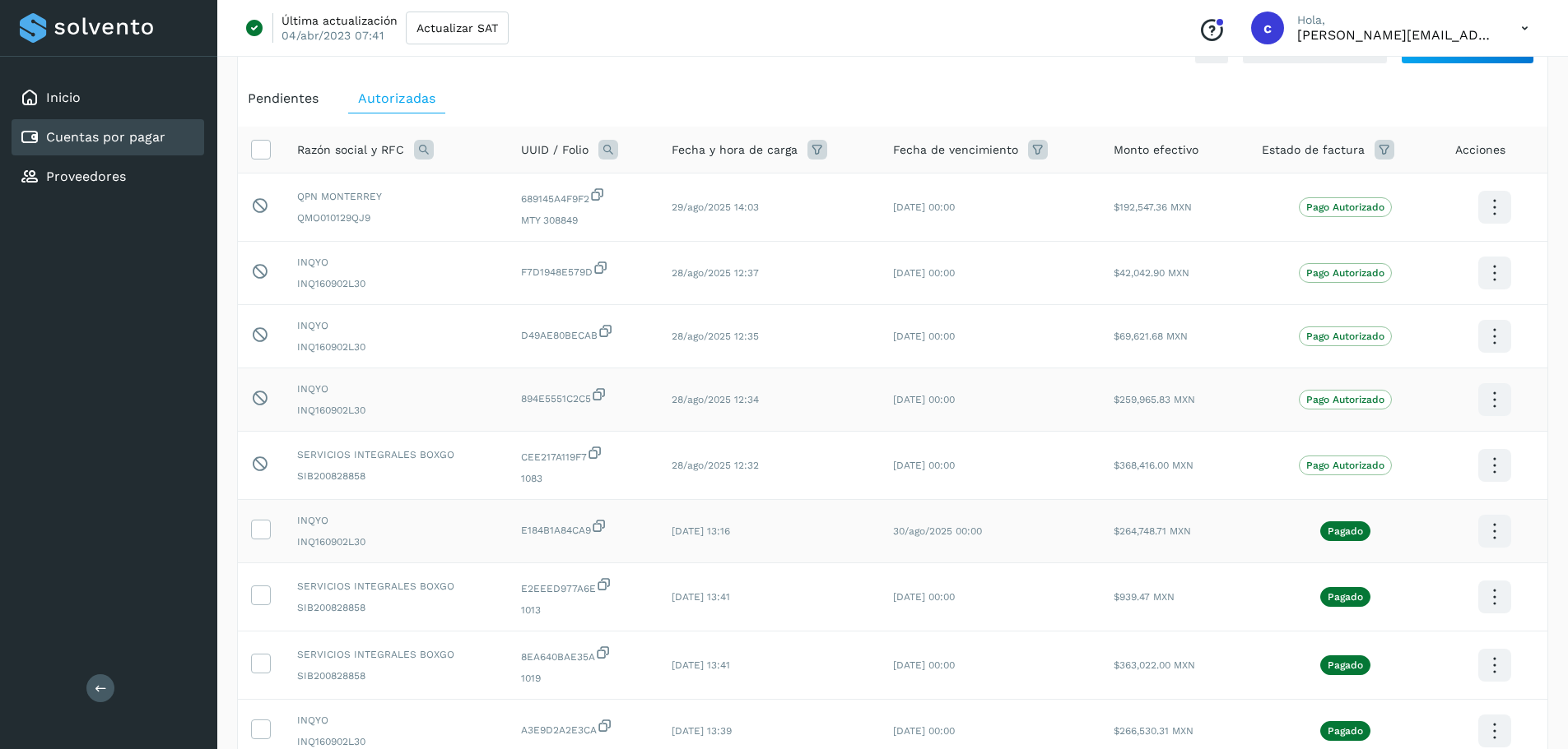
scroll to position [83, 0]
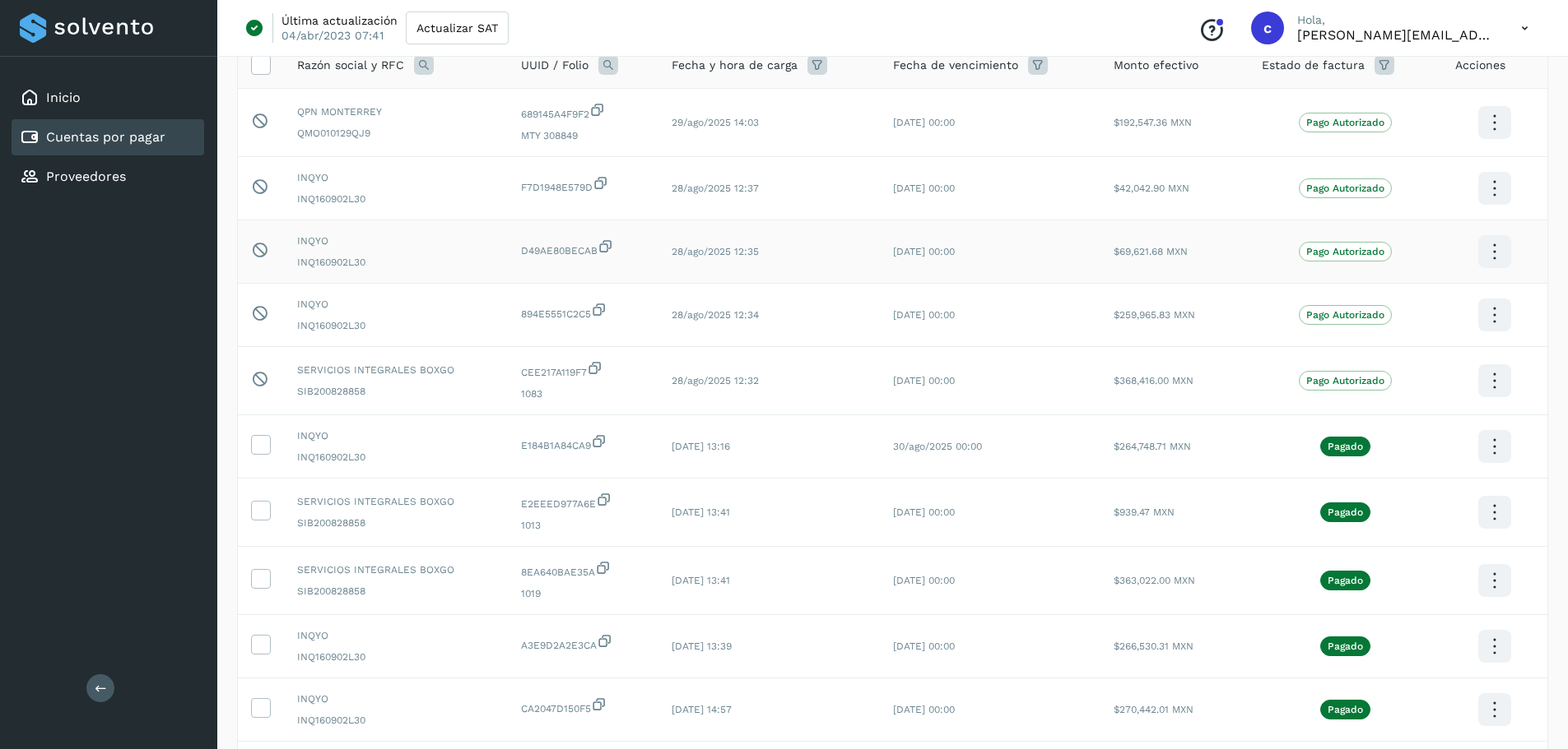
scroll to position [247, 0]
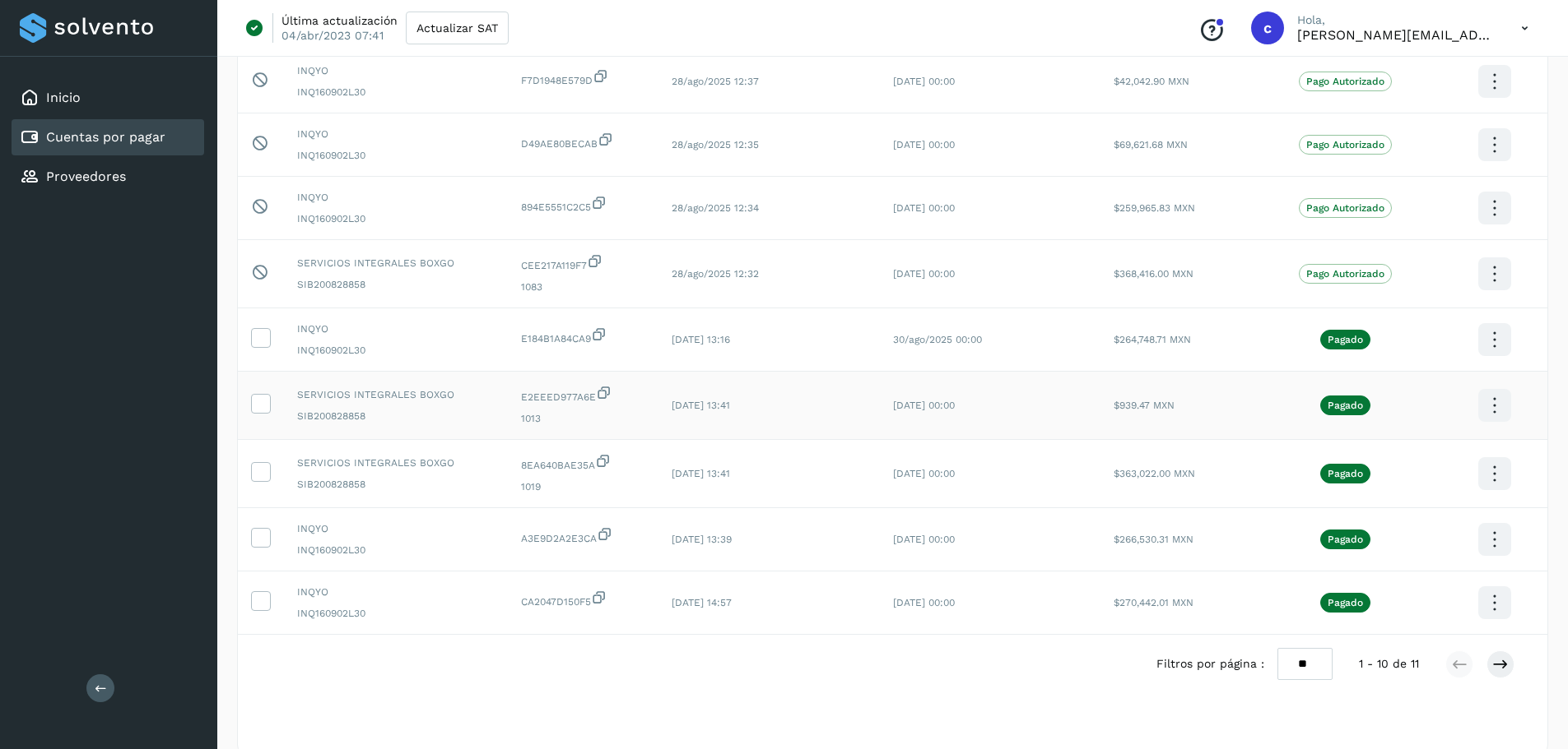
click at [1487, 35] on icon at bounding box center [1494, 17] width 39 height 39
click at [1382, 451] on button "CEP" at bounding box center [1412, 454] width 196 height 31
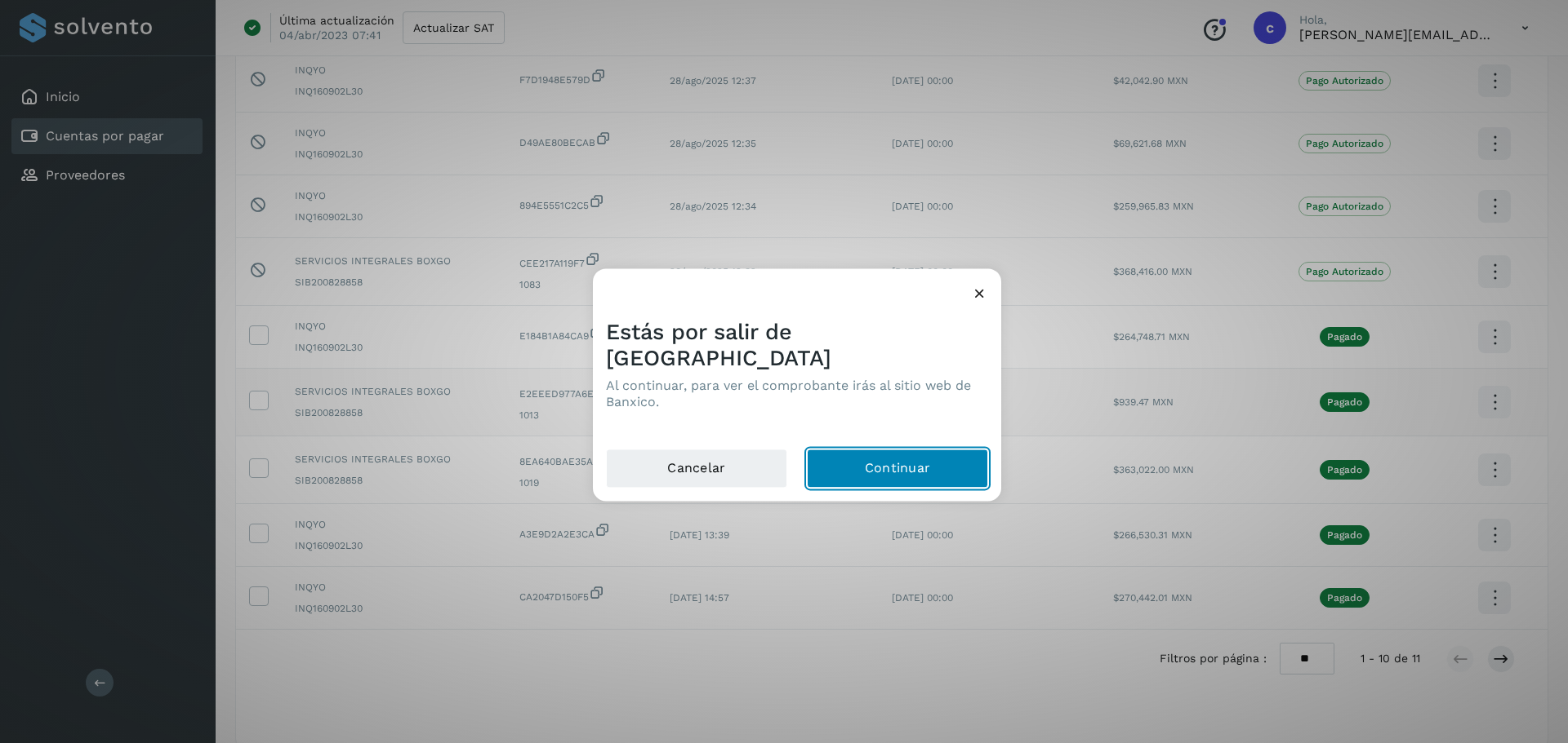
click at [832, 472] on button "Continuar" at bounding box center [898, 468] width 181 height 40
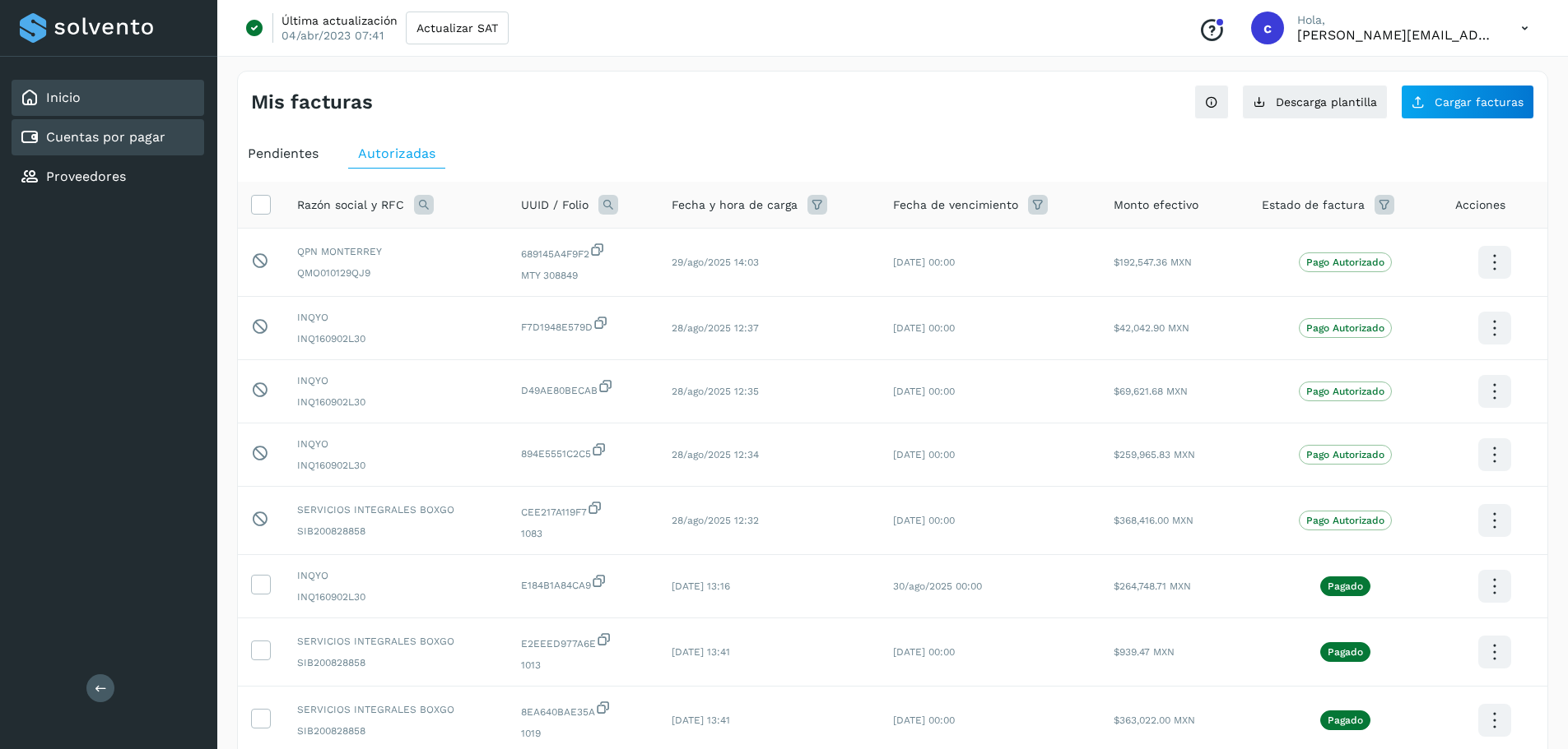
click at [50, 94] on link "Inicio" at bounding box center [63, 97] width 35 height 16
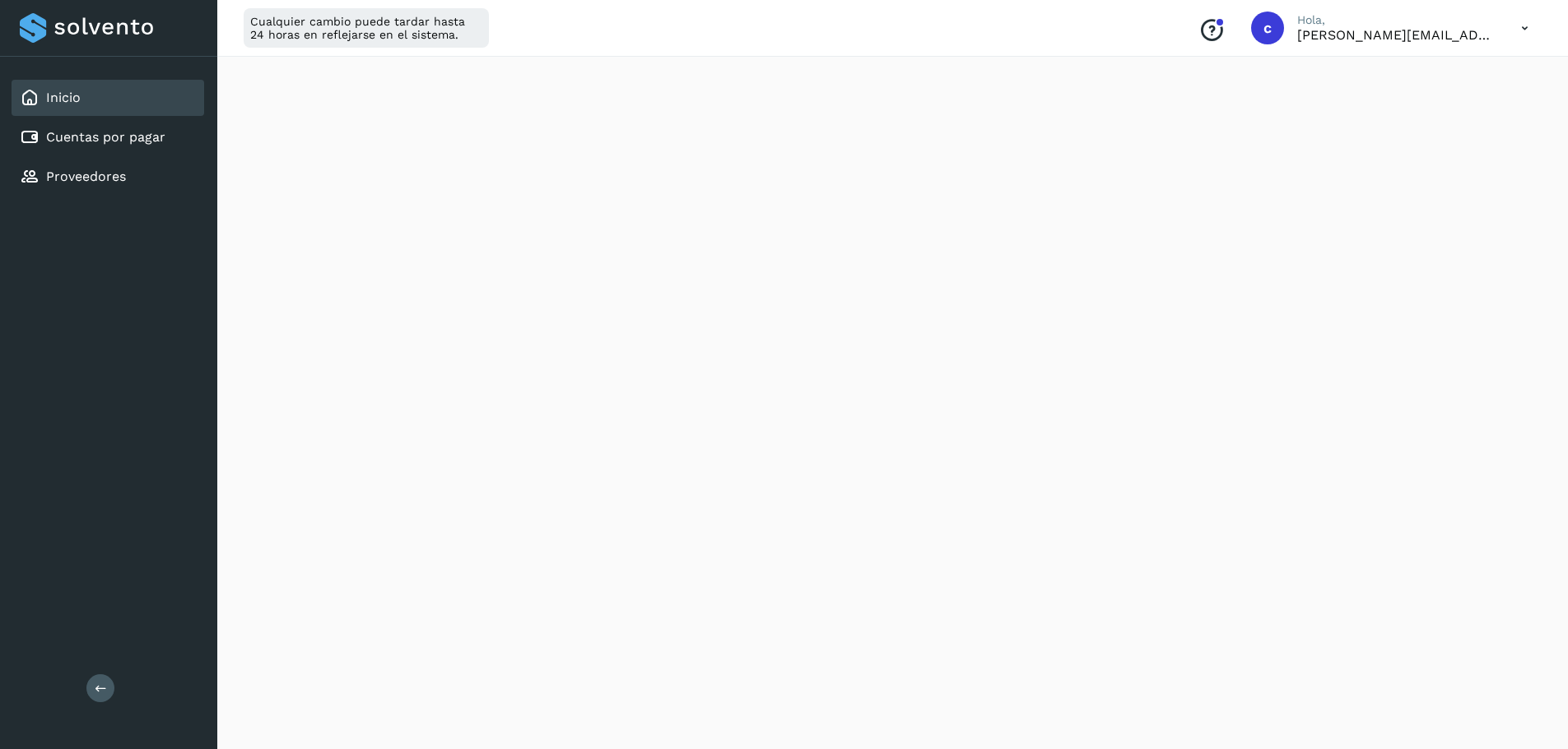
scroll to position [841, 0]
click at [85, 98] on div "Inicio" at bounding box center [108, 97] width 192 height 36
click at [89, 141] on link "Cuentas por pagar" at bounding box center [105, 137] width 120 height 16
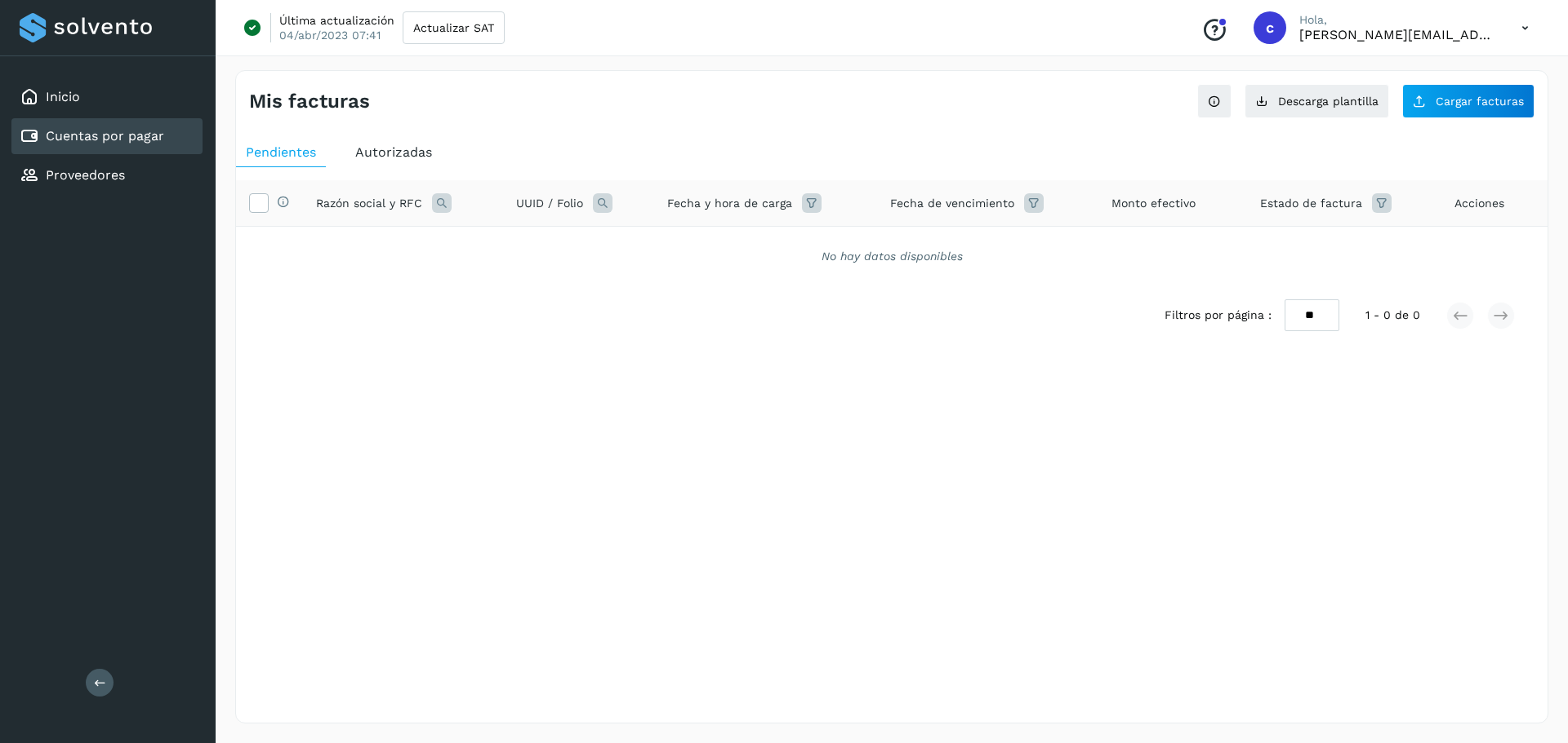
click at [365, 153] on span "Autorizadas" at bounding box center [393, 152] width 77 height 15
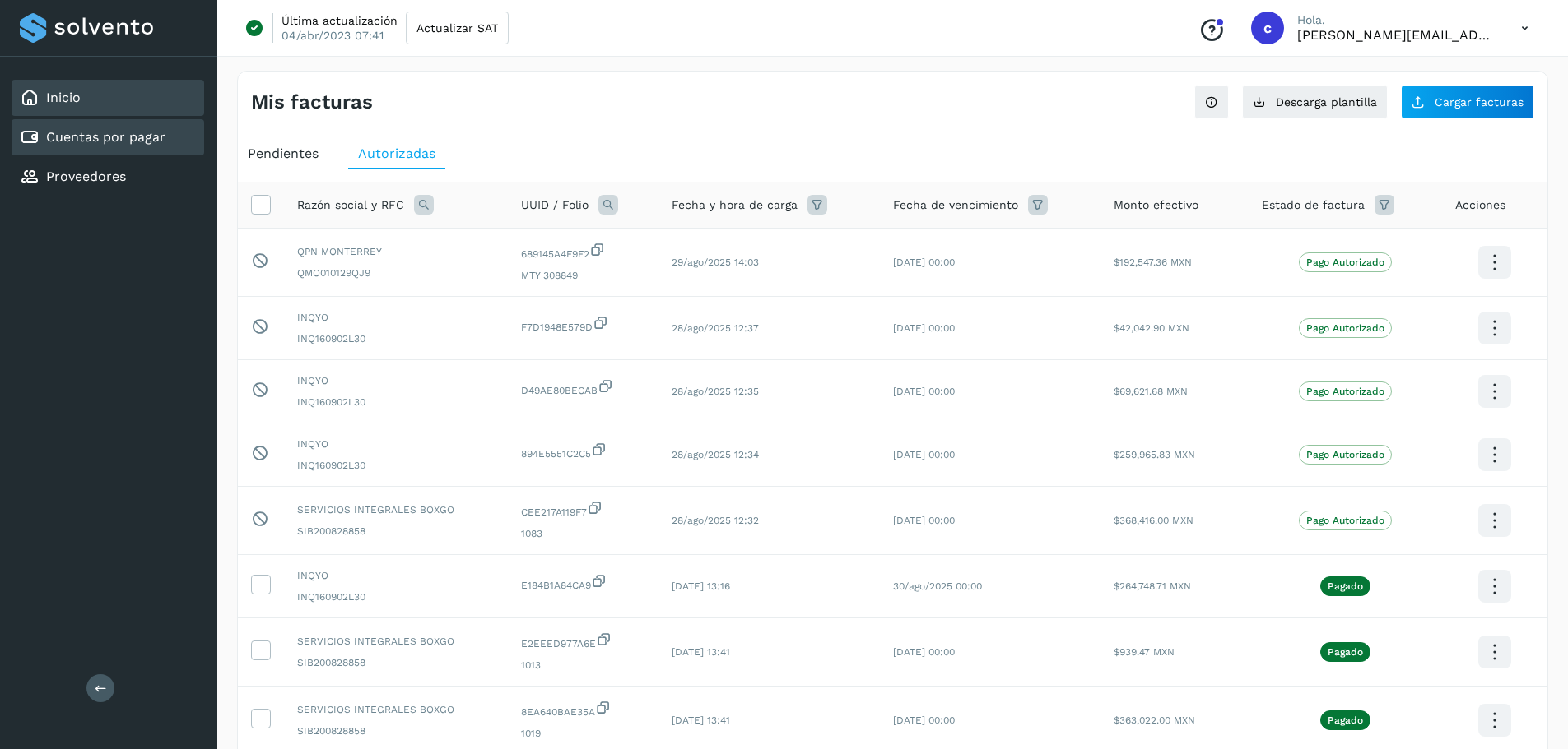
click at [52, 103] on link "Inicio" at bounding box center [63, 97] width 35 height 16
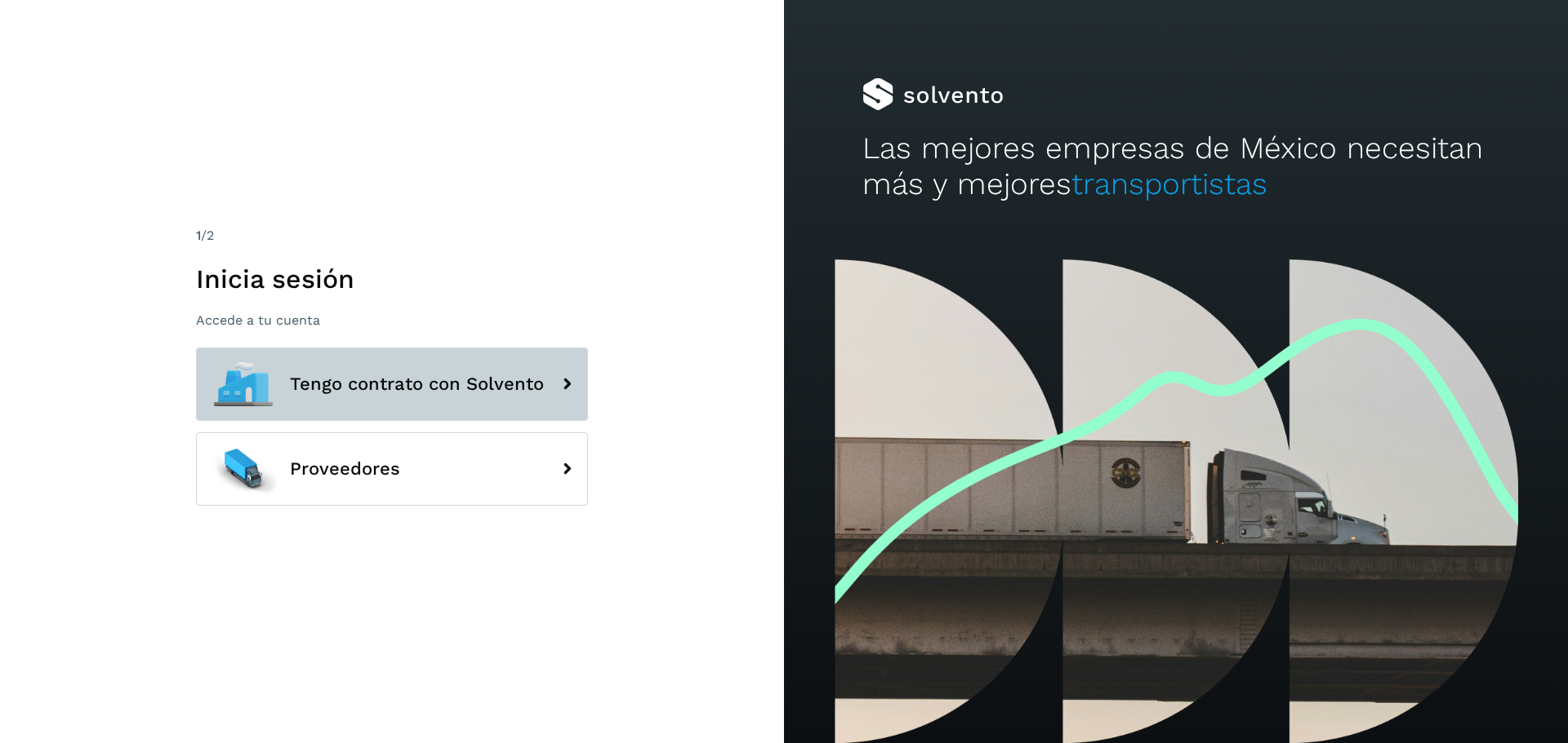
click at [440, 402] on button "Tengo contrato con Solvento" at bounding box center [392, 385] width 392 height 73
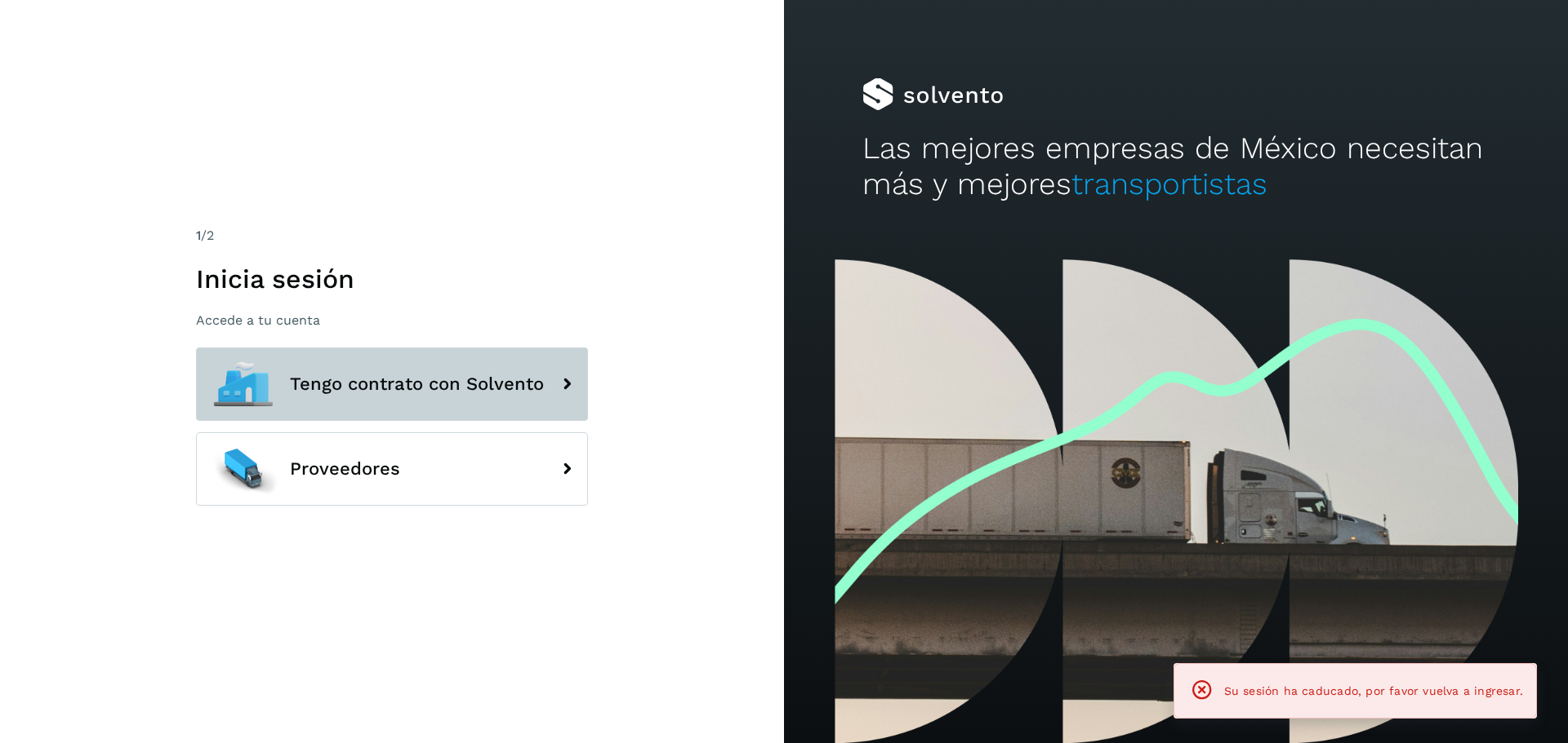
click at [410, 385] on span "Tengo contrato con Solvento" at bounding box center [417, 385] width 254 height 19
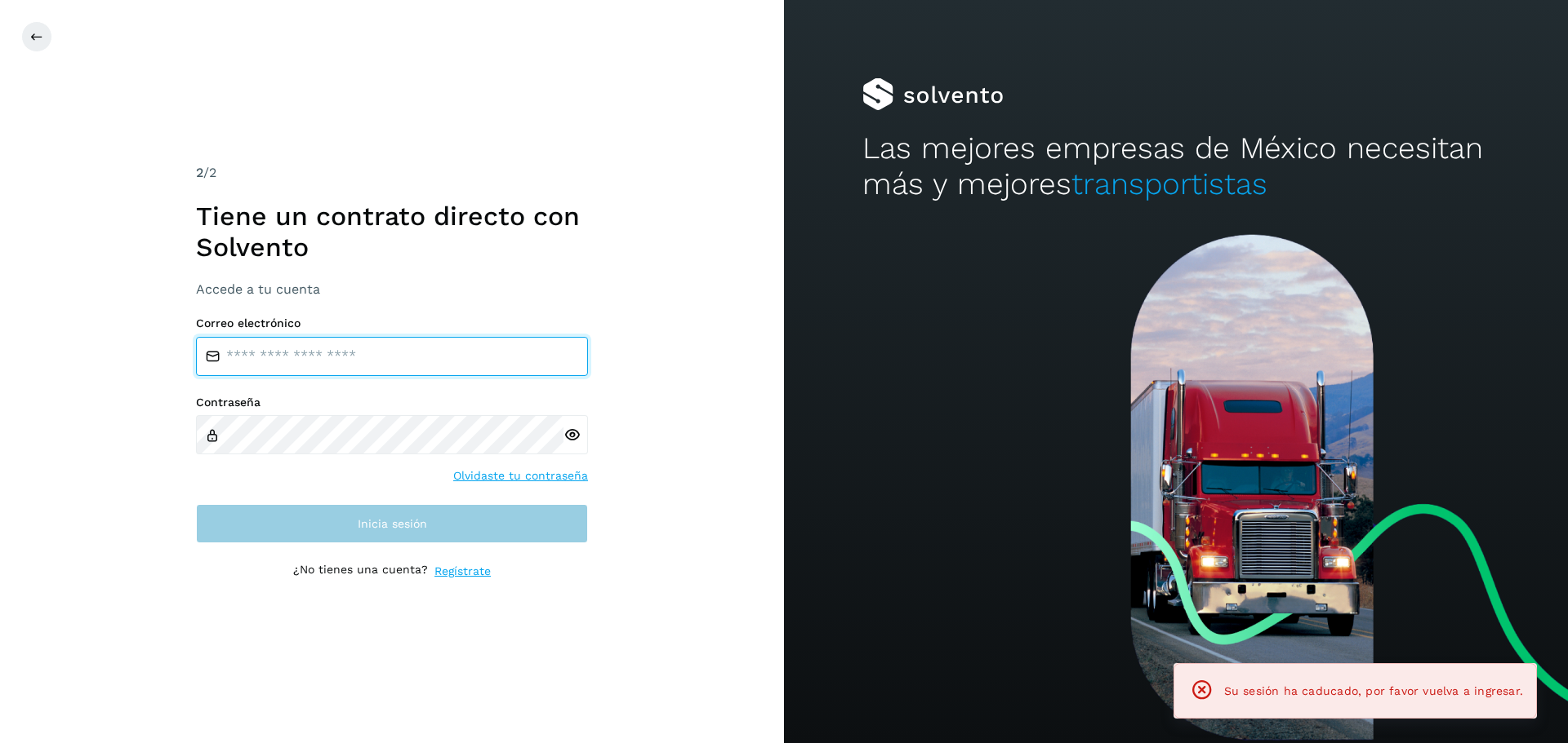
type input "**********"
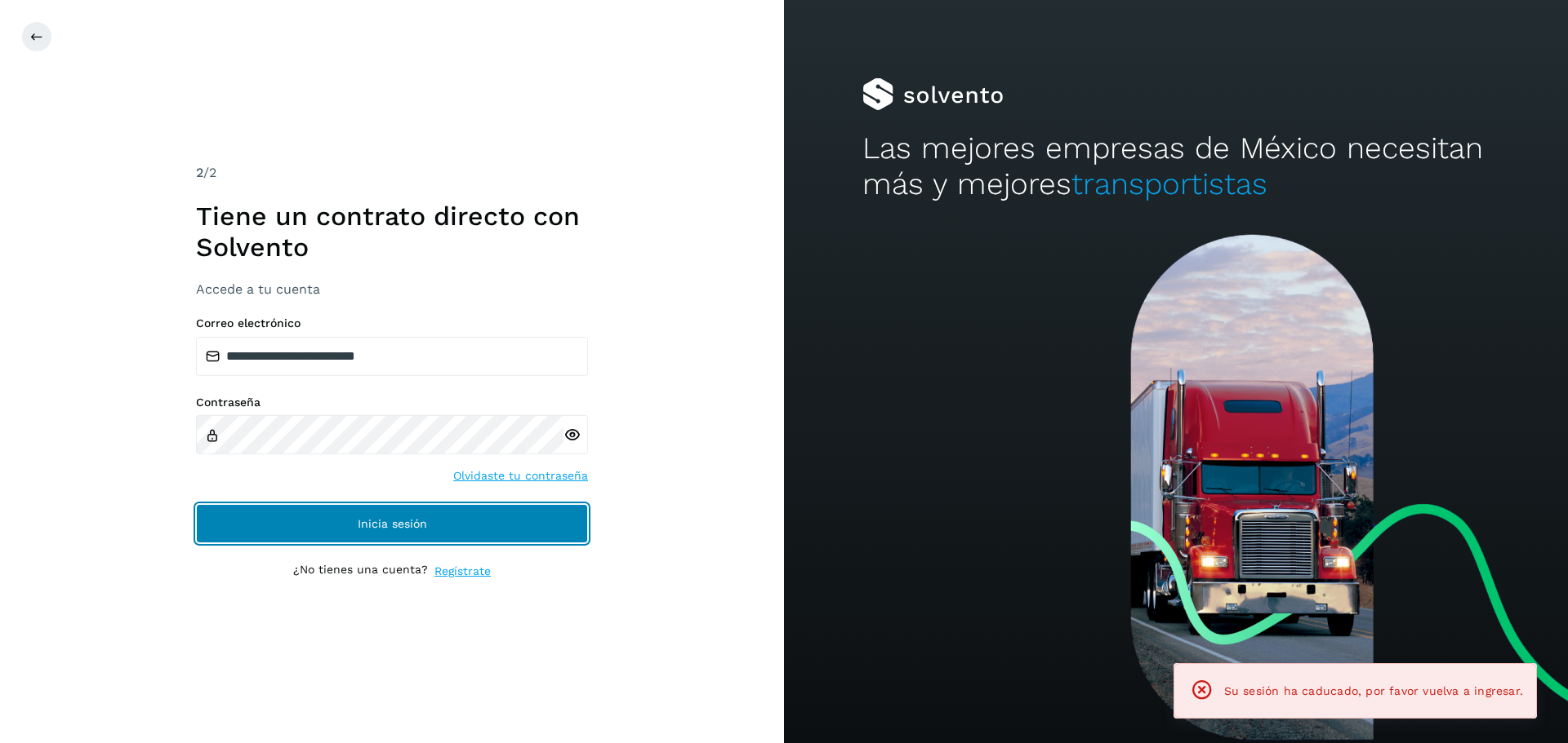
click at [497, 525] on button "Inicia sesión" at bounding box center [392, 523] width 392 height 40
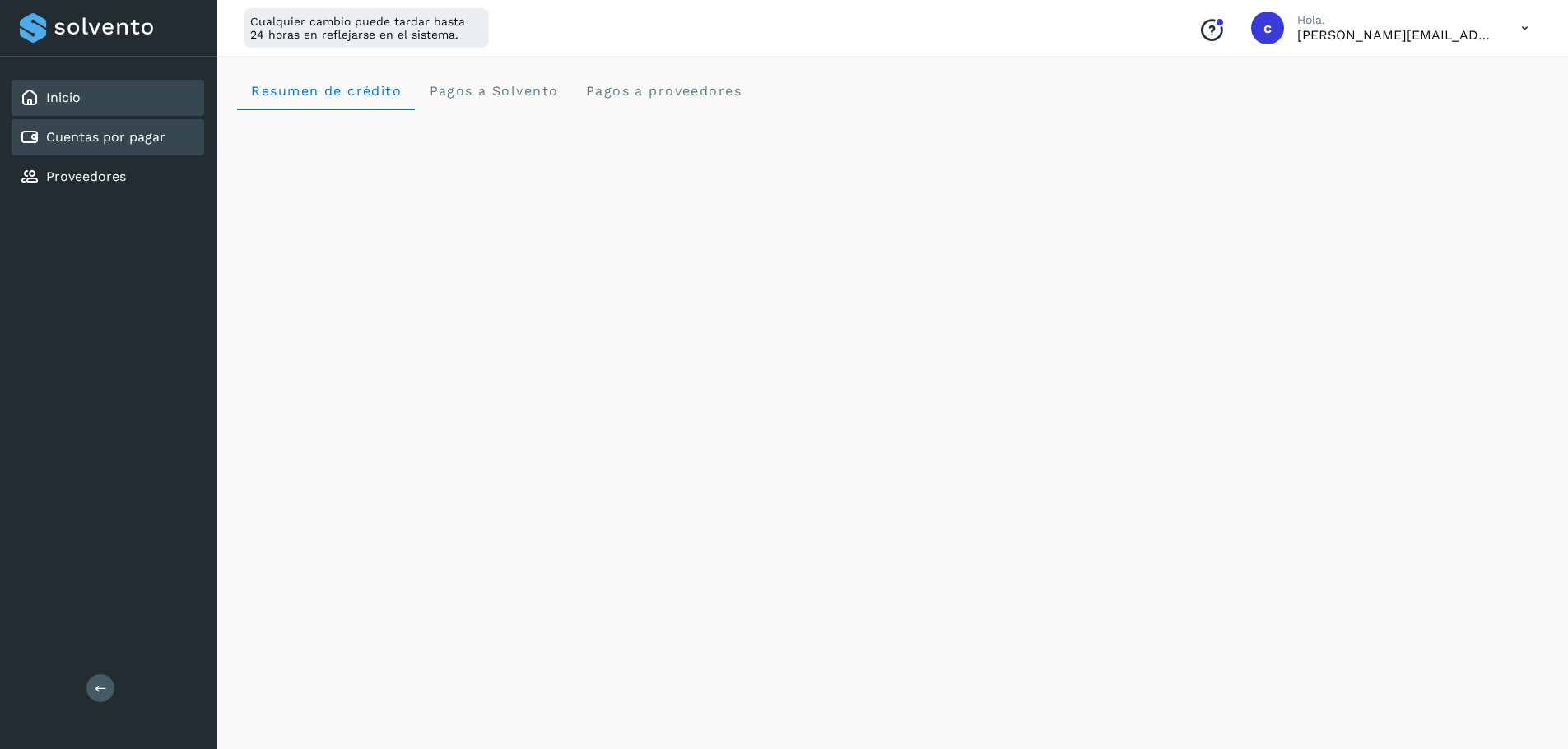
click at [94, 138] on link "Cuentas por pagar" at bounding box center [105, 137] width 120 height 16
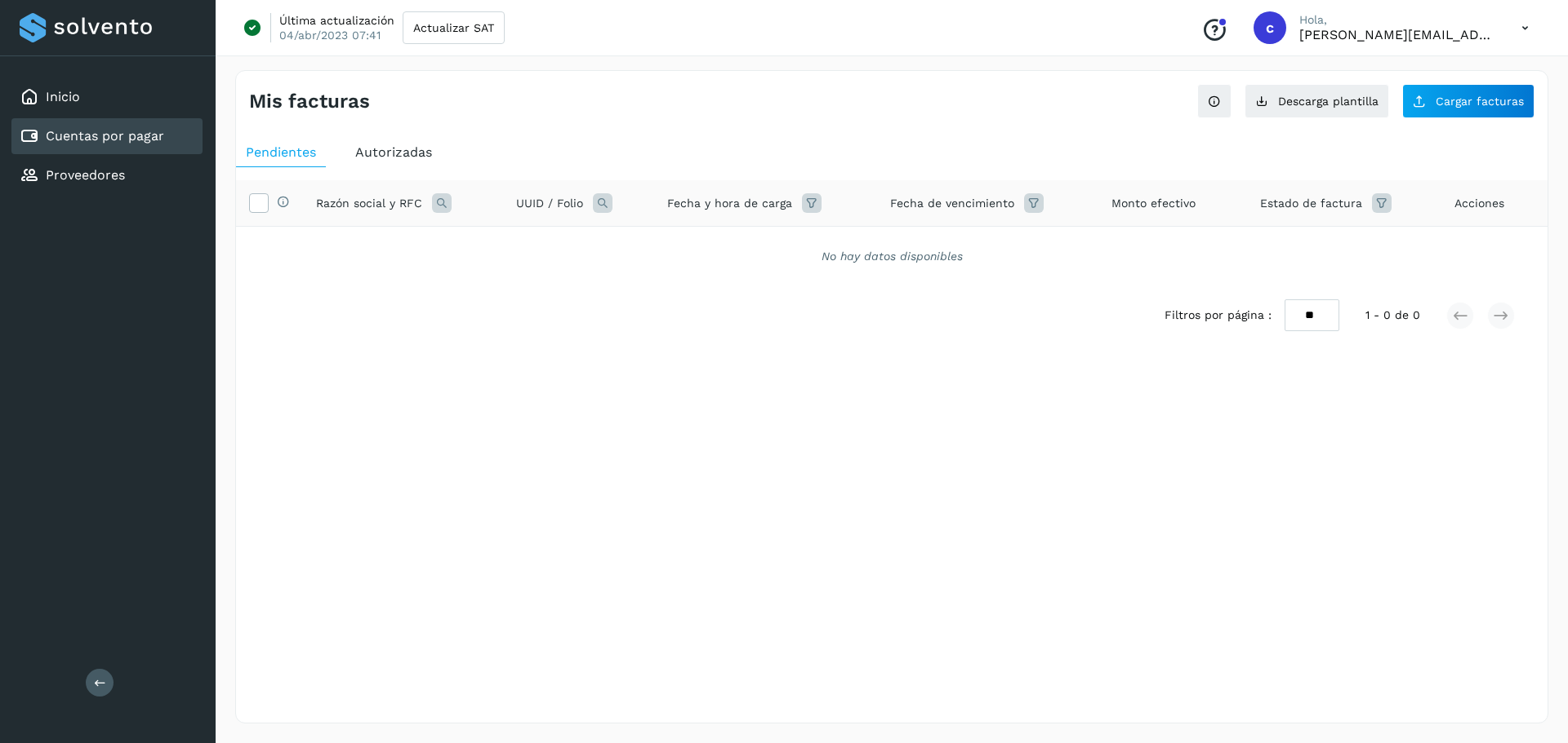
click at [397, 155] on span "Autorizadas" at bounding box center [393, 152] width 77 height 15
